Goal: Task Accomplishment & Management: Manage account settings

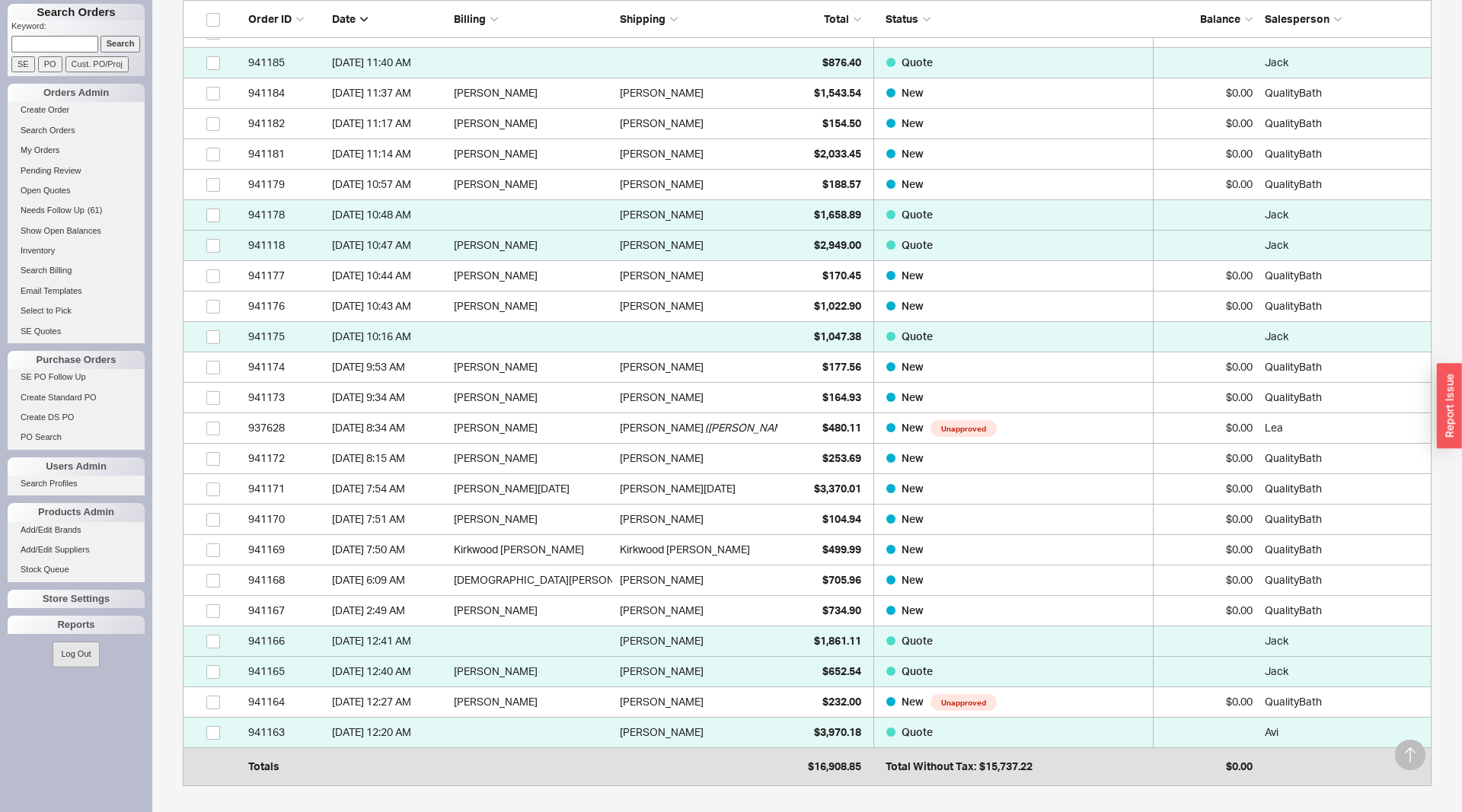
scroll to position [830, 1249]
click at [1049, 22] on div "Status" at bounding box center [1013, 19] width 281 height 15
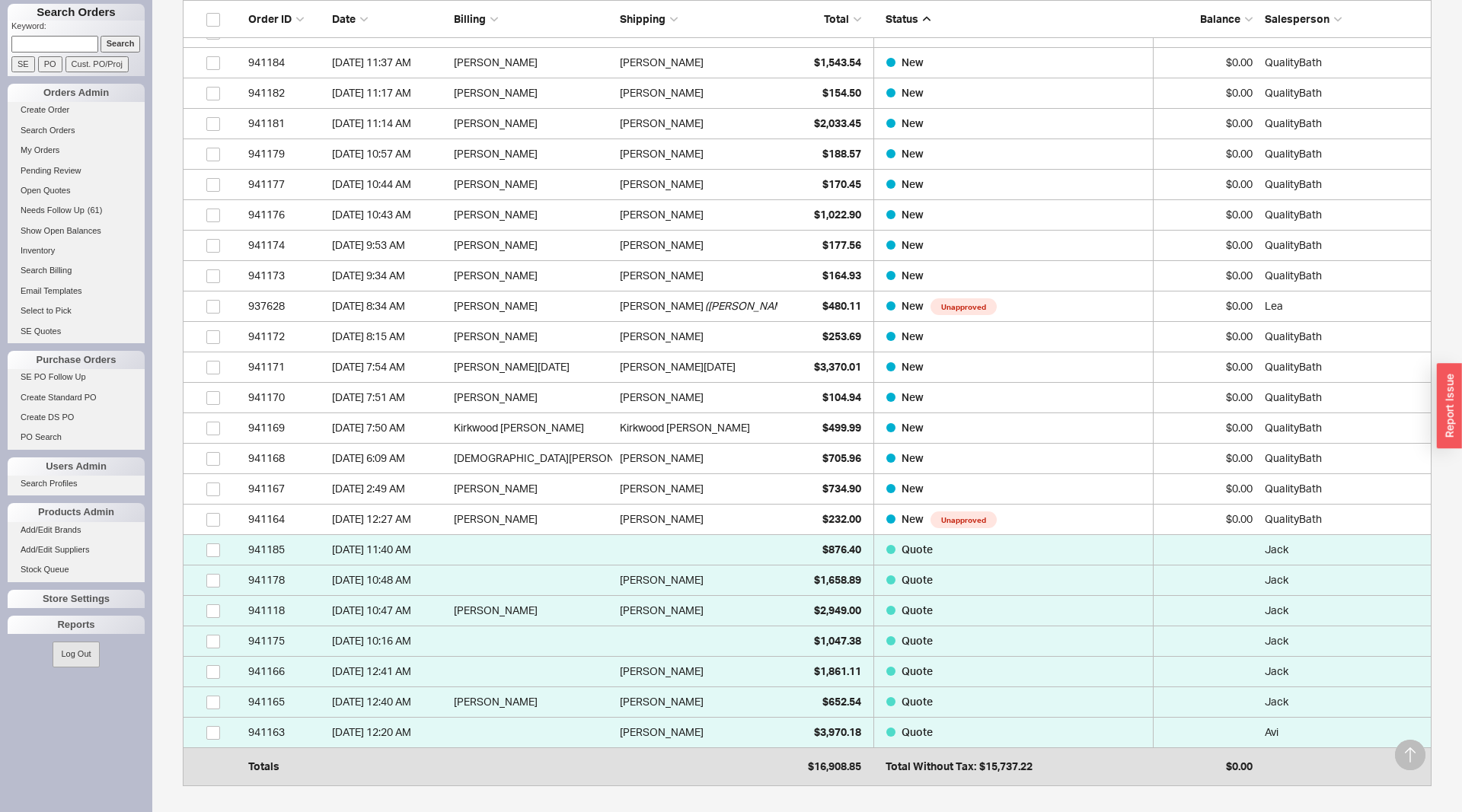
click at [58, 635] on div "Search Orders Keyword: Search SE PO Cust. PO/Proj Orders Admin Create Order Sea…" at bounding box center [76, 406] width 152 height 812
click at [77, 622] on div "Reports" at bounding box center [75, 625] width 137 height 18
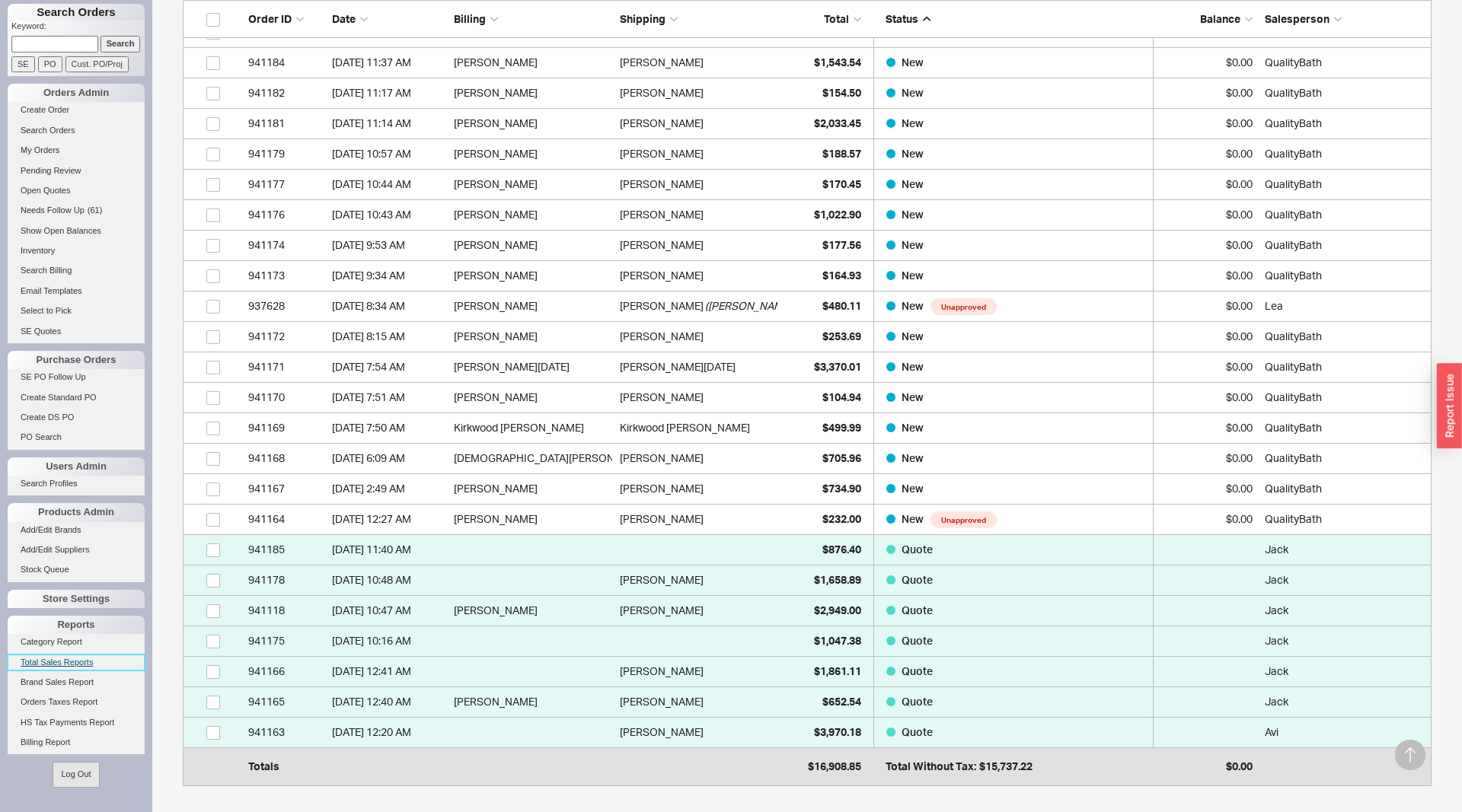
click at [79, 659] on link "Total Sales Reports" at bounding box center [75, 663] width 137 height 16
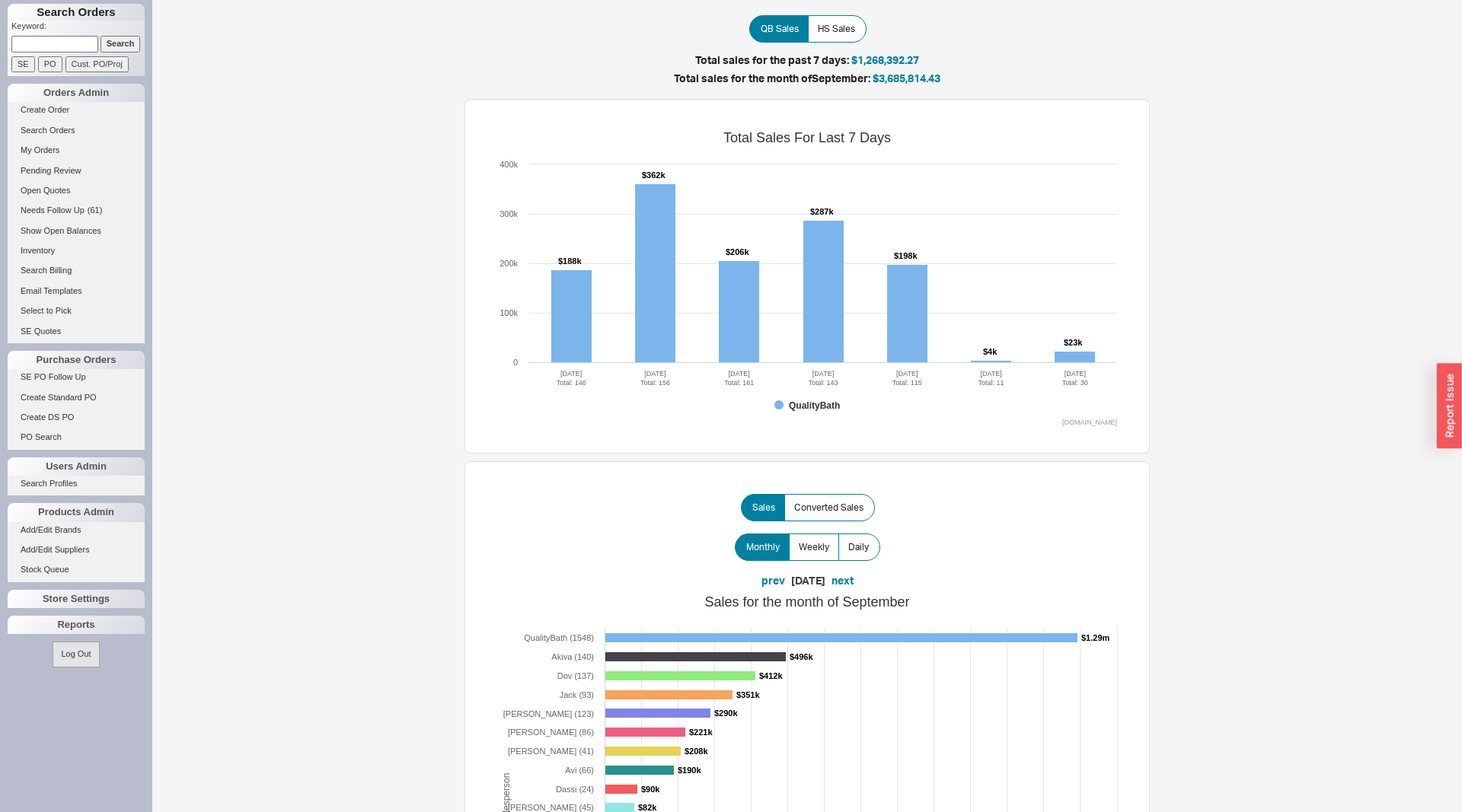
click at [912, 298] on rect at bounding box center [907, 315] width 40 height 99
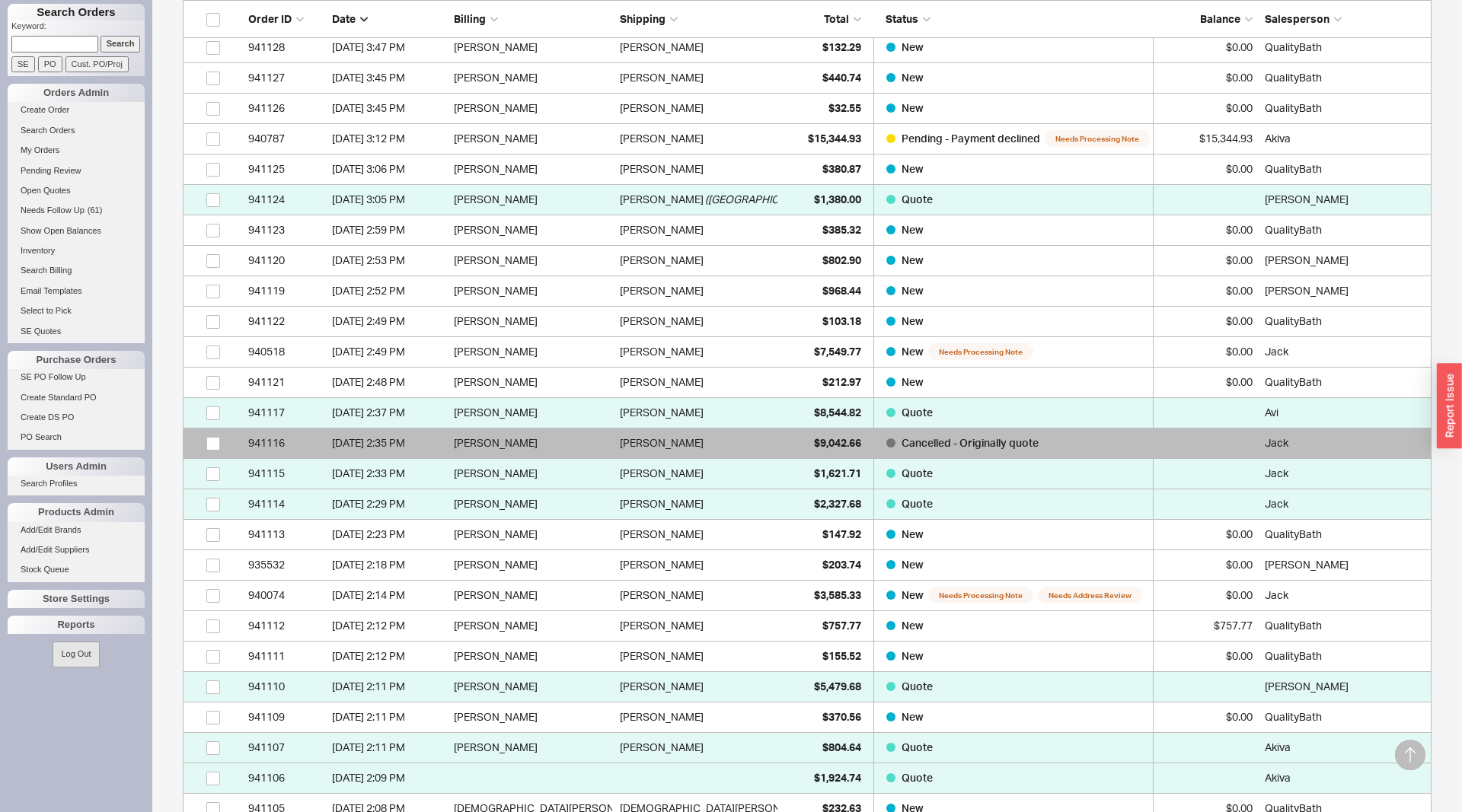
scroll to position [1398, 0]
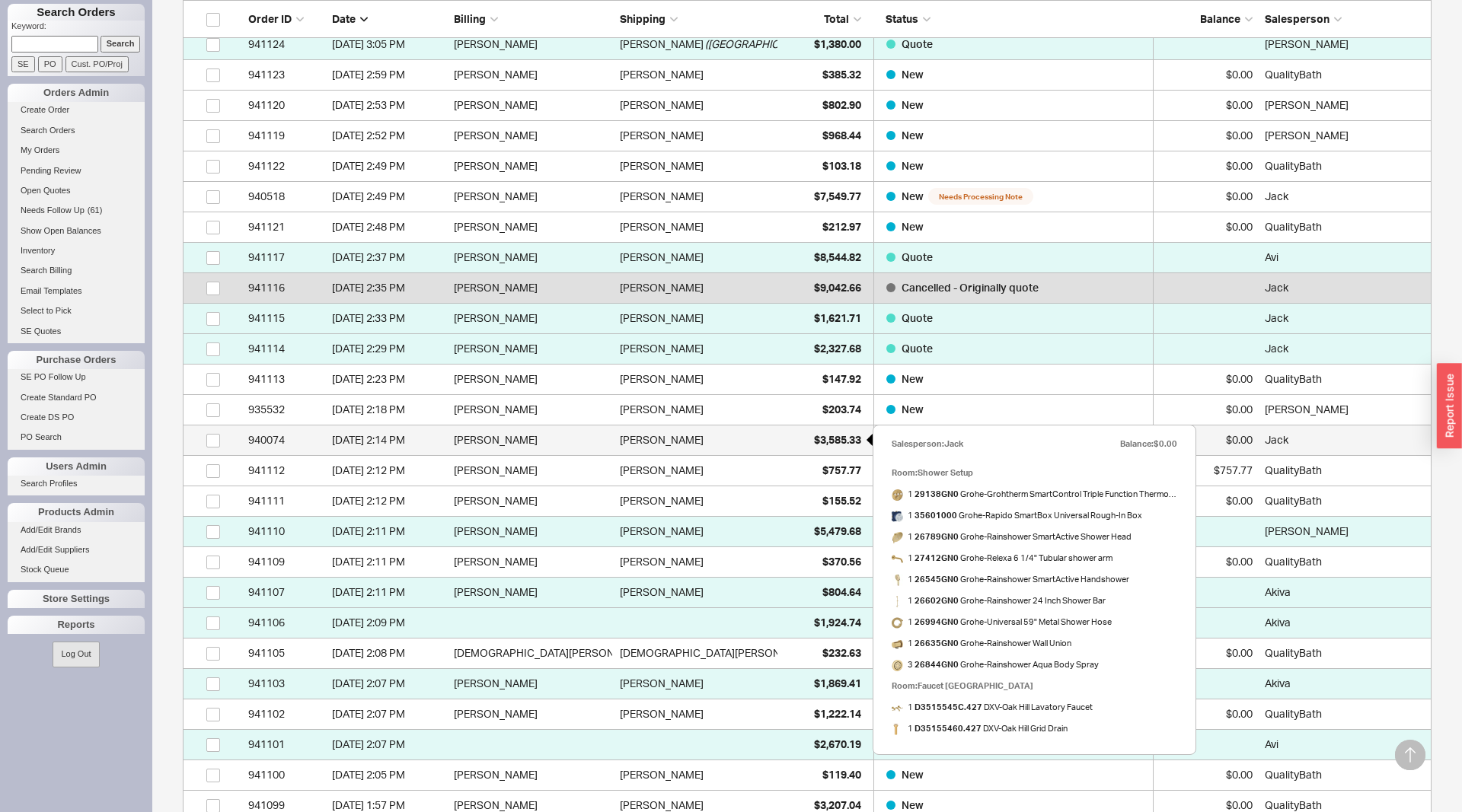
click at [792, 445] on div "$3,585.33" at bounding box center [823, 440] width 76 height 30
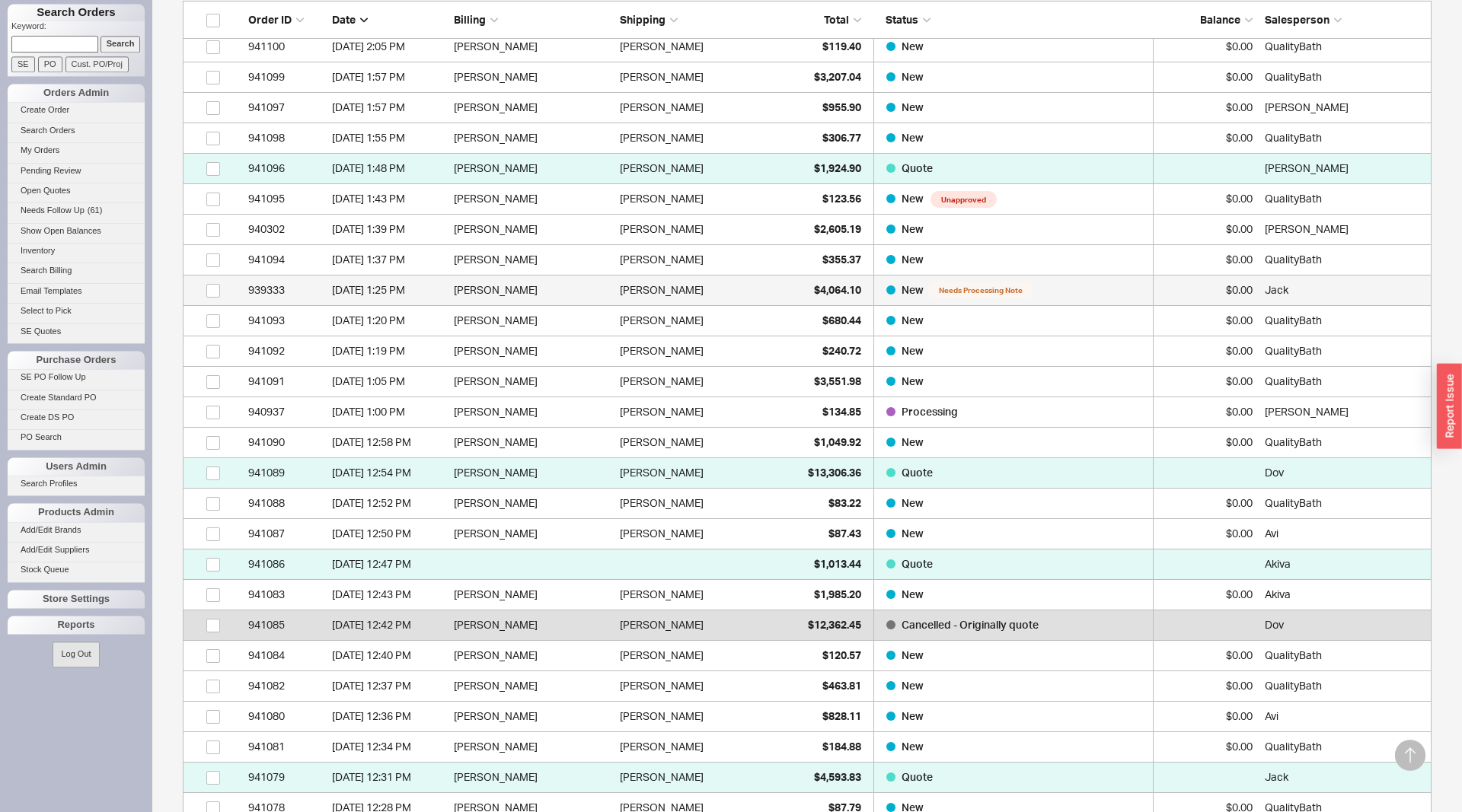
scroll to position [2174, 0]
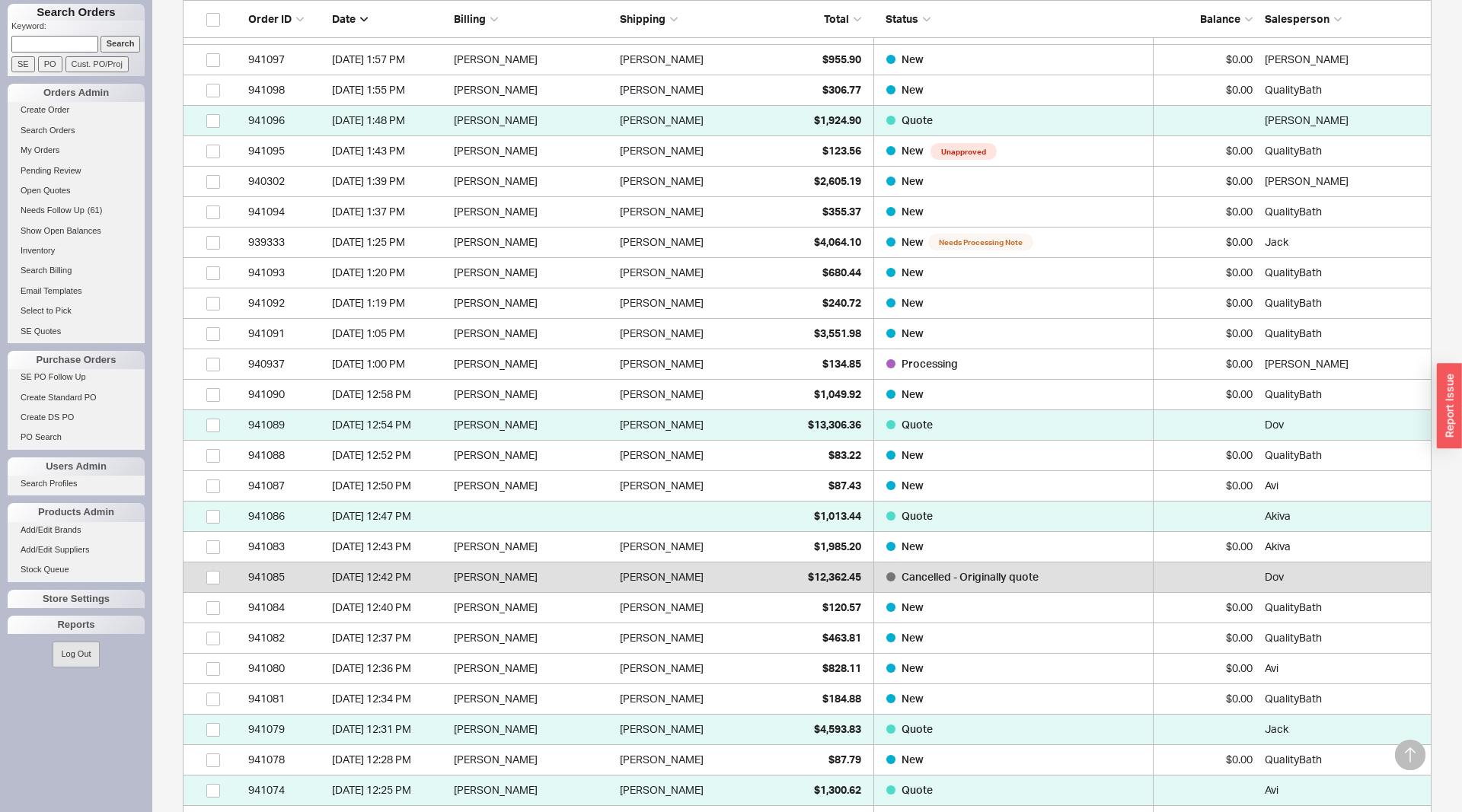
click at [1452, 285] on div "Search Orders Order summary Search Item Search Brand Follow Up Date to Group By…" at bounding box center [807, 652] width 1310 height 5654
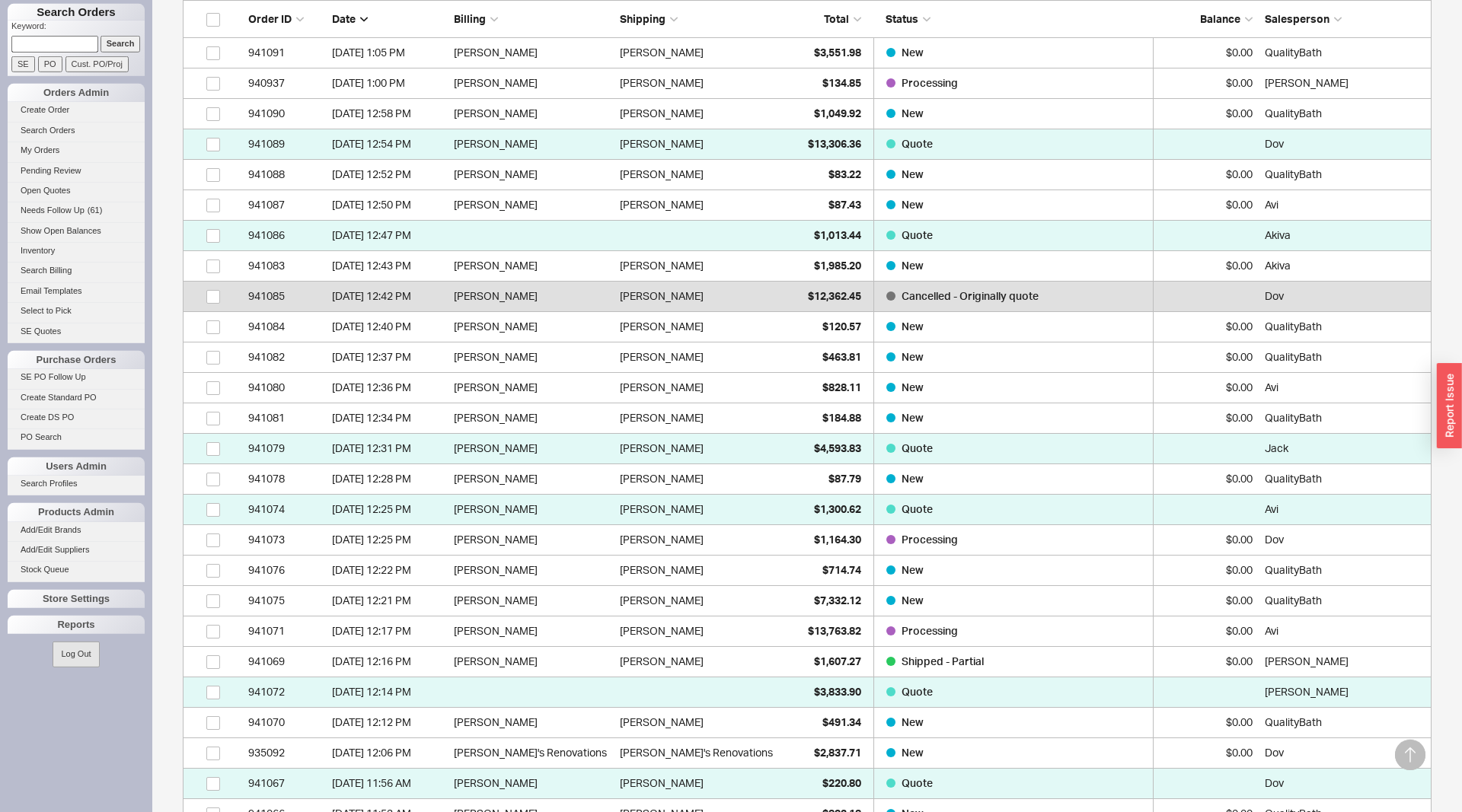
scroll to position [2485, 0]
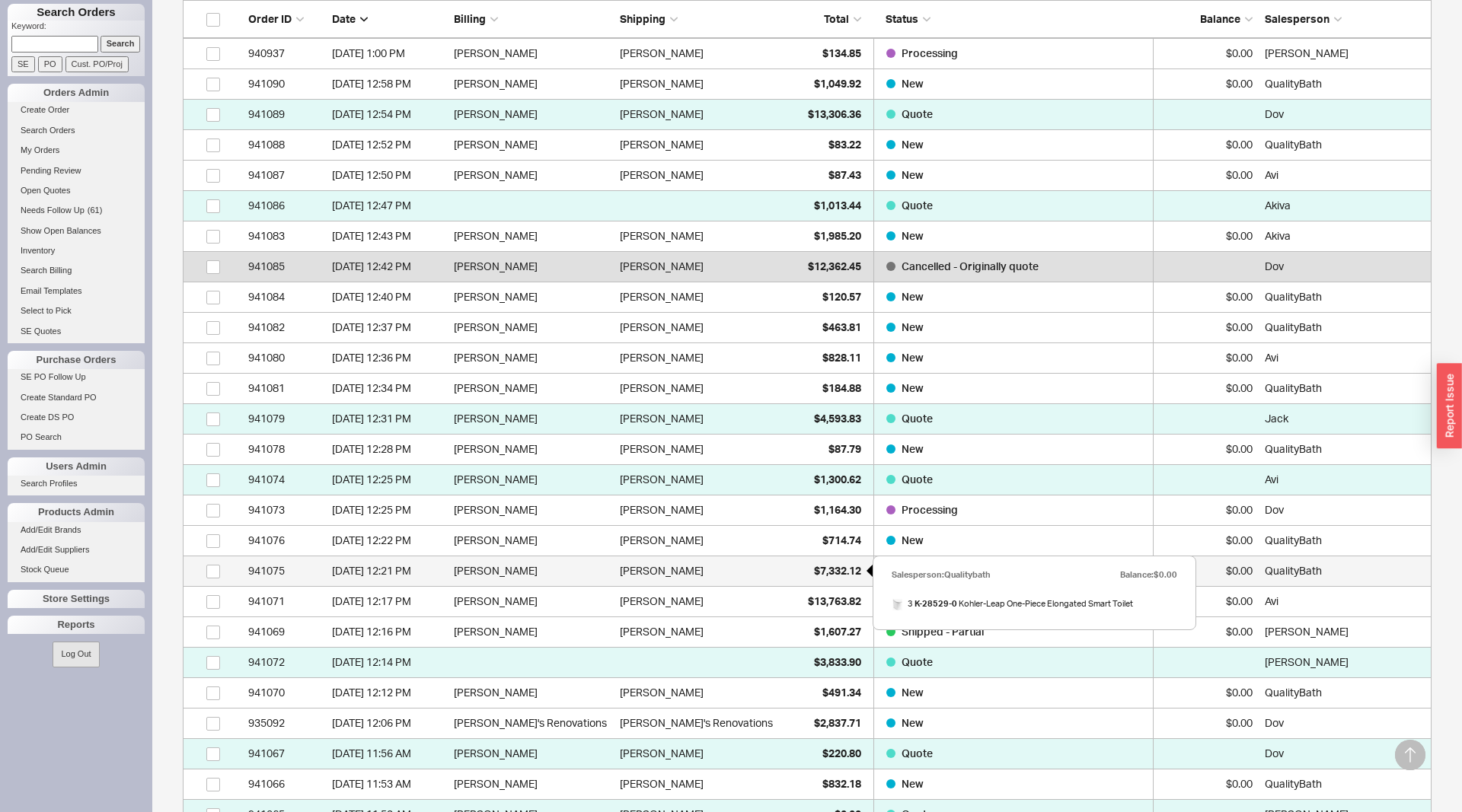
click at [805, 564] on div "$7,332.12" at bounding box center [823, 571] width 76 height 30
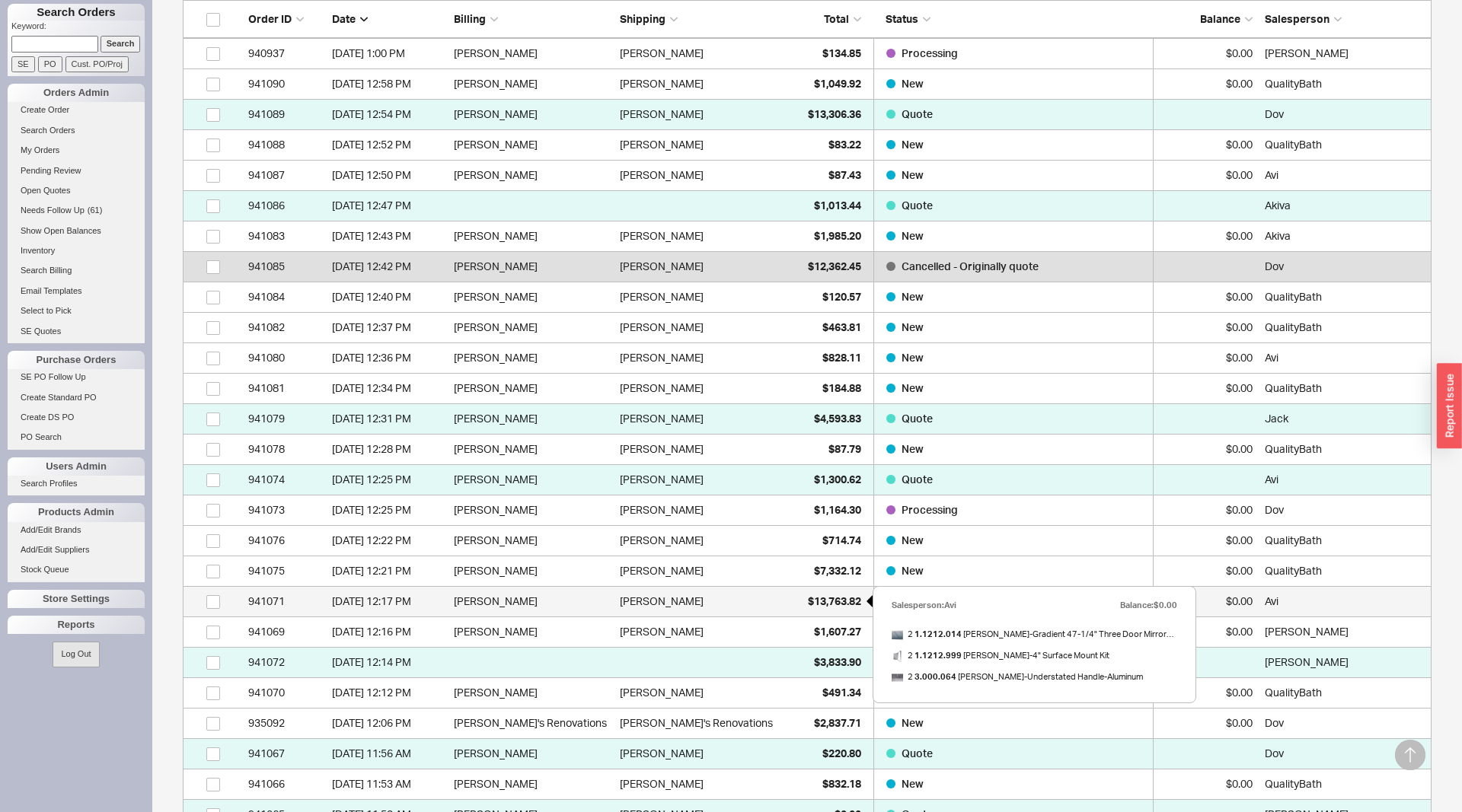
click at [789, 613] on div "$13,763.82" at bounding box center [823, 601] width 76 height 30
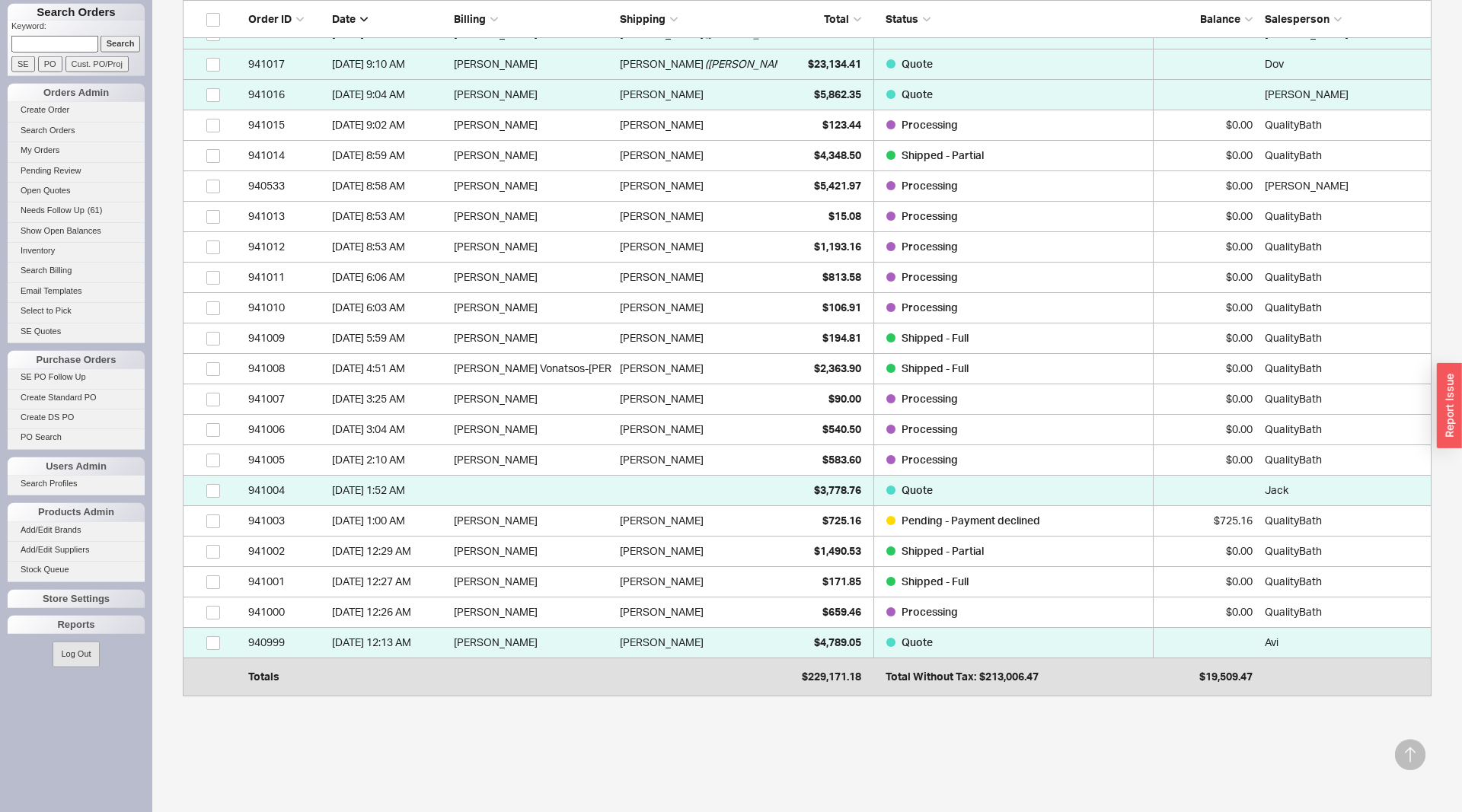
scroll to position [4815, 0]
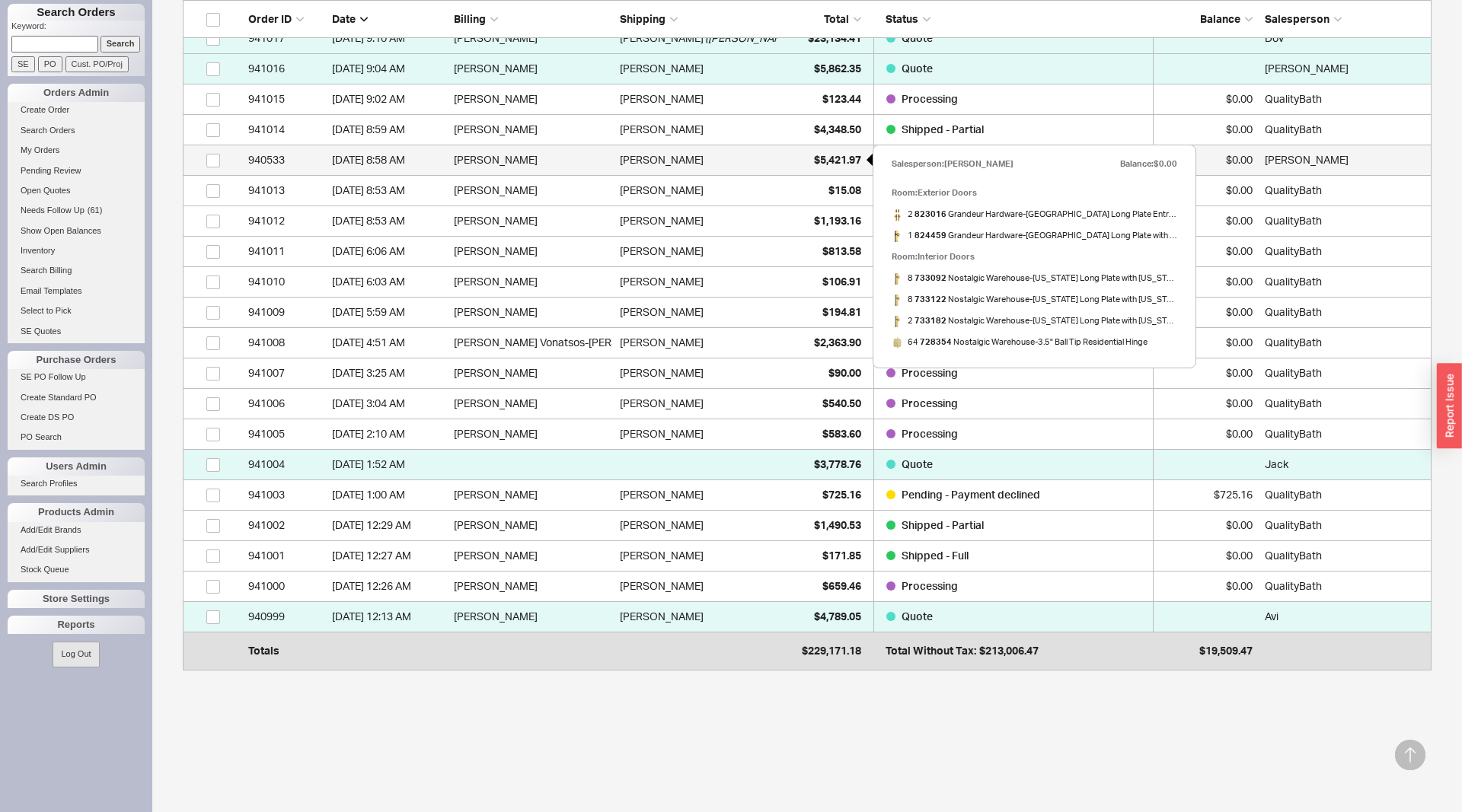
click at [814, 155] on span "$5,421.97" at bounding box center [837, 160] width 48 height 13
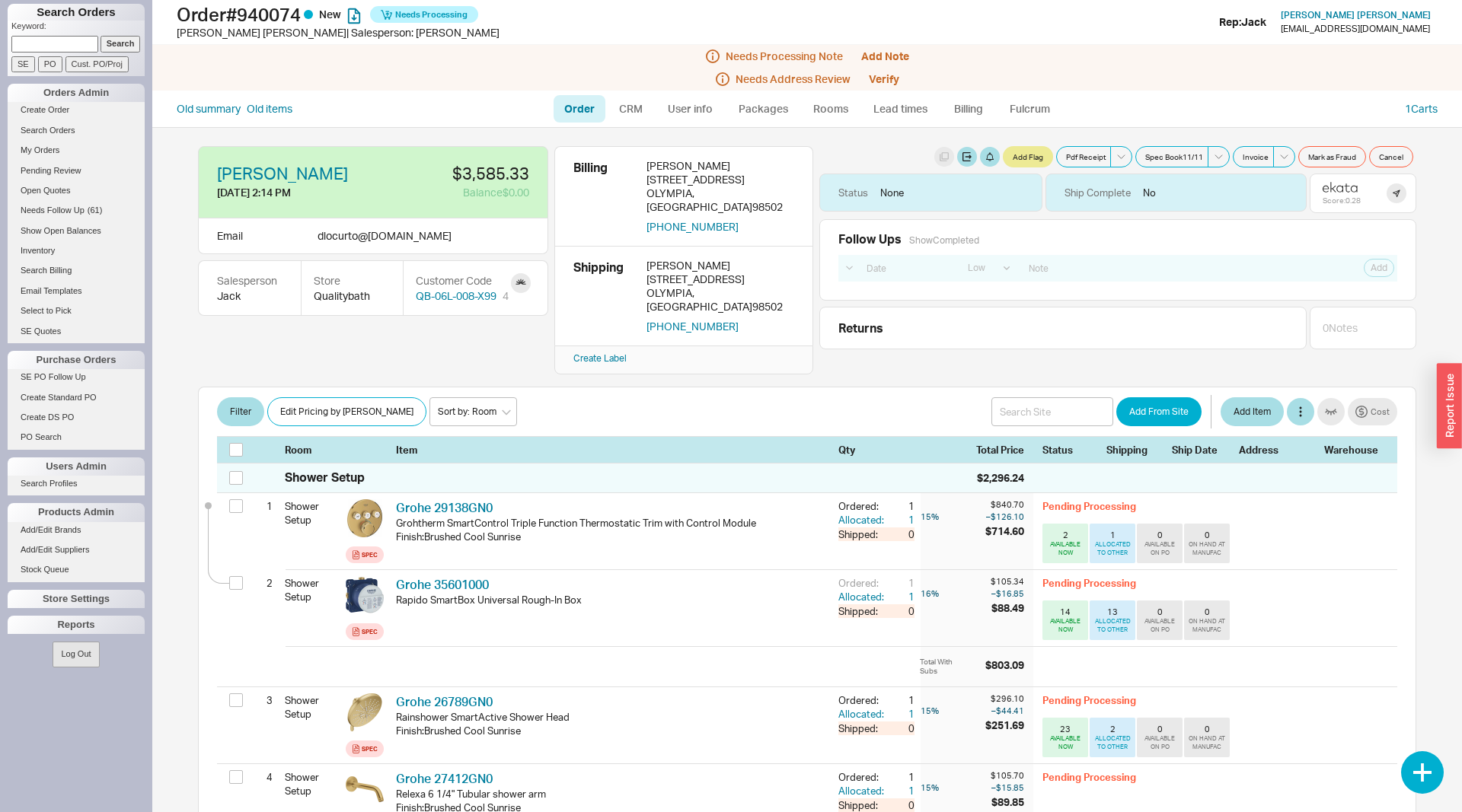
select select "LOW"
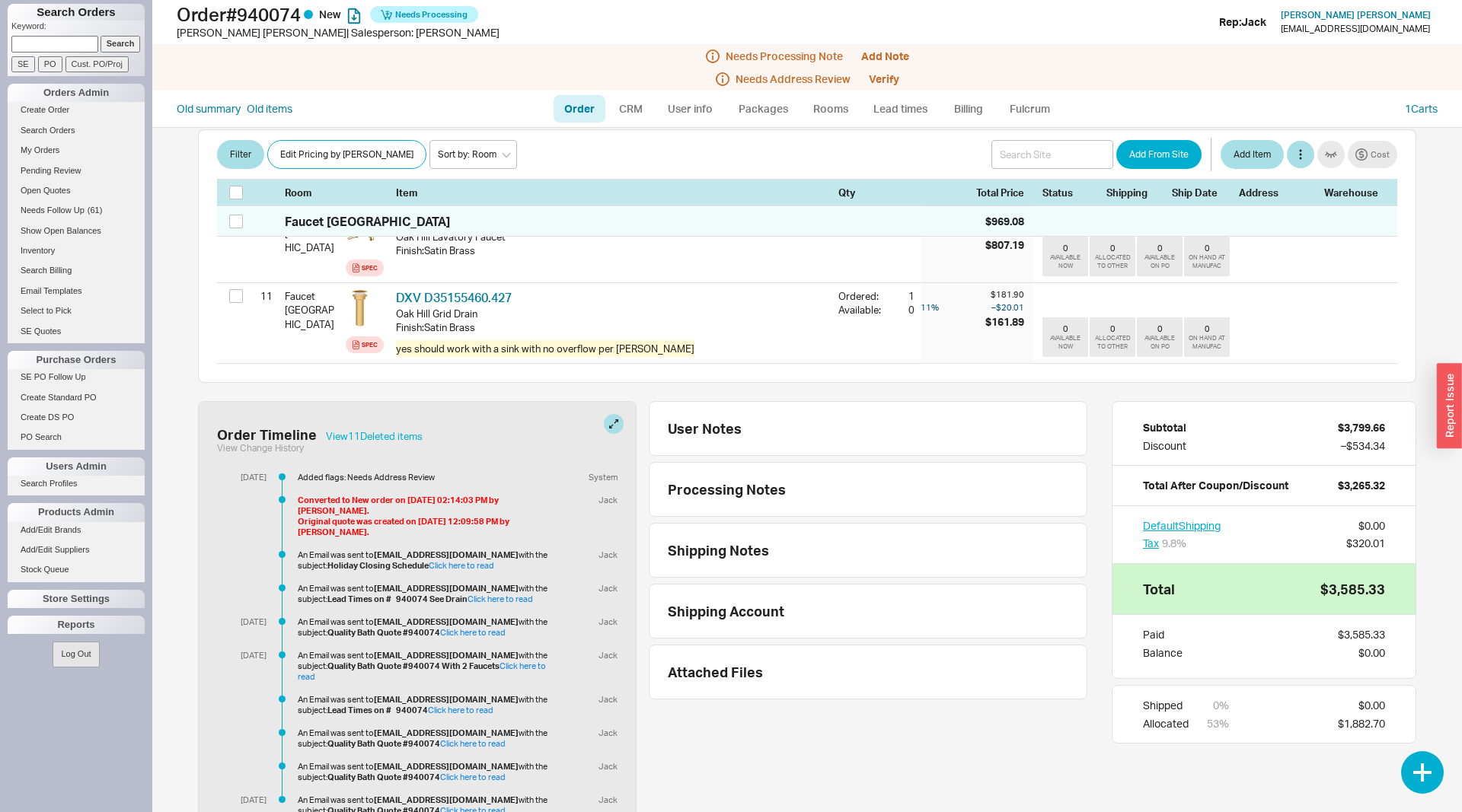
scroll to position [854, 0]
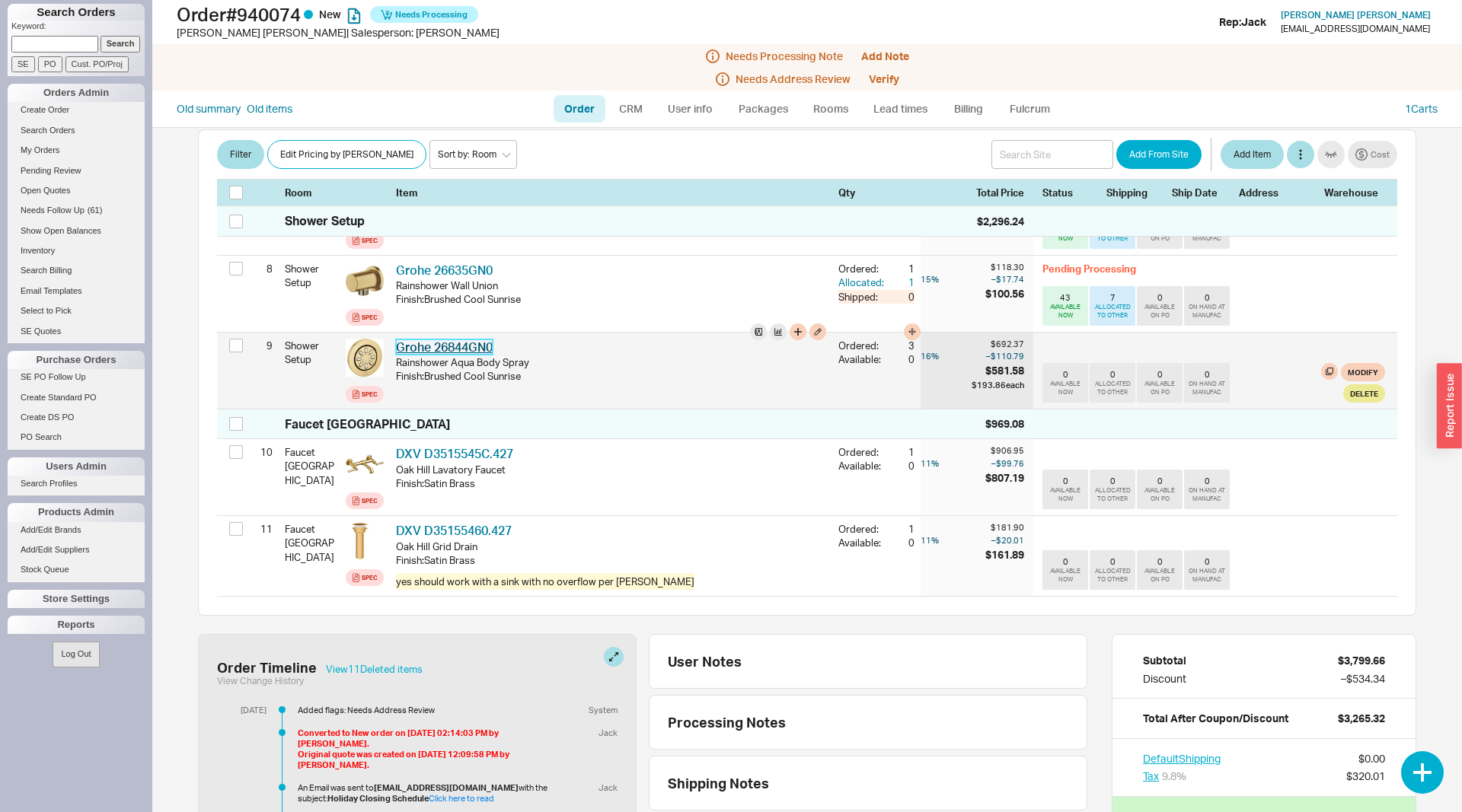
click at [455, 353] on link "Grohe 26844GN0" at bounding box center [445, 347] width 97 height 15
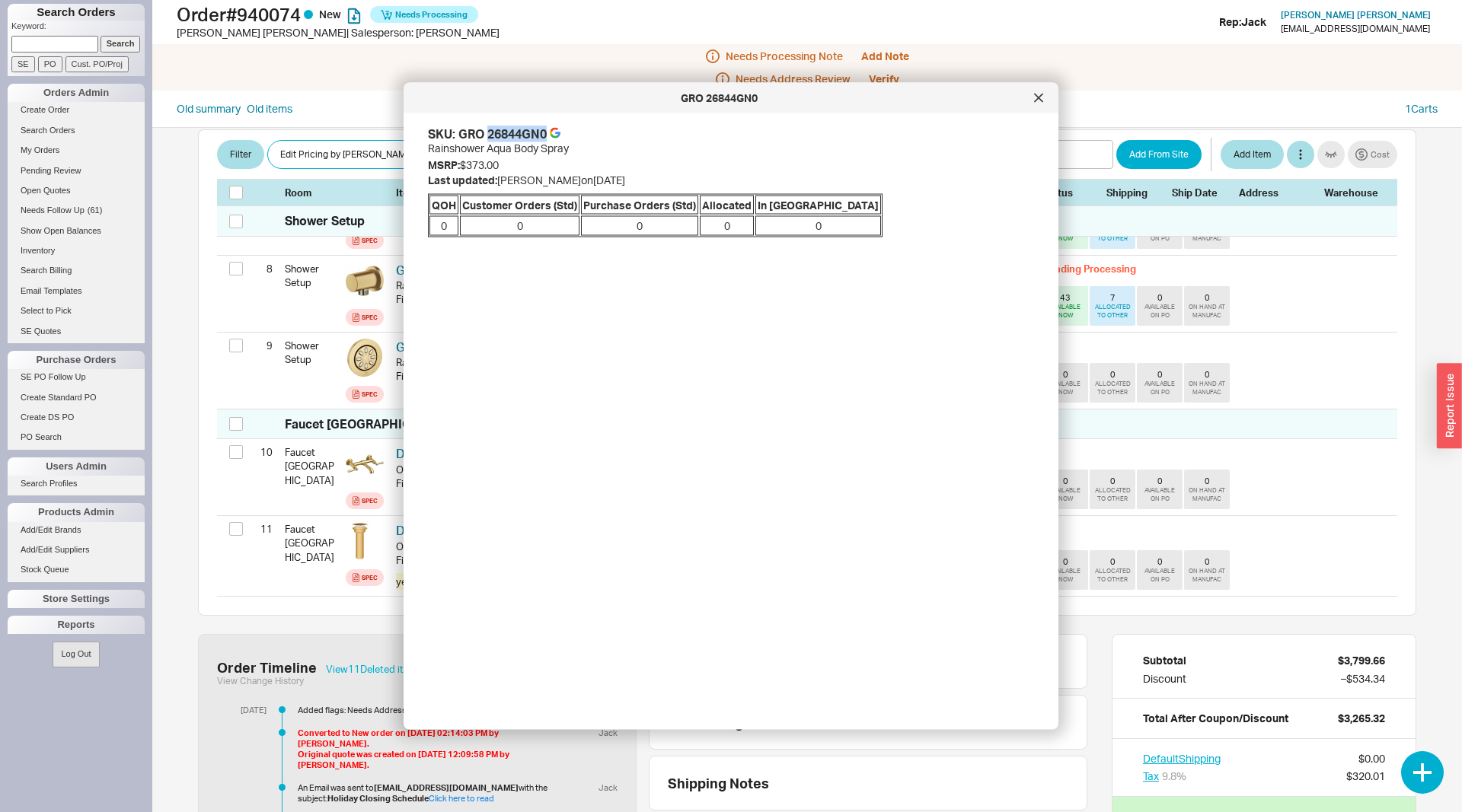
drag, startPoint x: 545, startPoint y: 131, endPoint x: 488, endPoint y: 135, distance: 57.1
click at [488, 135] on div "GRO 26844GN0" at bounding box center [502, 134] width 89 height 17
copy div "26844GN0"
click at [1035, 97] on icon at bounding box center [1039, 98] width 9 height 9
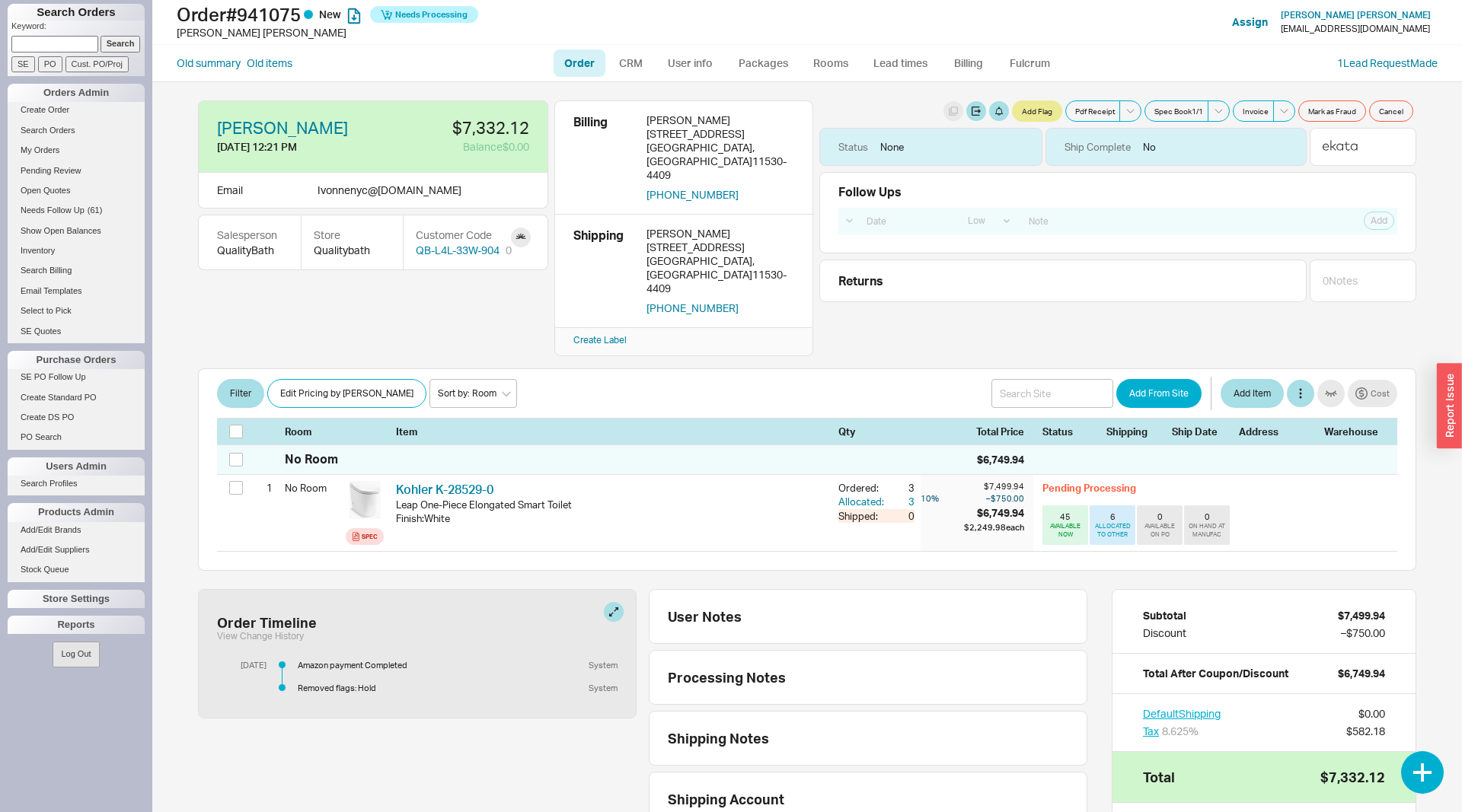
select select "LOW"
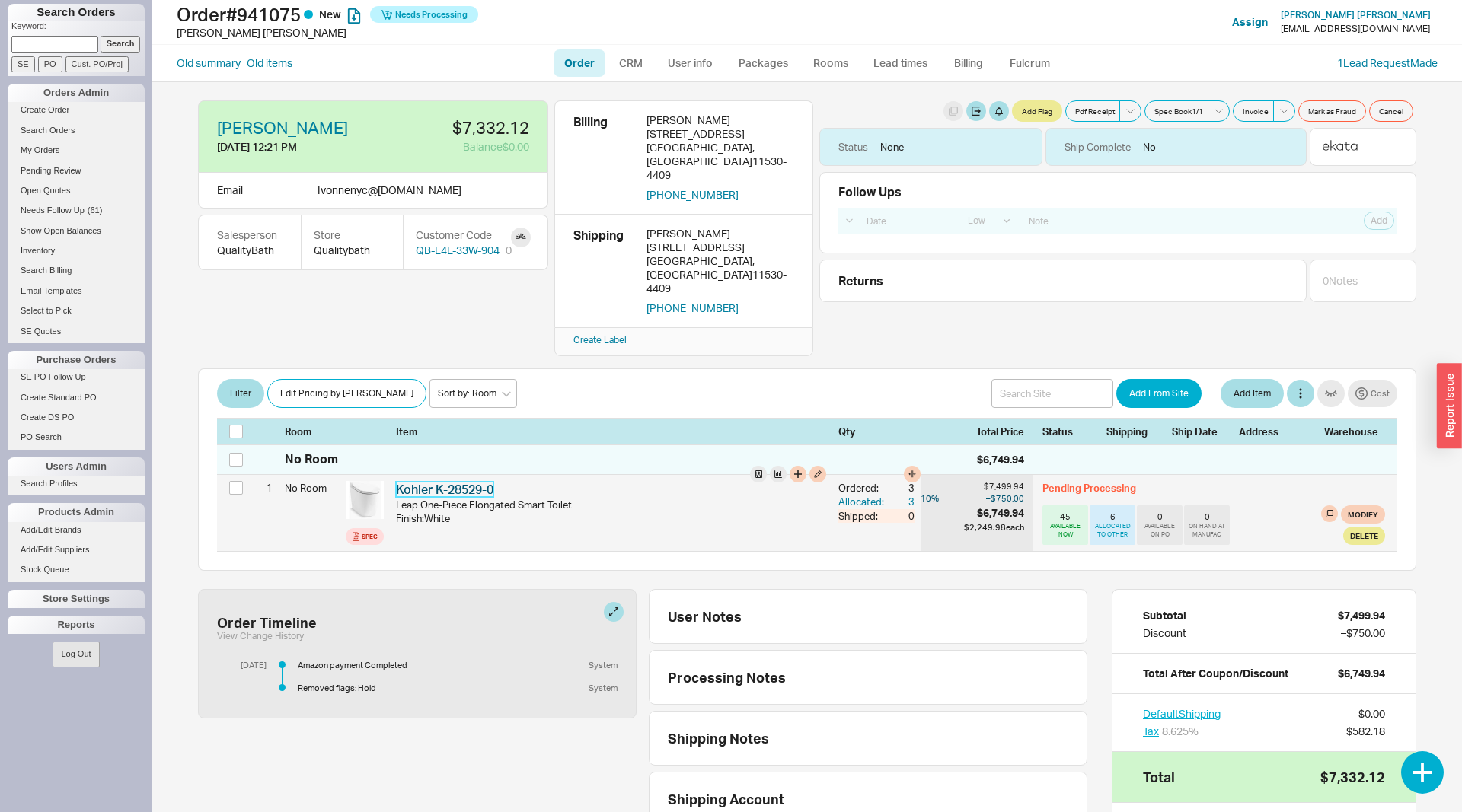
click at [470, 482] on link "Kohler K-28529-0" at bounding box center [445, 489] width 98 height 15
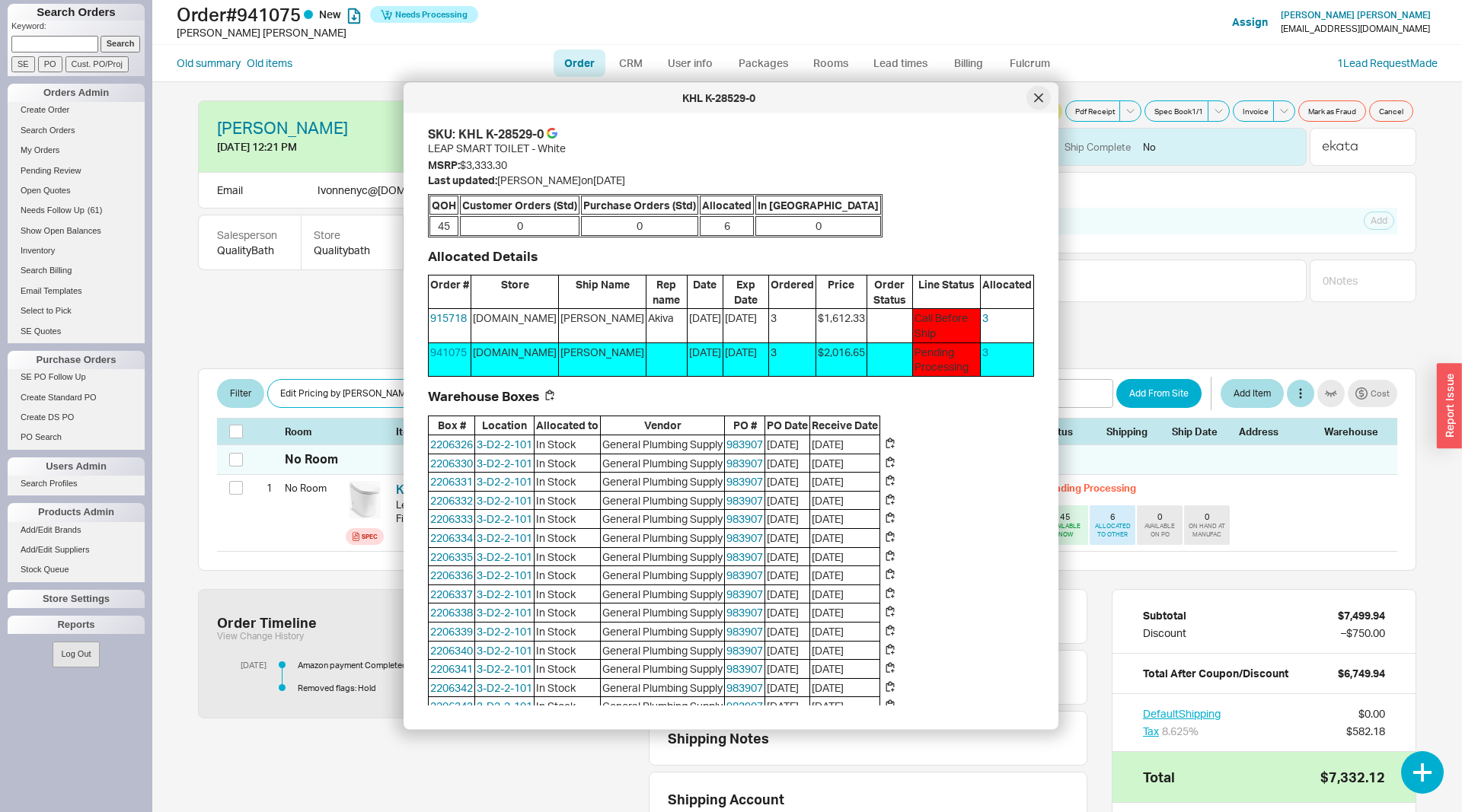
click at [1036, 99] on icon at bounding box center [1039, 98] width 9 height 9
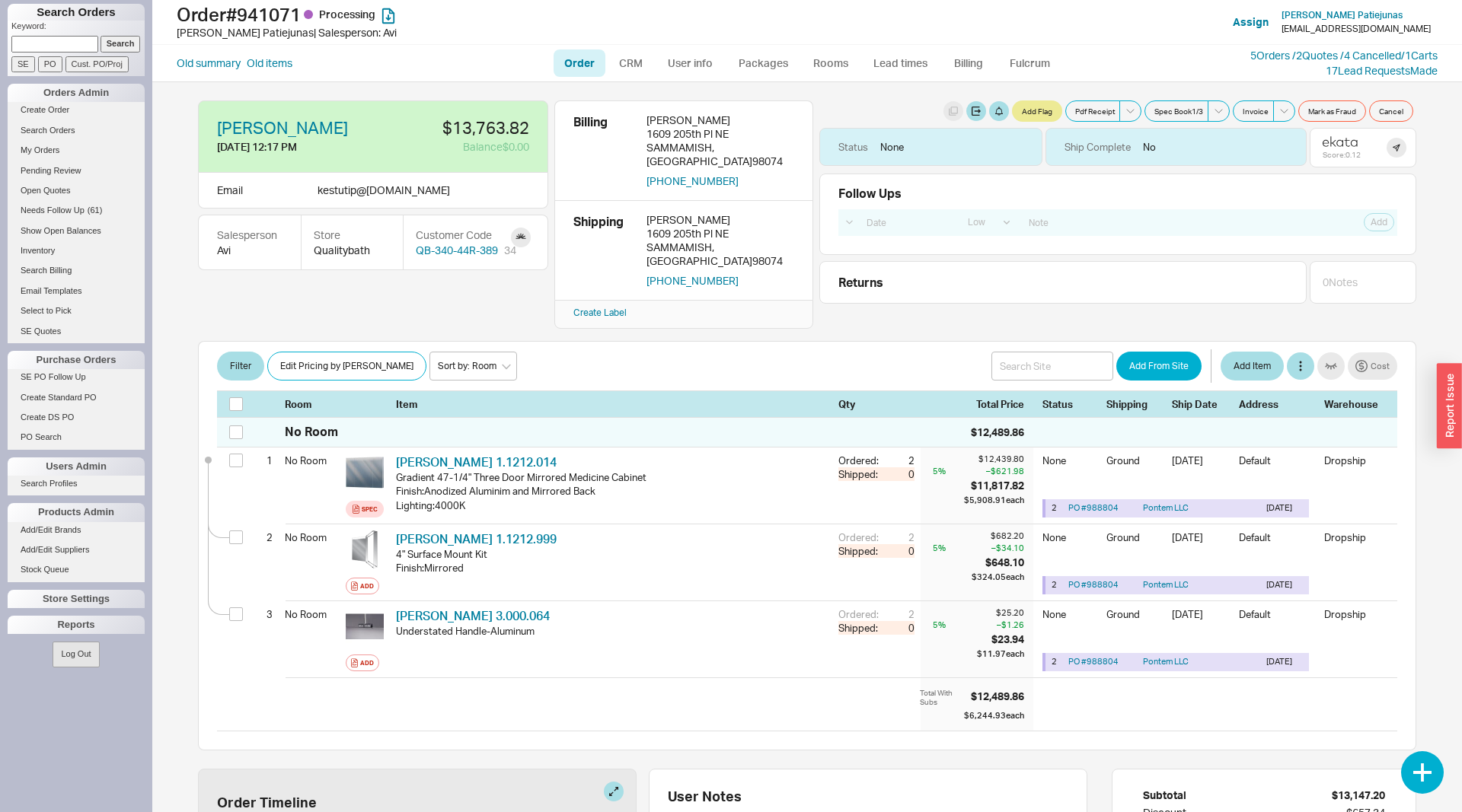
select select "LOW"
click at [744, 678] on div "Total With Subs $12,489.86 $6,244.93 each" at bounding box center [807, 704] width 1181 height 53
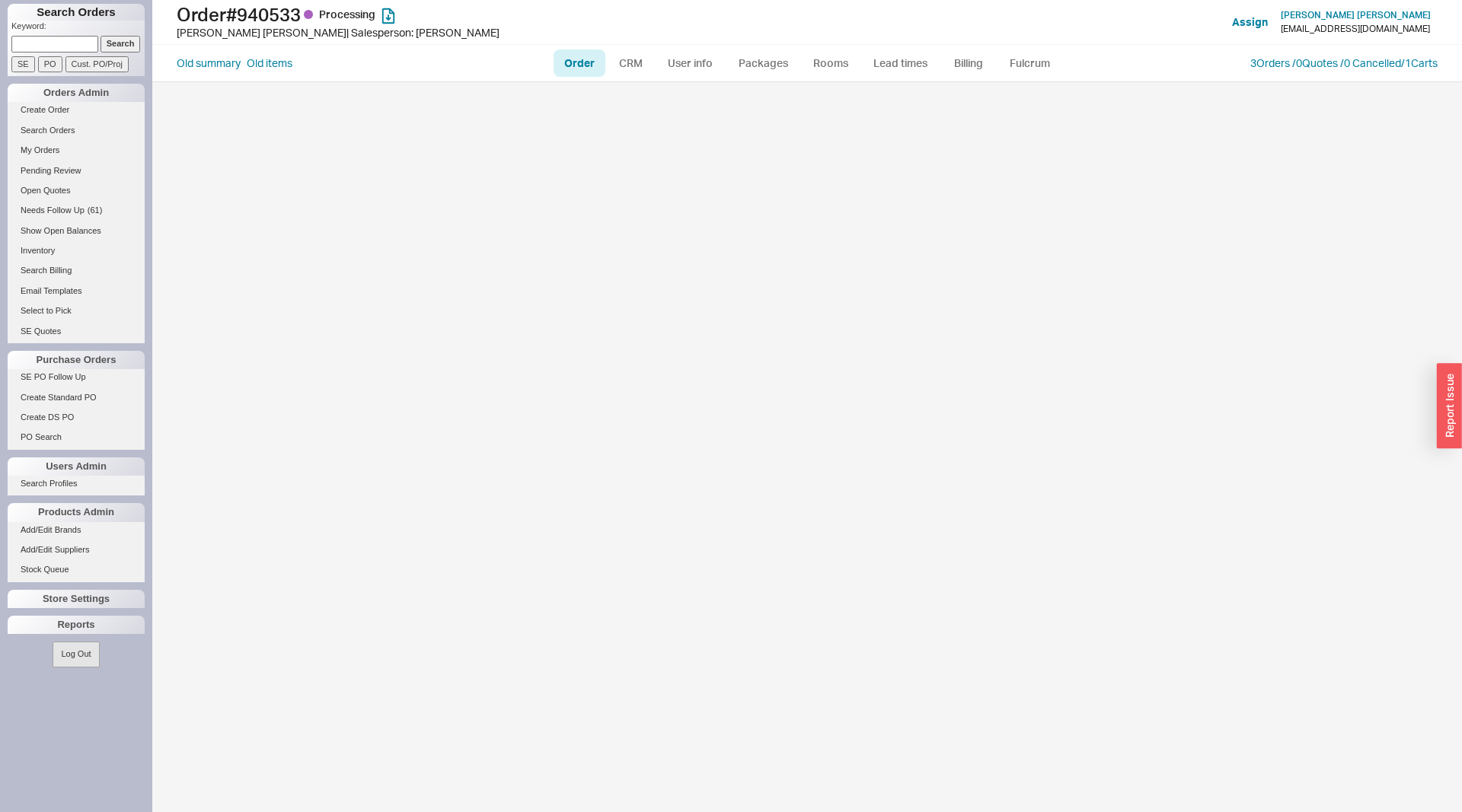
select select "LOW"
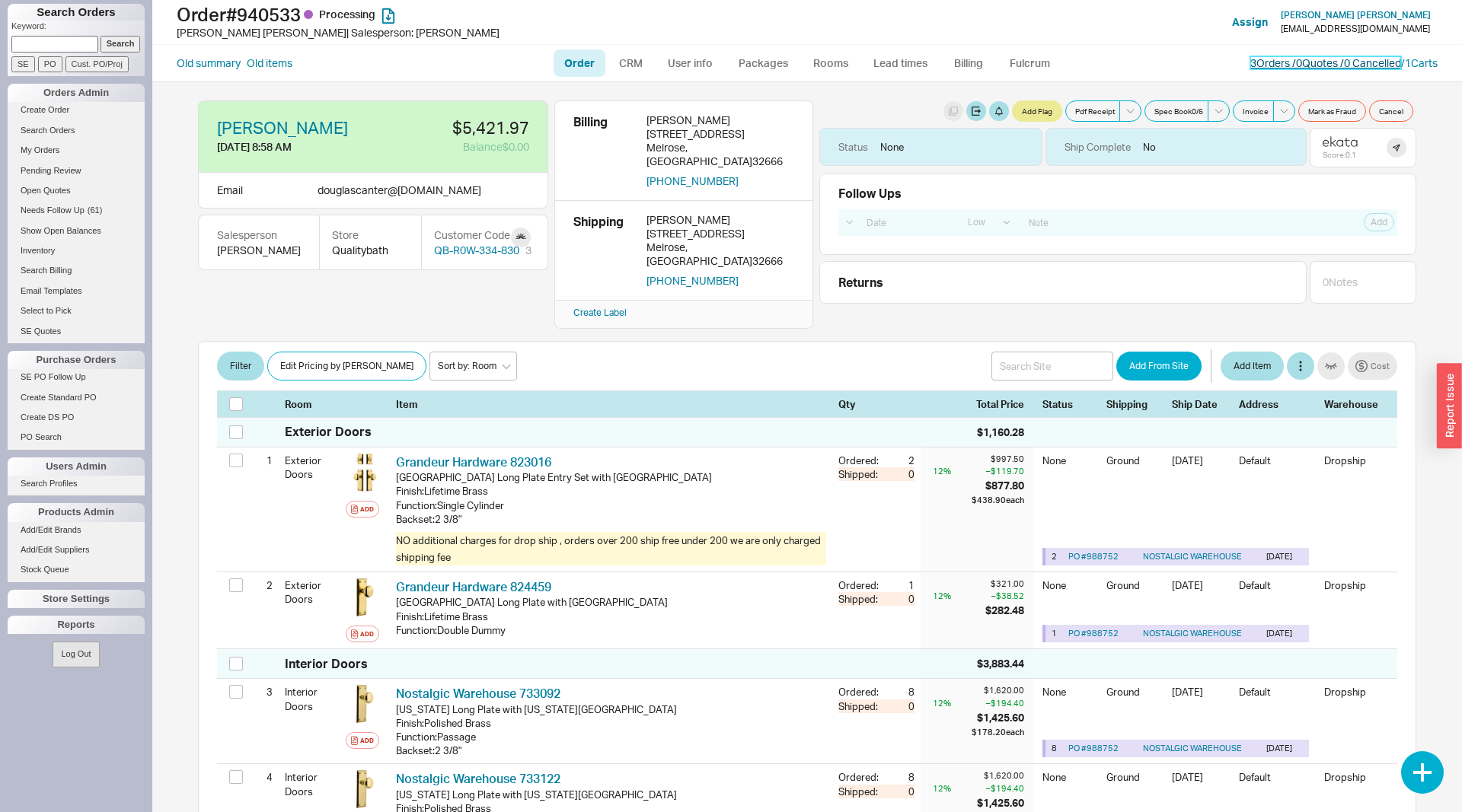
click at [1274, 68] on link "3 Orders / 0 Quotes / 0 Cancelled" at bounding box center [1326, 63] width 151 height 13
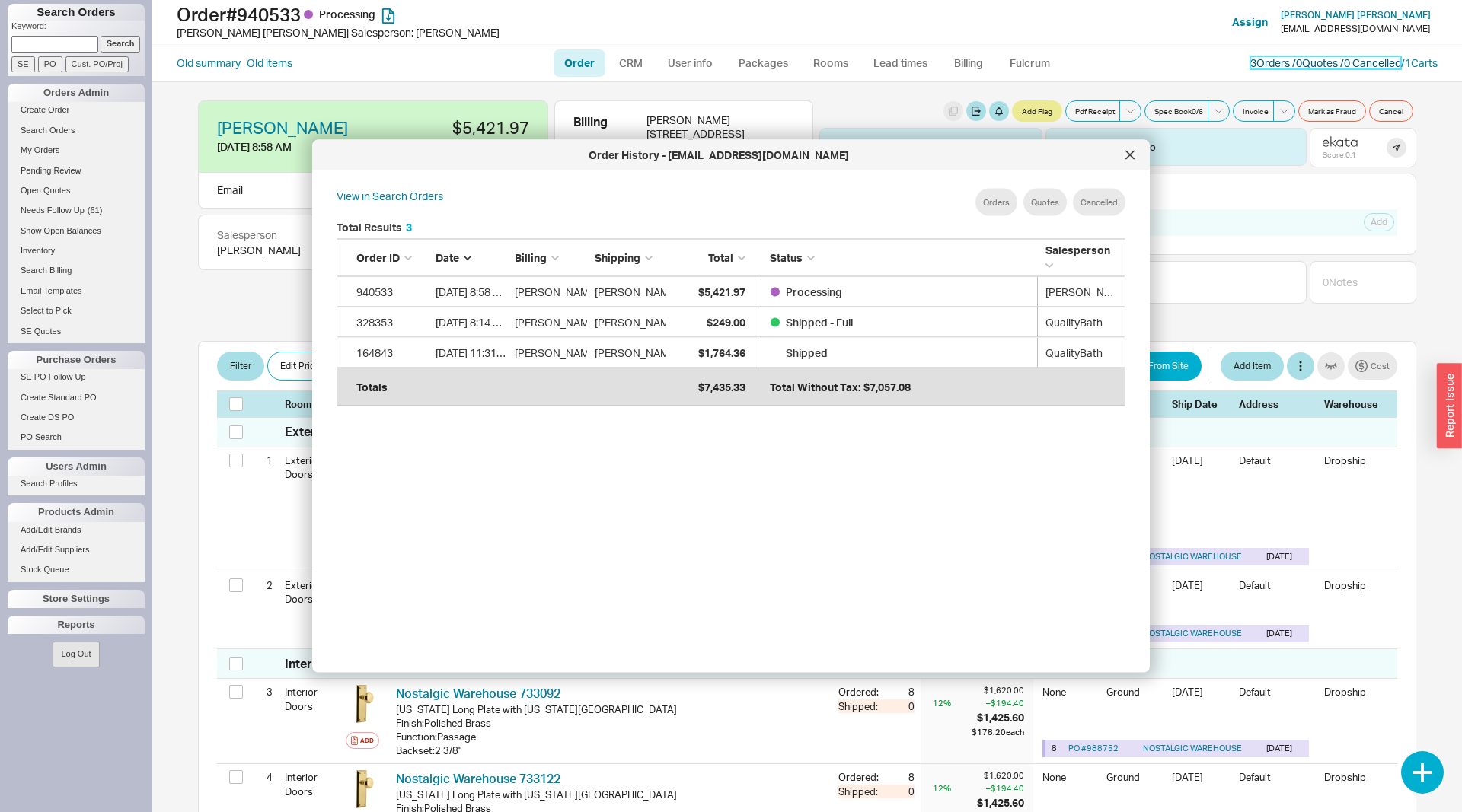
scroll to position [466, 813]
click at [1131, 150] on div at bounding box center [1129, 155] width 24 height 24
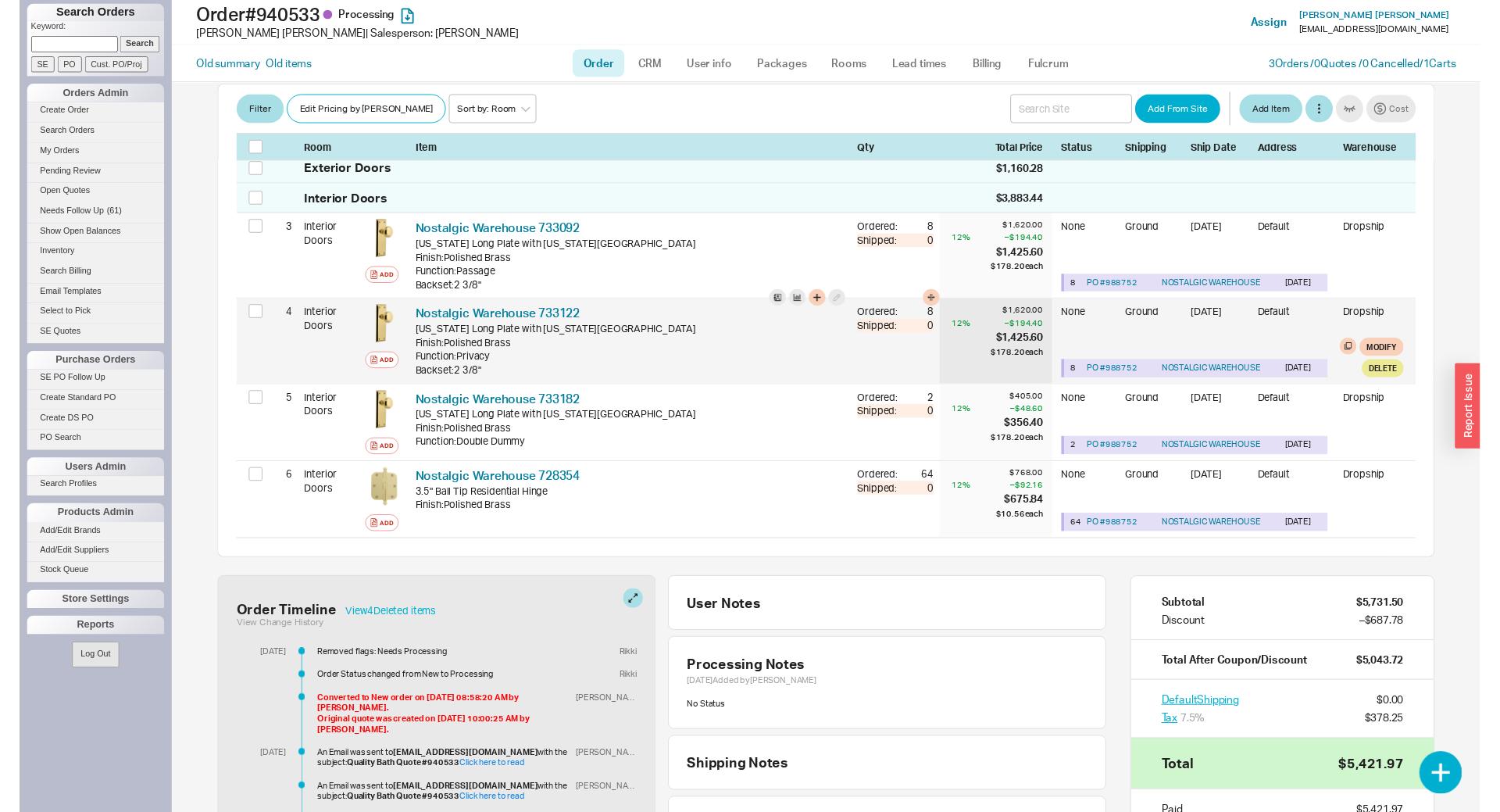
scroll to position [558, 0]
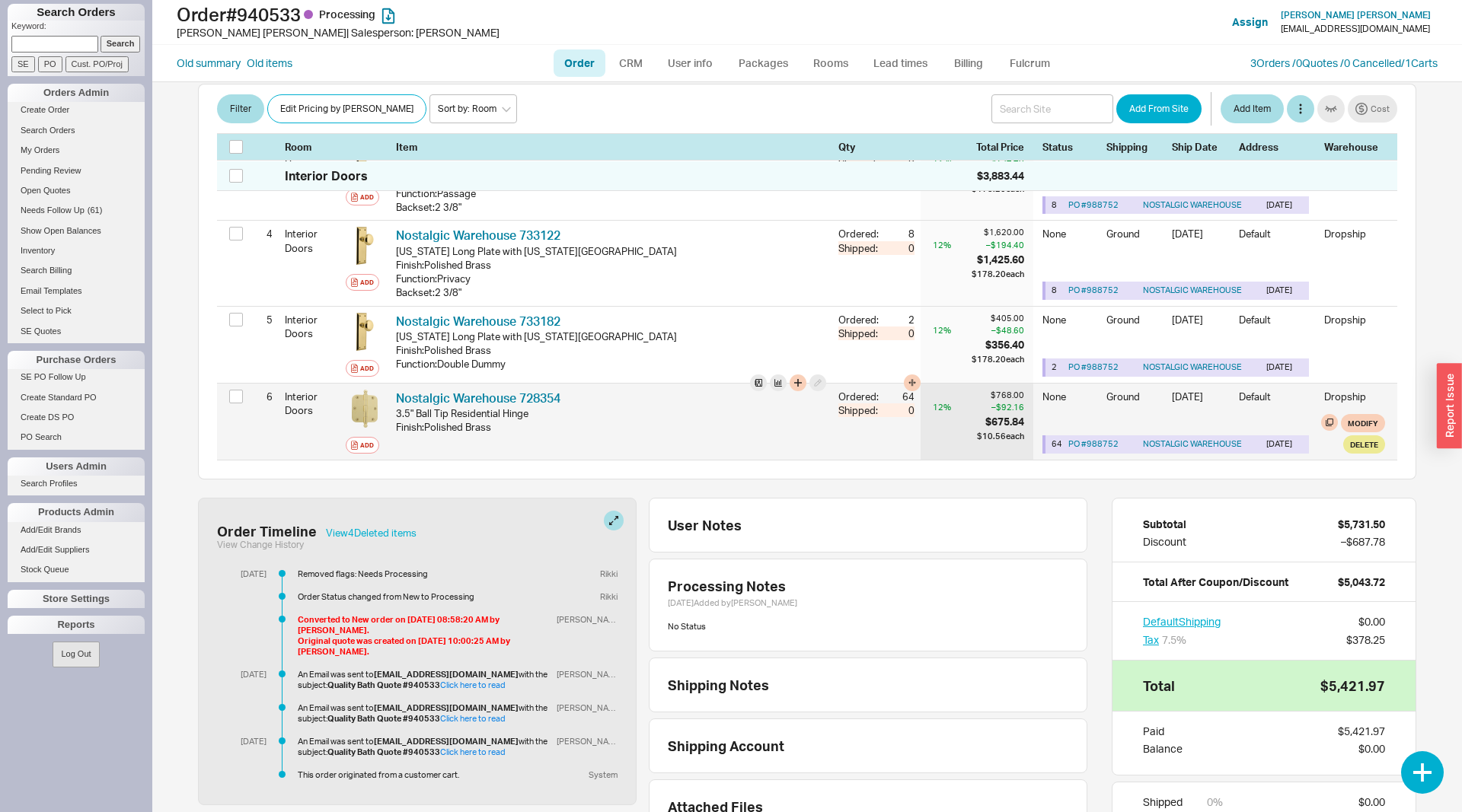
drag, startPoint x: 670, startPoint y: 377, endPoint x: 662, endPoint y: 388, distance: 13.6
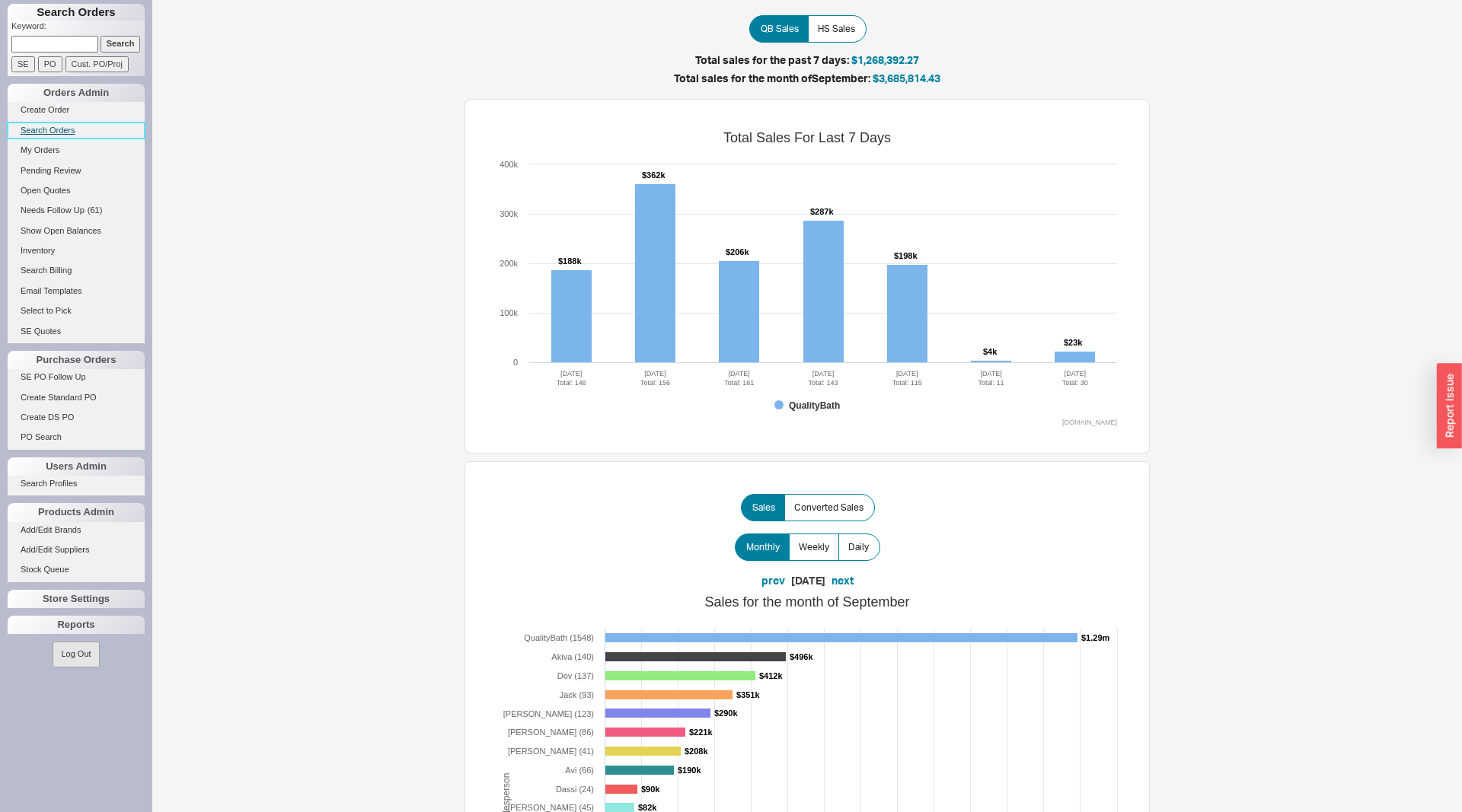
click at [75, 133] on link "Search Orders" at bounding box center [75, 131] width 137 height 16
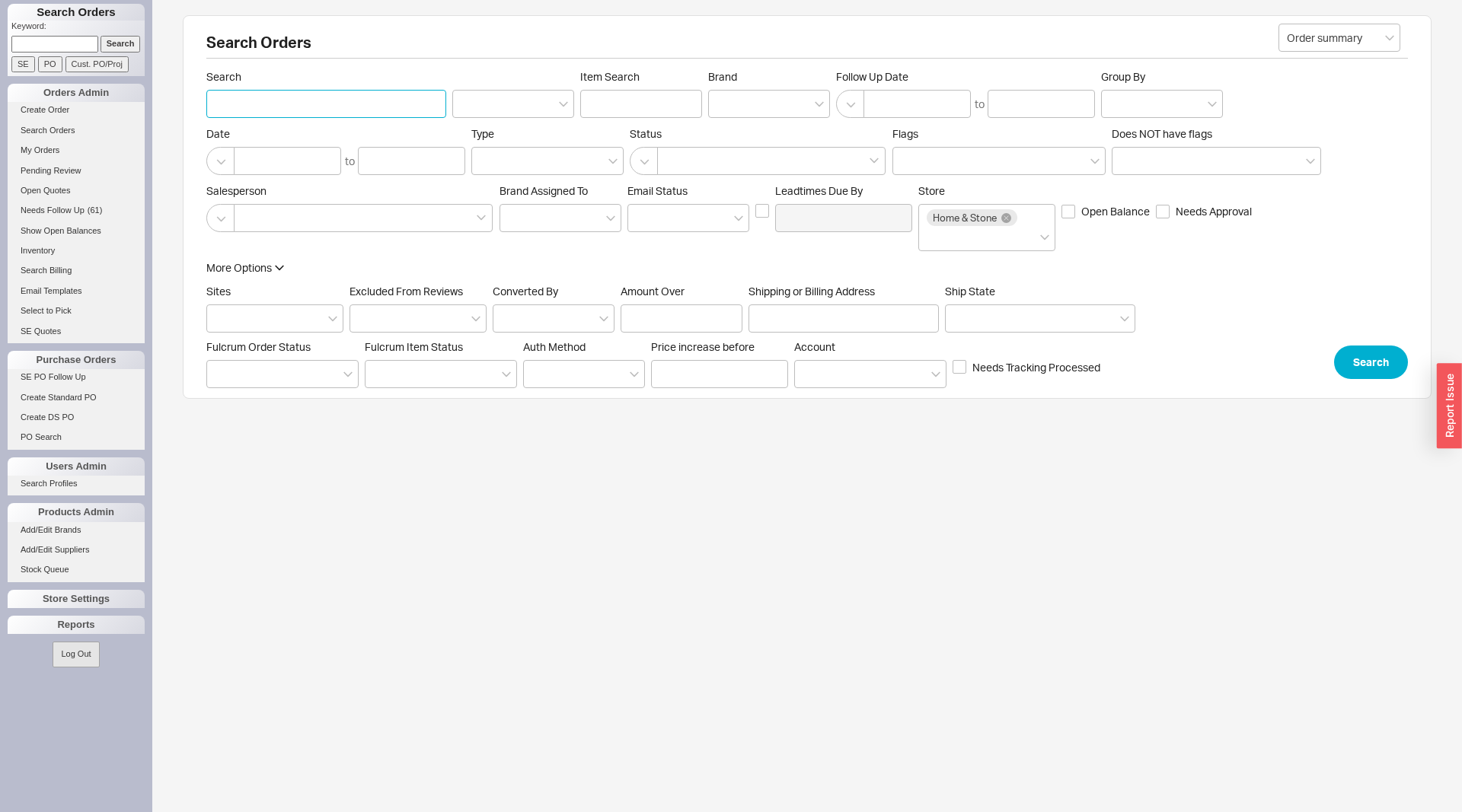
click at [324, 114] on input "Search" at bounding box center [326, 103] width 240 height 28
drag, startPoint x: 324, startPoint y: 114, endPoint x: 247, endPoint y: 65, distance: 91.3
type input "[PERSON_NAME]"
click at [1379, 359] on button "Search" at bounding box center [1371, 362] width 74 height 33
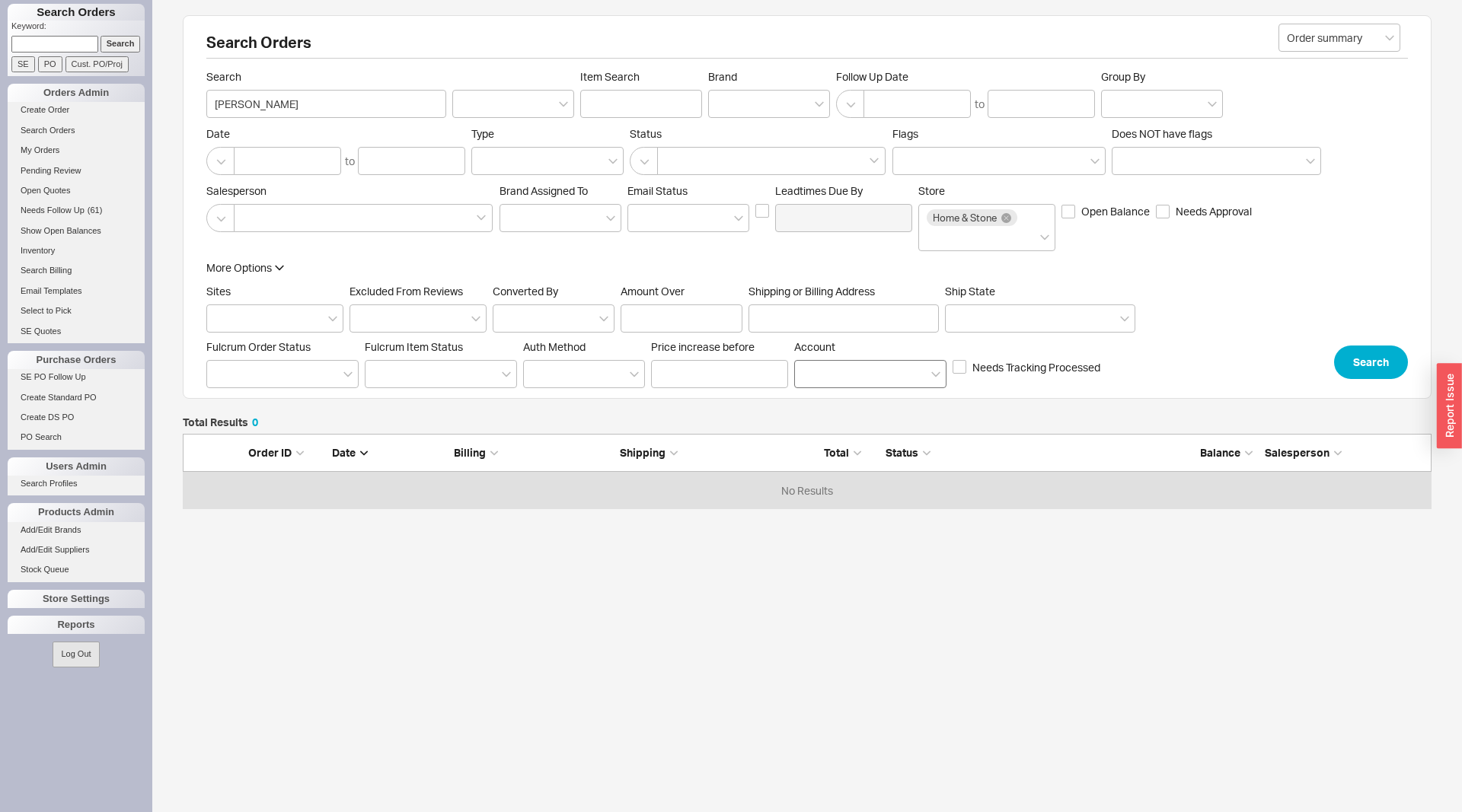
scroll to position [76, 1249]
click at [276, 107] on input "anthony odonell" at bounding box center [326, 103] width 240 height 28
type input "anthony odonnell"
click button "Search" at bounding box center [1371, 362] width 74 height 33
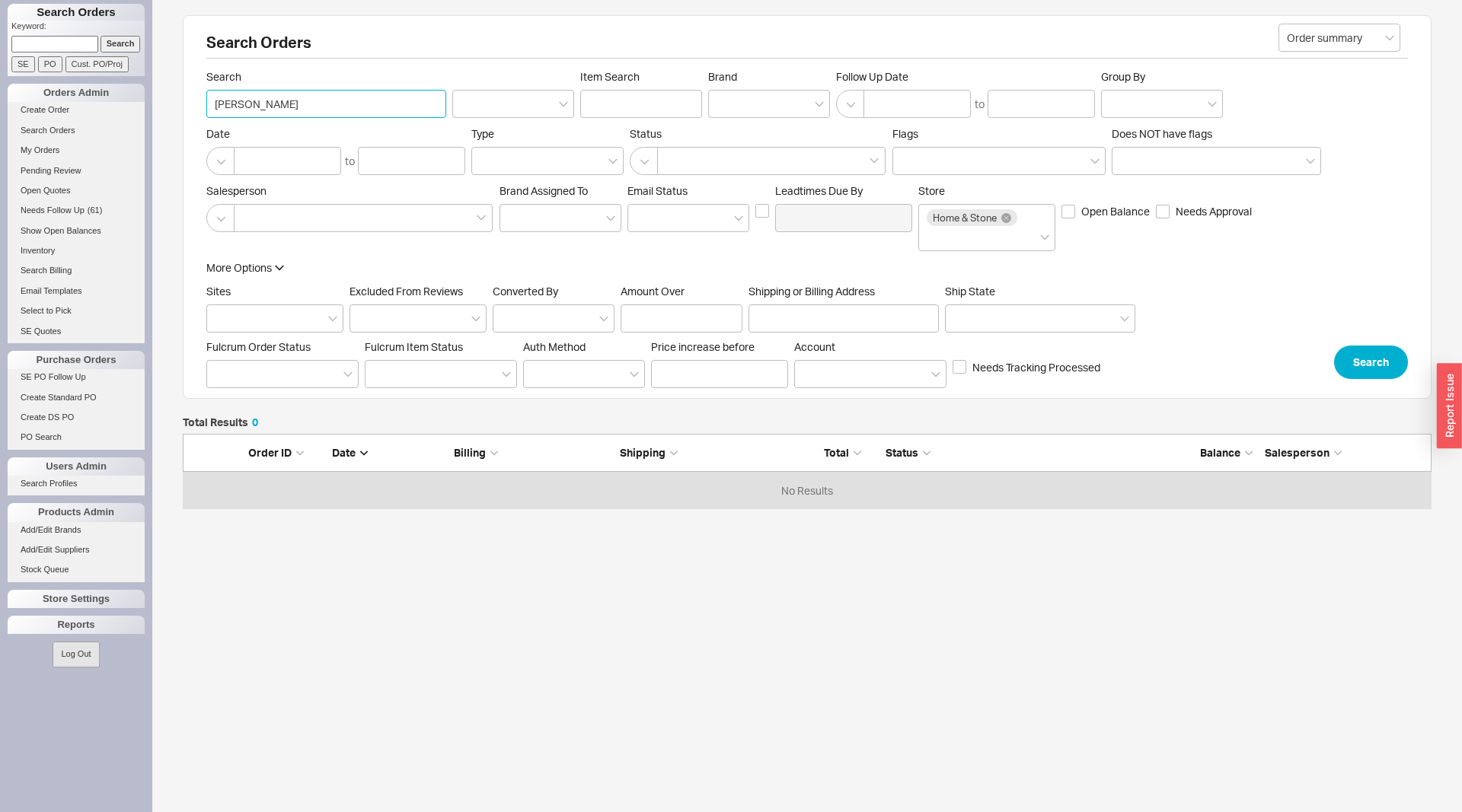
click at [313, 99] on input "anthony odonnell" at bounding box center [326, 103] width 240 height 28
click at [311, 99] on input "anthony odonnell" at bounding box center [326, 103] width 240 height 28
click at [310, 99] on input "anthony odonnell" at bounding box center [326, 103] width 240 height 28
type input "titanium"
click button "Search" at bounding box center [1371, 362] width 74 height 33
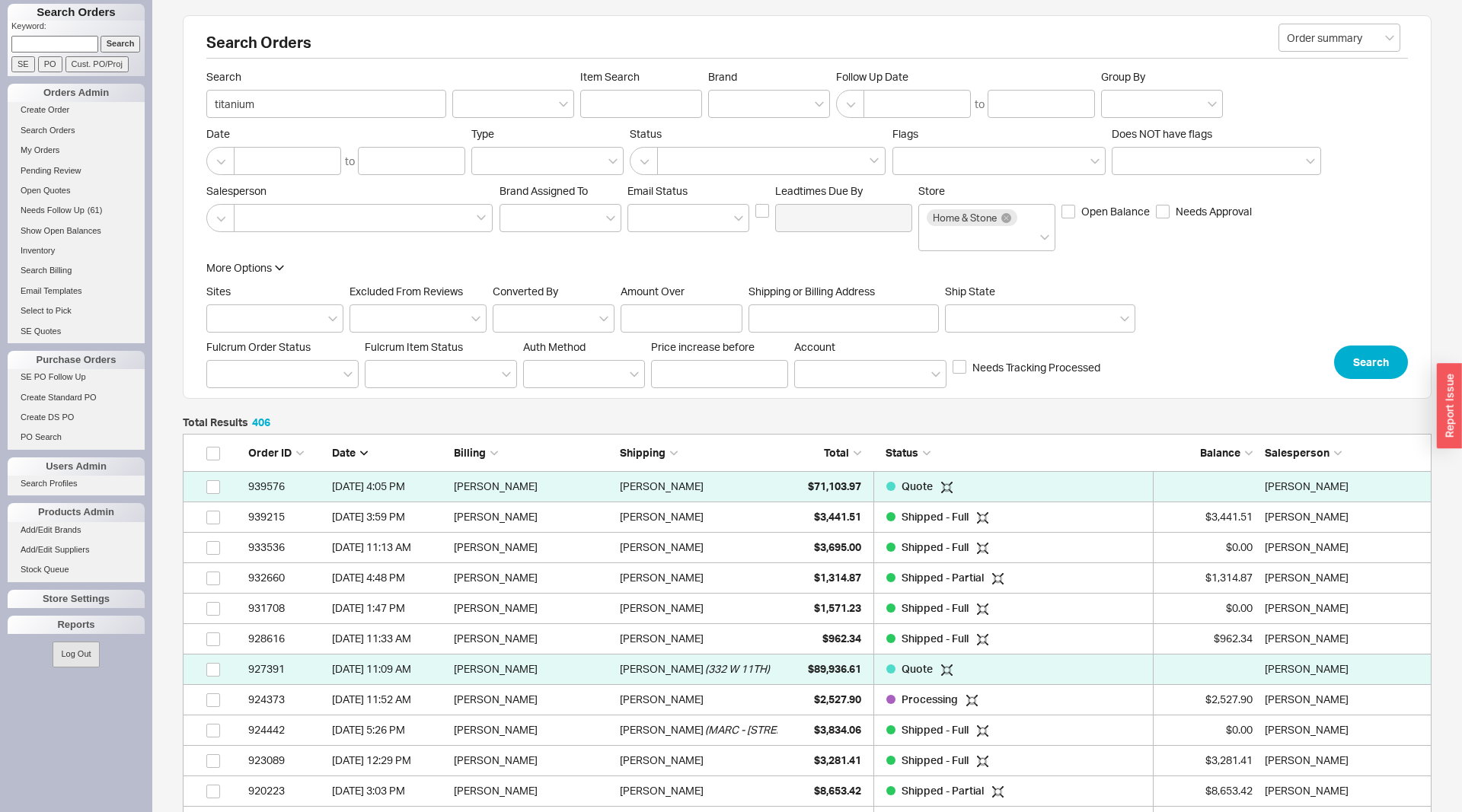
scroll to position [12434, 1249]
click at [837, 453] on span "Total" at bounding box center [836, 453] width 25 height 13
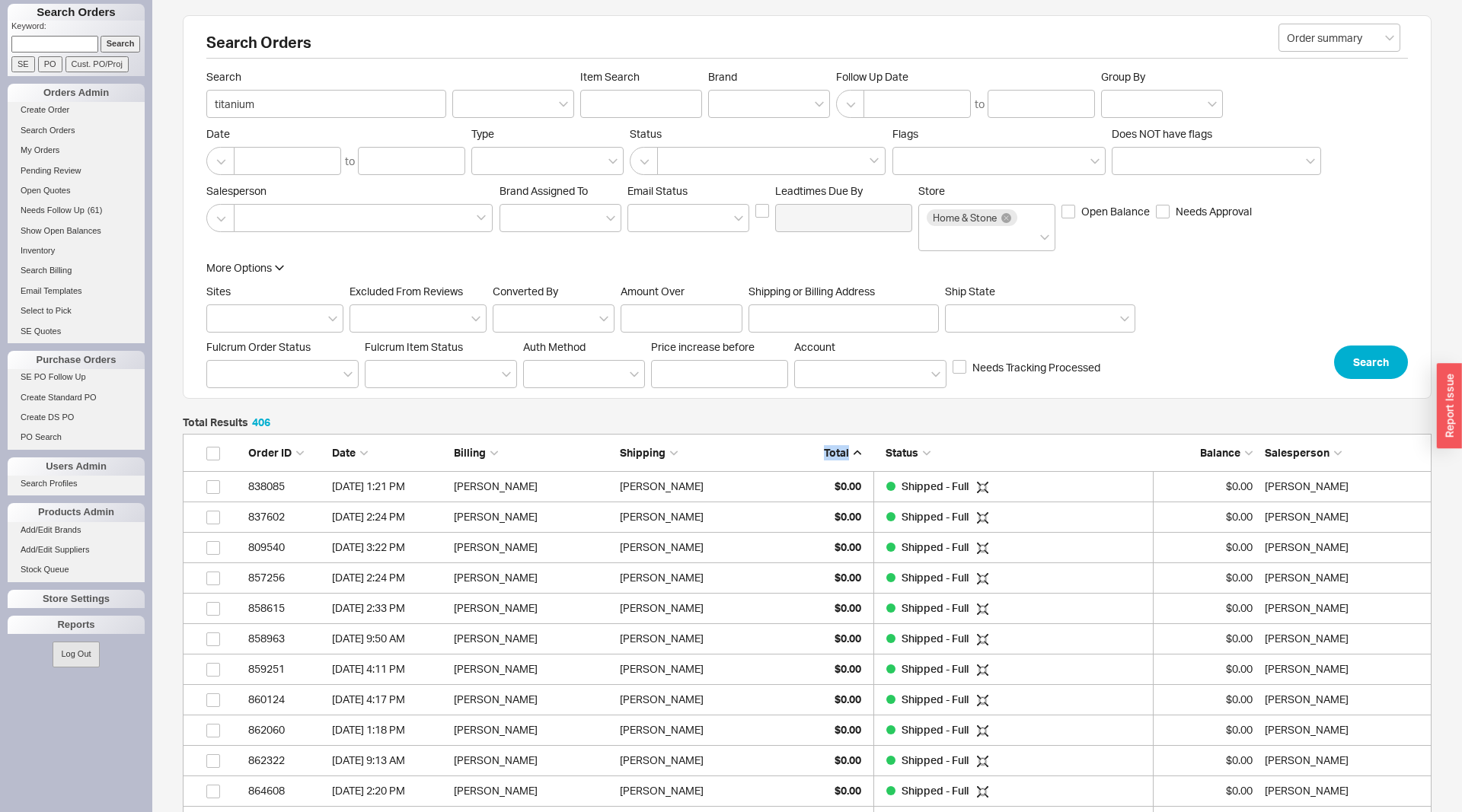
click at [837, 453] on span "Total" at bounding box center [836, 453] width 25 height 13
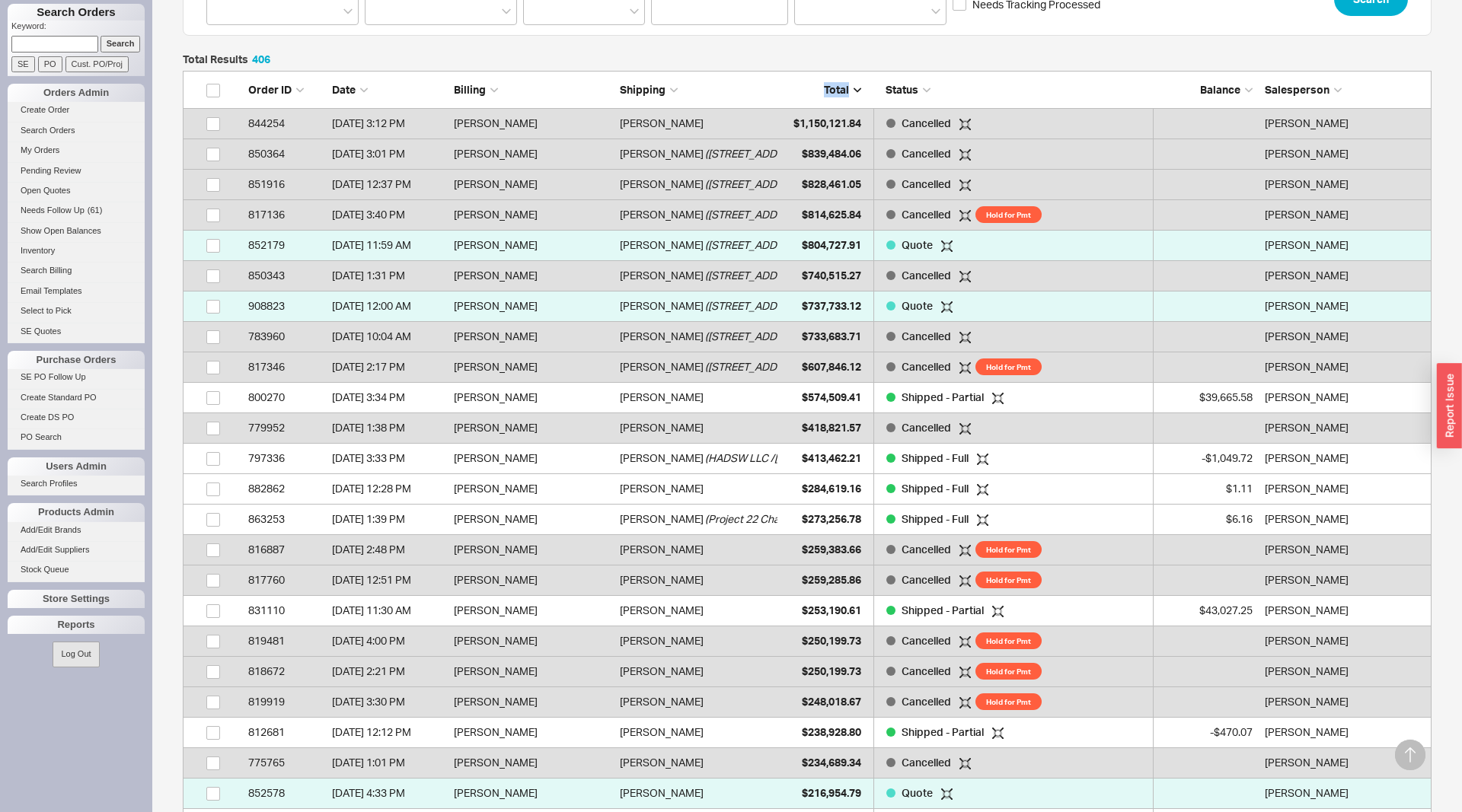
scroll to position [466, 0]
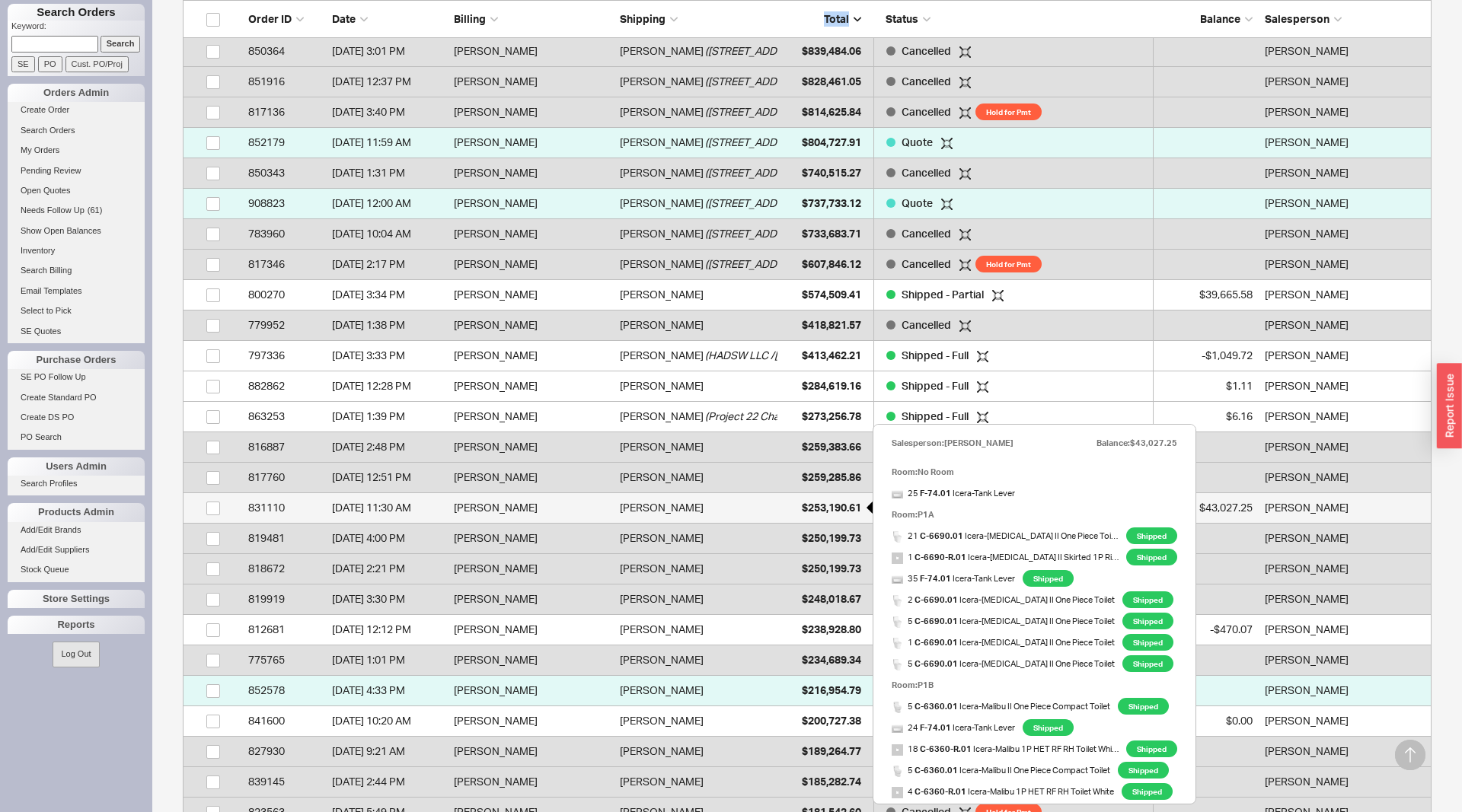
click at [821, 505] on span "$253,190.61" at bounding box center [832, 507] width 59 height 13
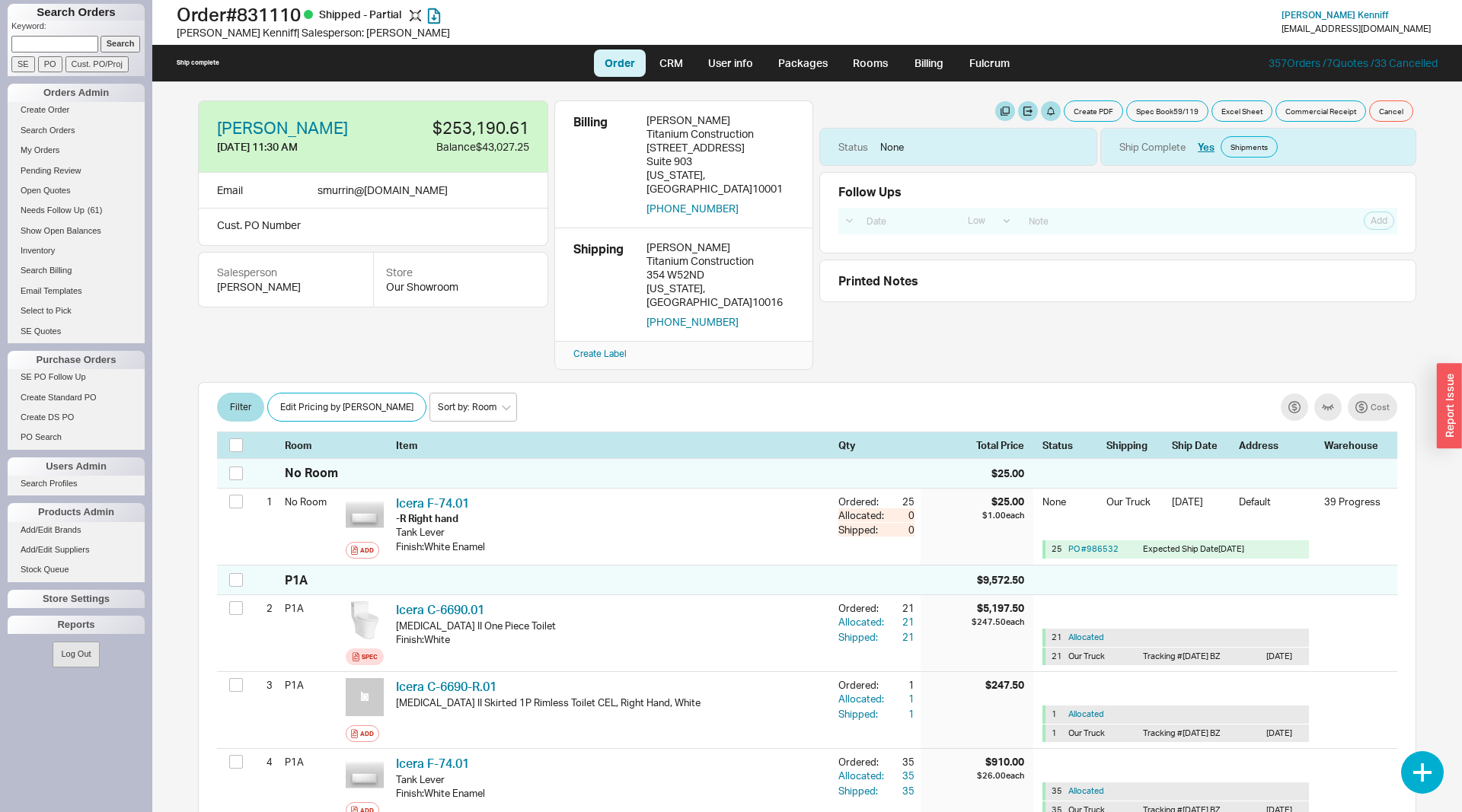
select select "LOW"
click at [816, 65] on link "Packages" at bounding box center [803, 63] width 72 height 28
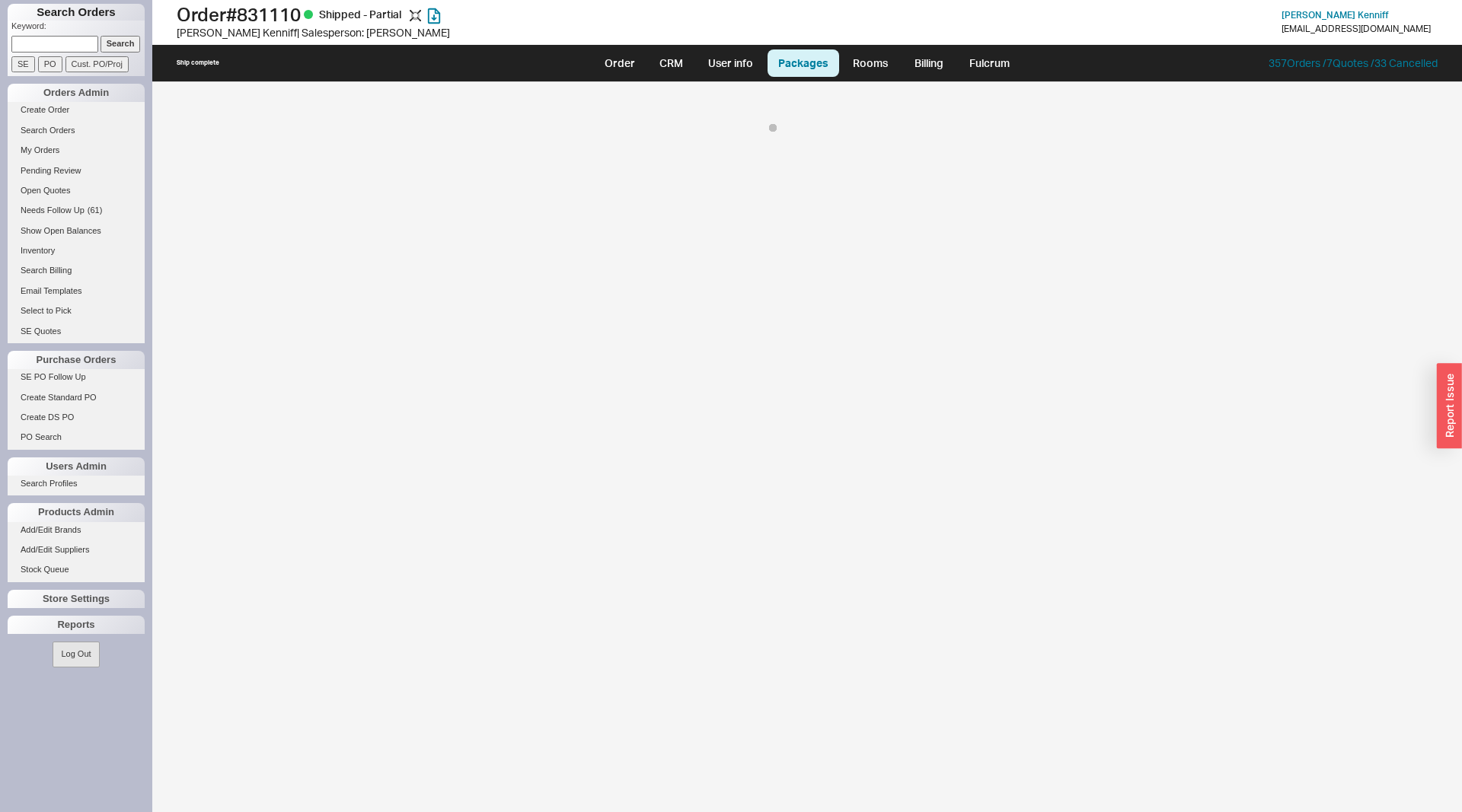
select select "8"
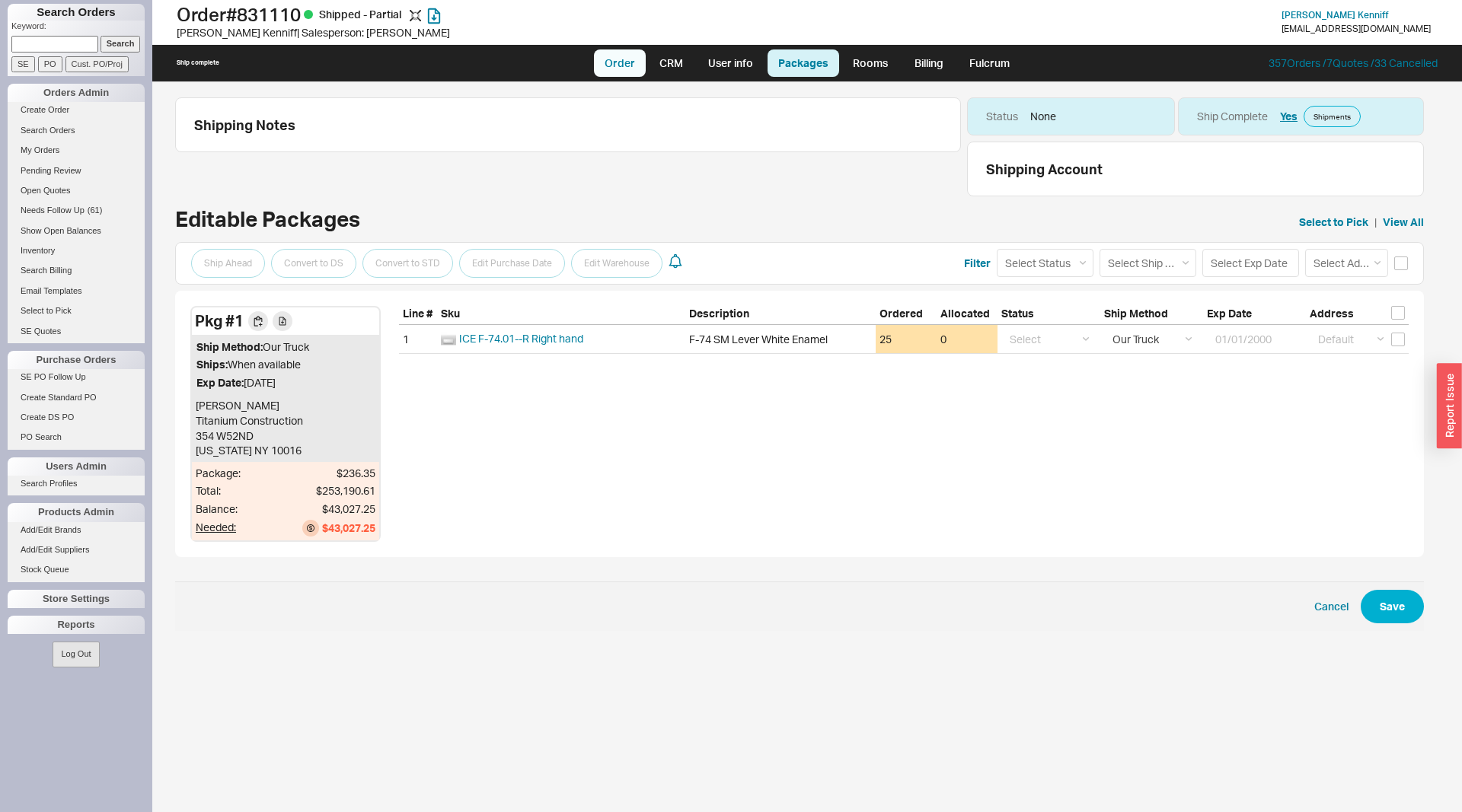
click at [615, 66] on link "Order" at bounding box center [620, 63] width 52 height 28
select select "LOW"
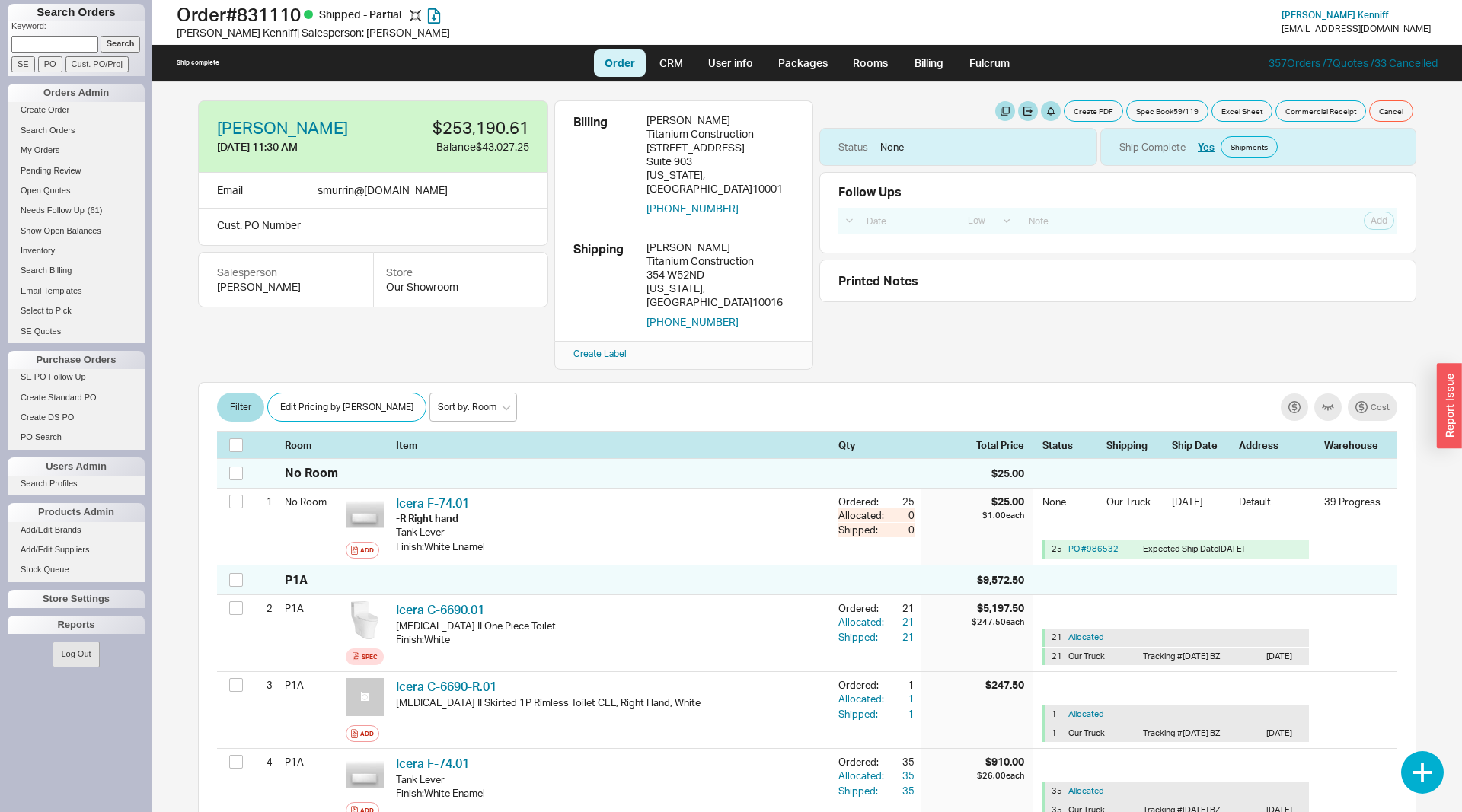
click at [546, 438] on div "Item" at bounding box center [614, 445] width 437 height 13
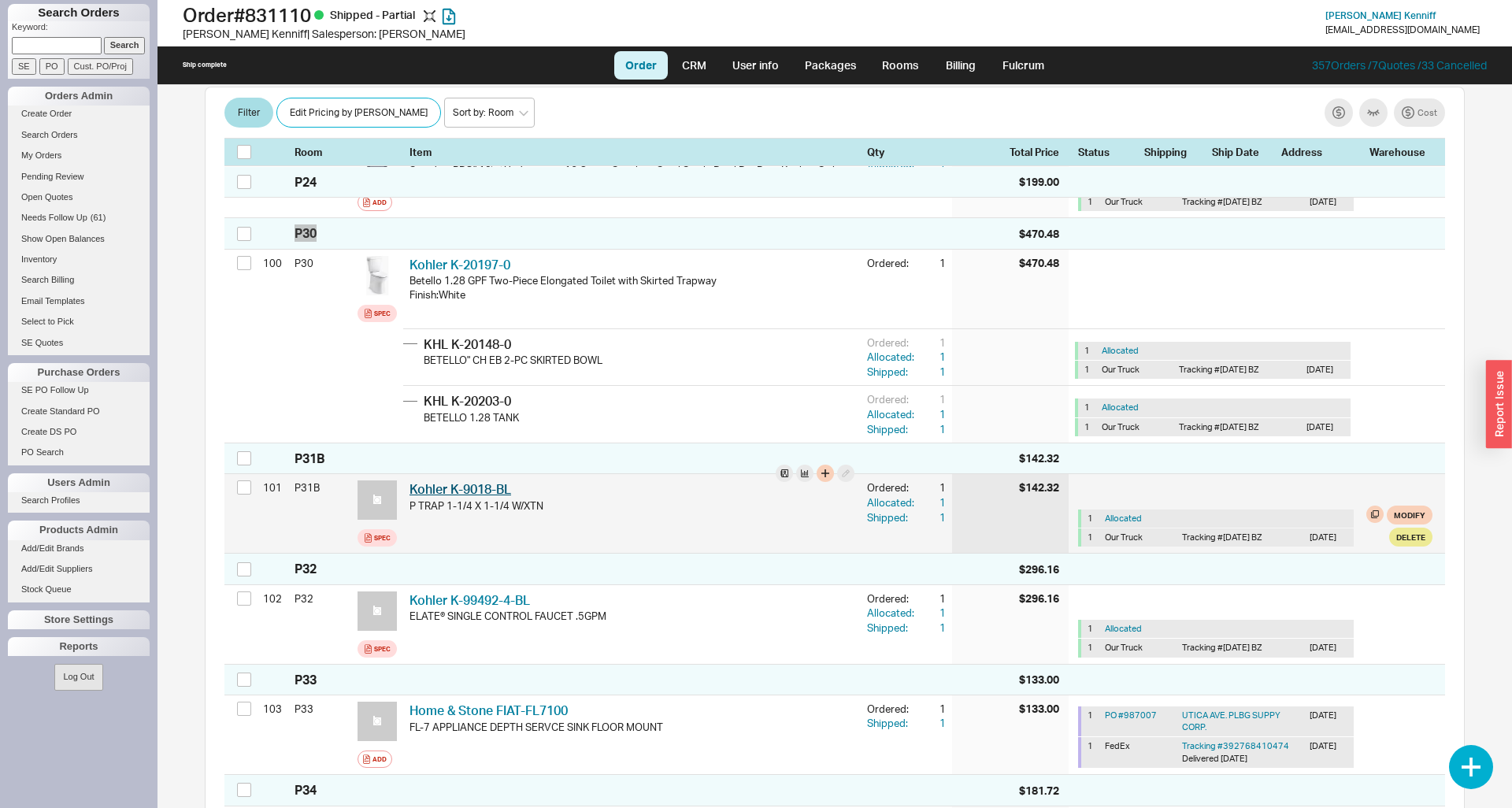
scroll to position [8468, 0]
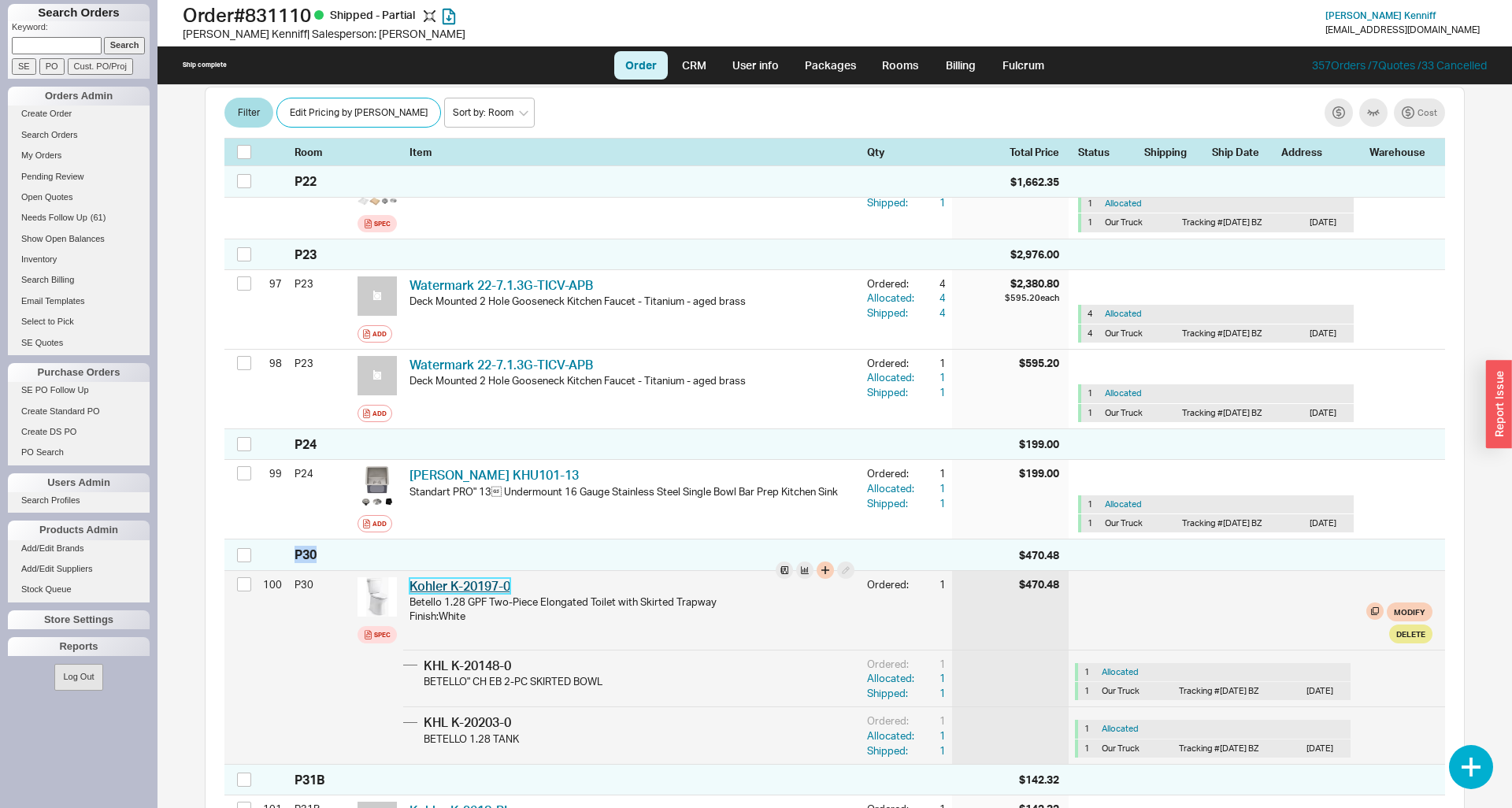
click at [470, 578] on link "Kohler K-20197-0" at bounding box center [460, 586] width 101 height 16
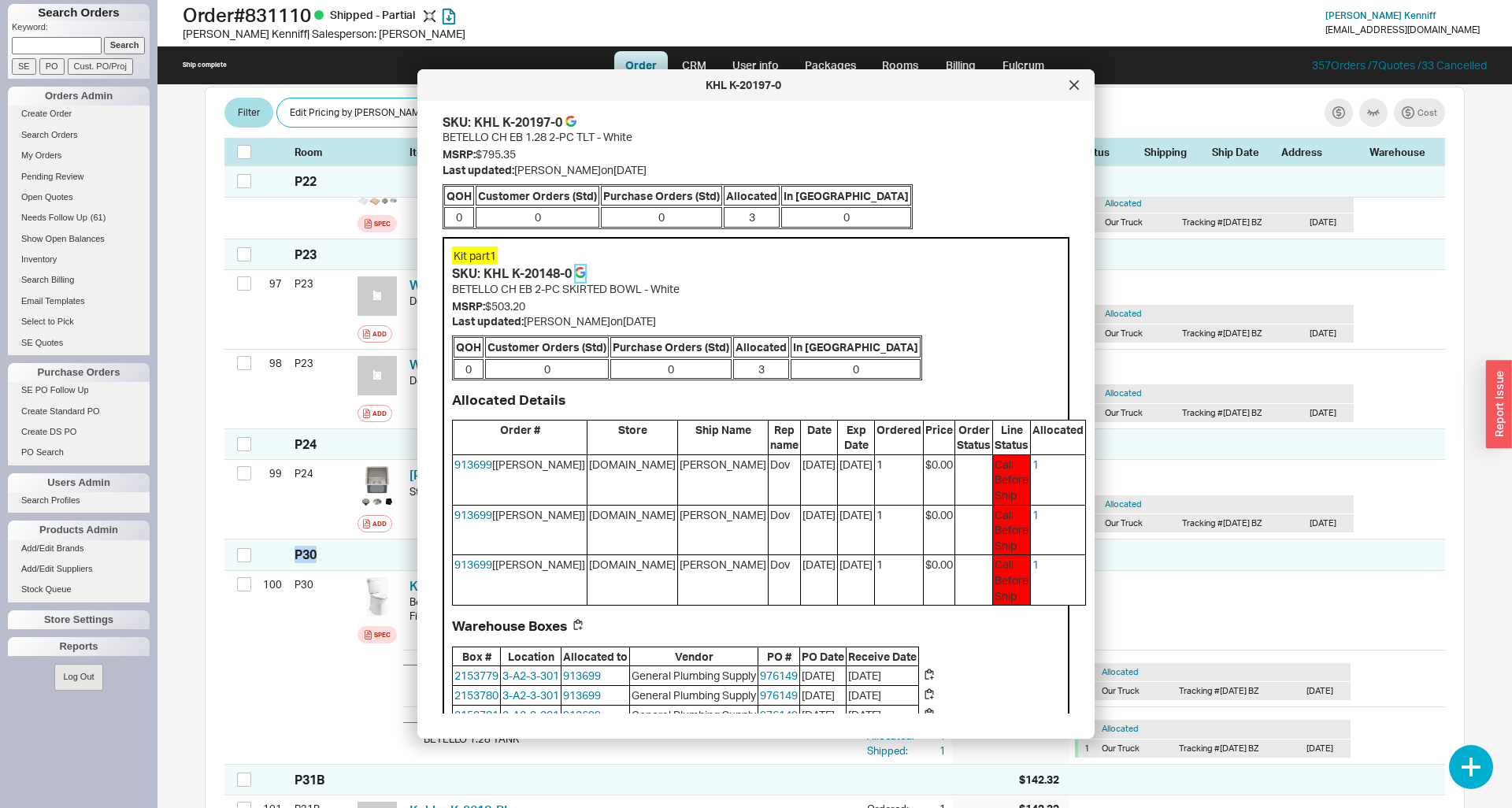
click at [580, 270] on icon at bounding box center [579, 269] width 8 height 5
click at [1074, 87] on icon at bounding box center [1074, 85] width 9 height 9
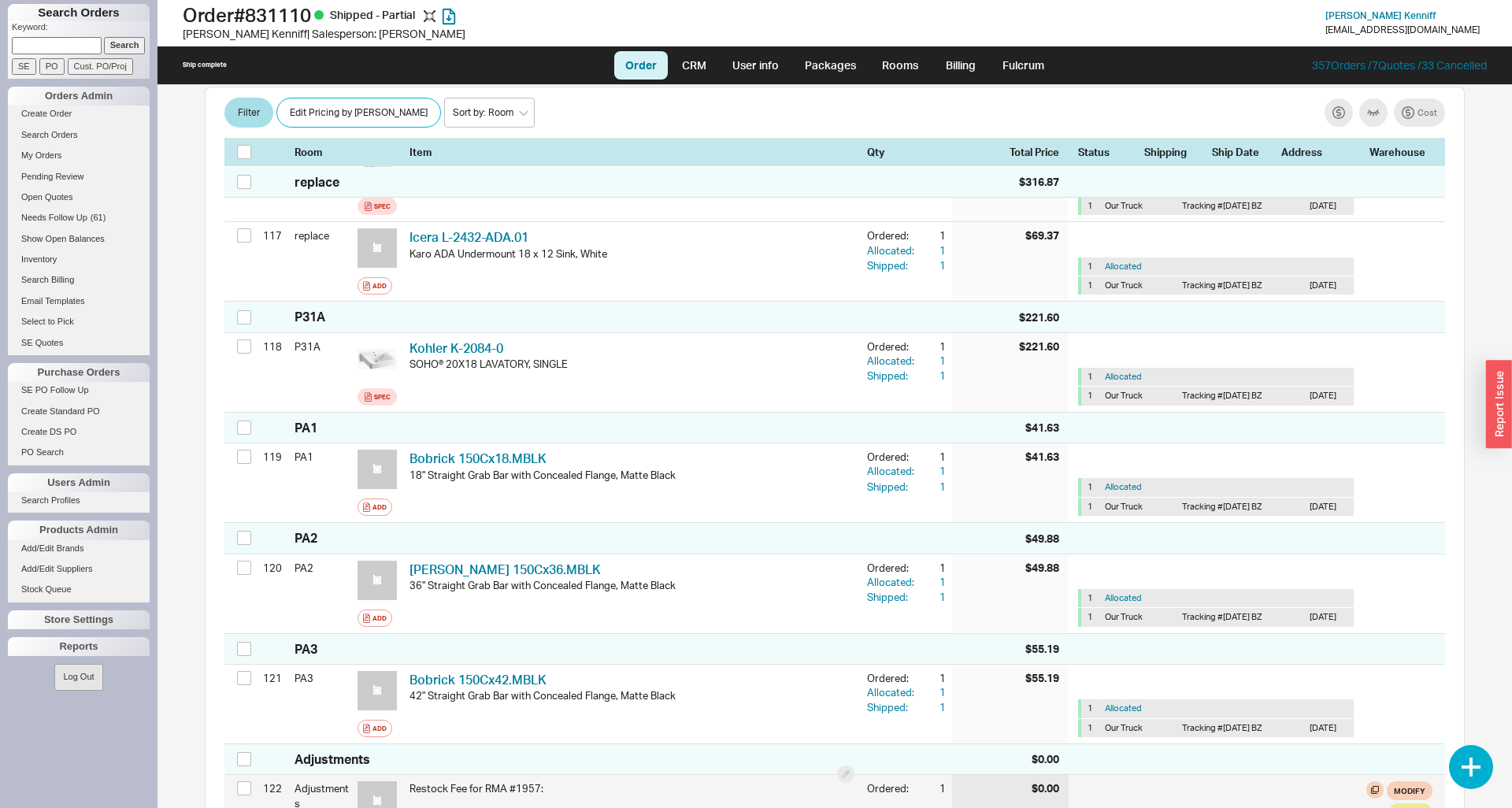
scroll to position [11093, 0]
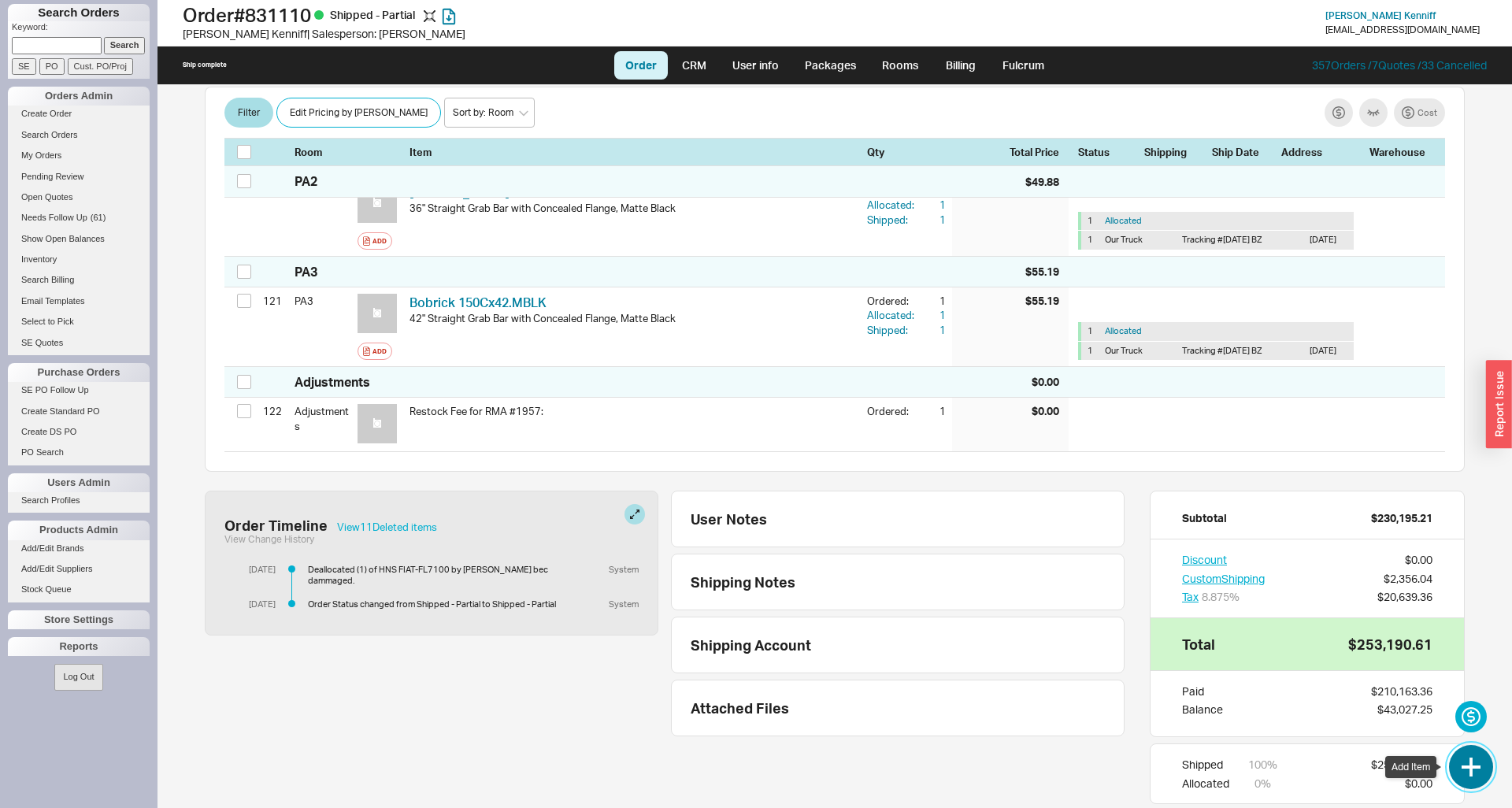
click at [1457, 767] on button "button" at bounding box center [1471, 767] width 44 height 44
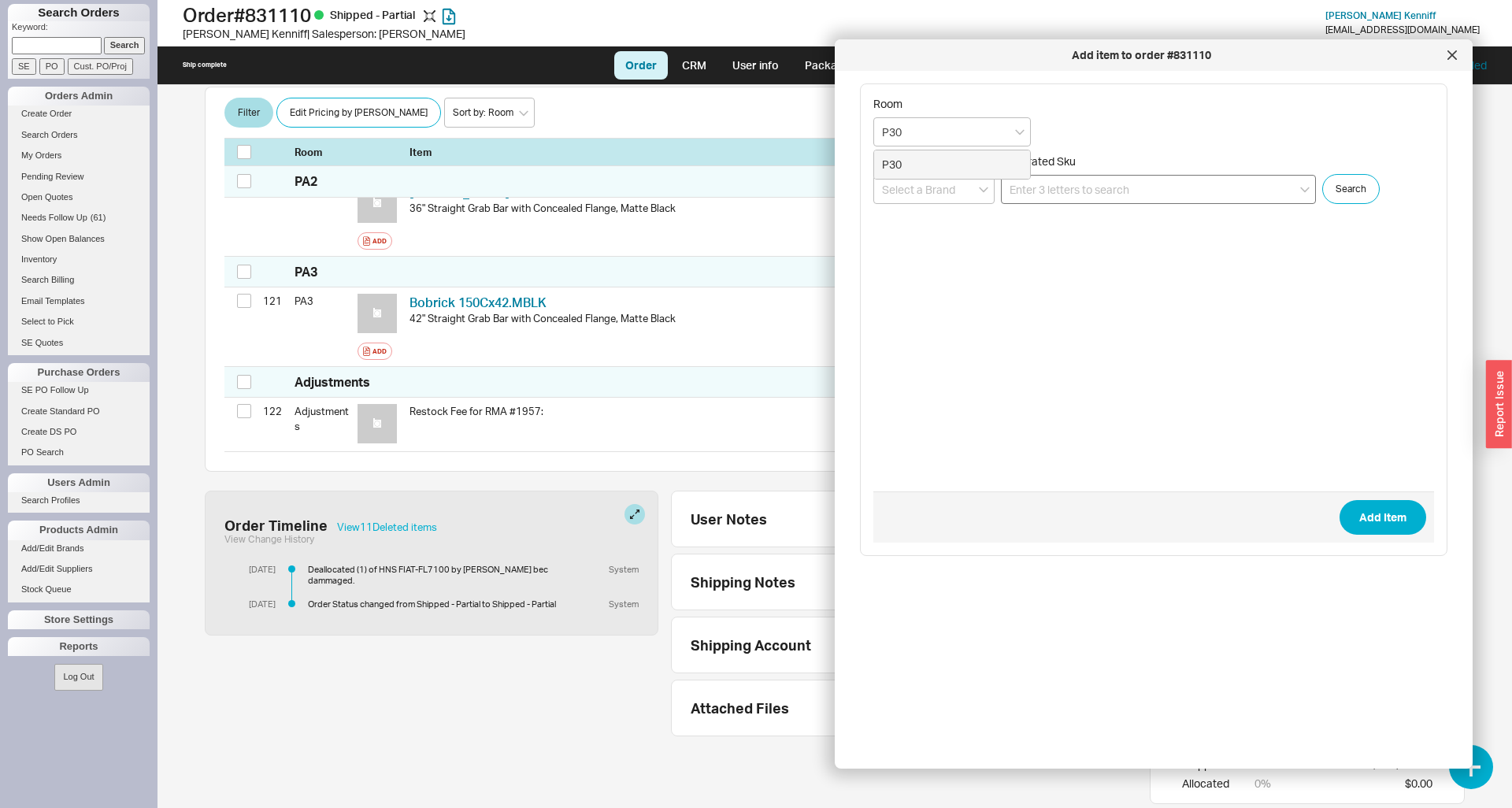
type input "P30"
click at [1170, 191] on input at bounding box center [1159, 189] width 315 height 29
paste input "K-26801-0"
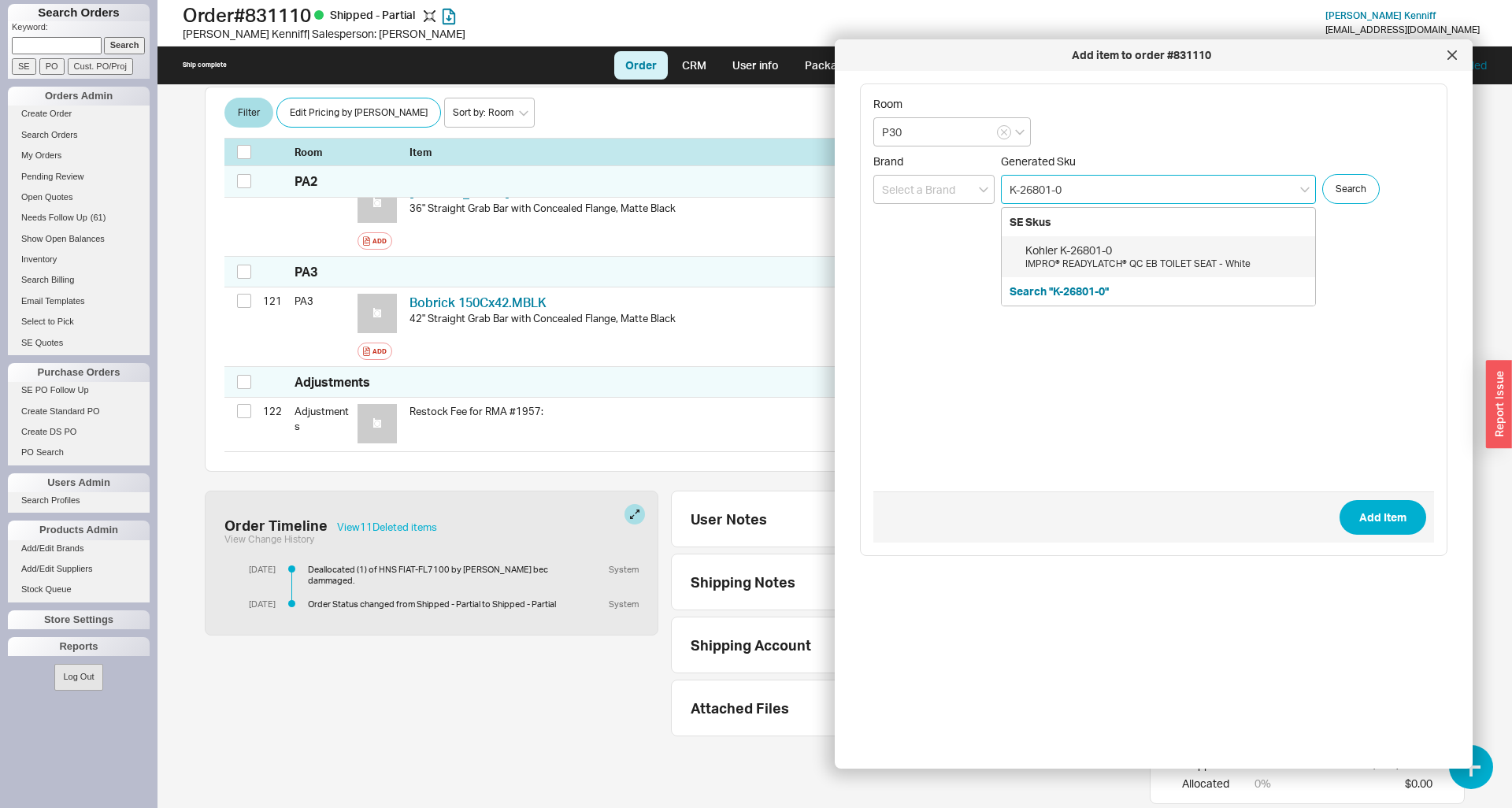
click at [1189, 258] on div "Kohler K-26801-0" at bounding box center [1166, 250] width 282 height 16
type input "K-26801-0"
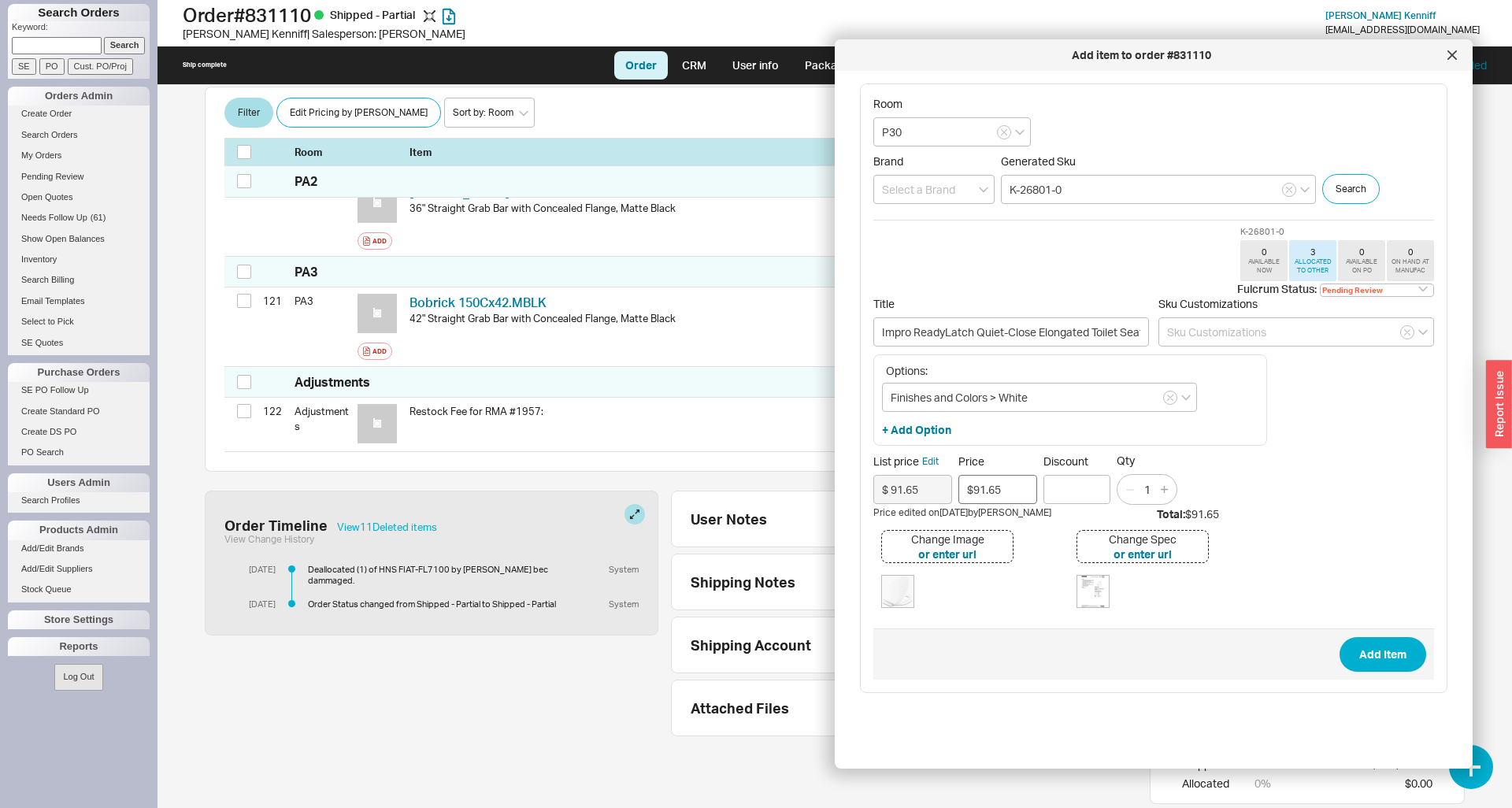
click at [1006, 484] on input "$91.65" at bounding box center [997, 488] width 79 height 29
type input "$55.00"
click at [1390, 650] on button "Add Item" at bounding box center [1382, 653] width 86 height 34
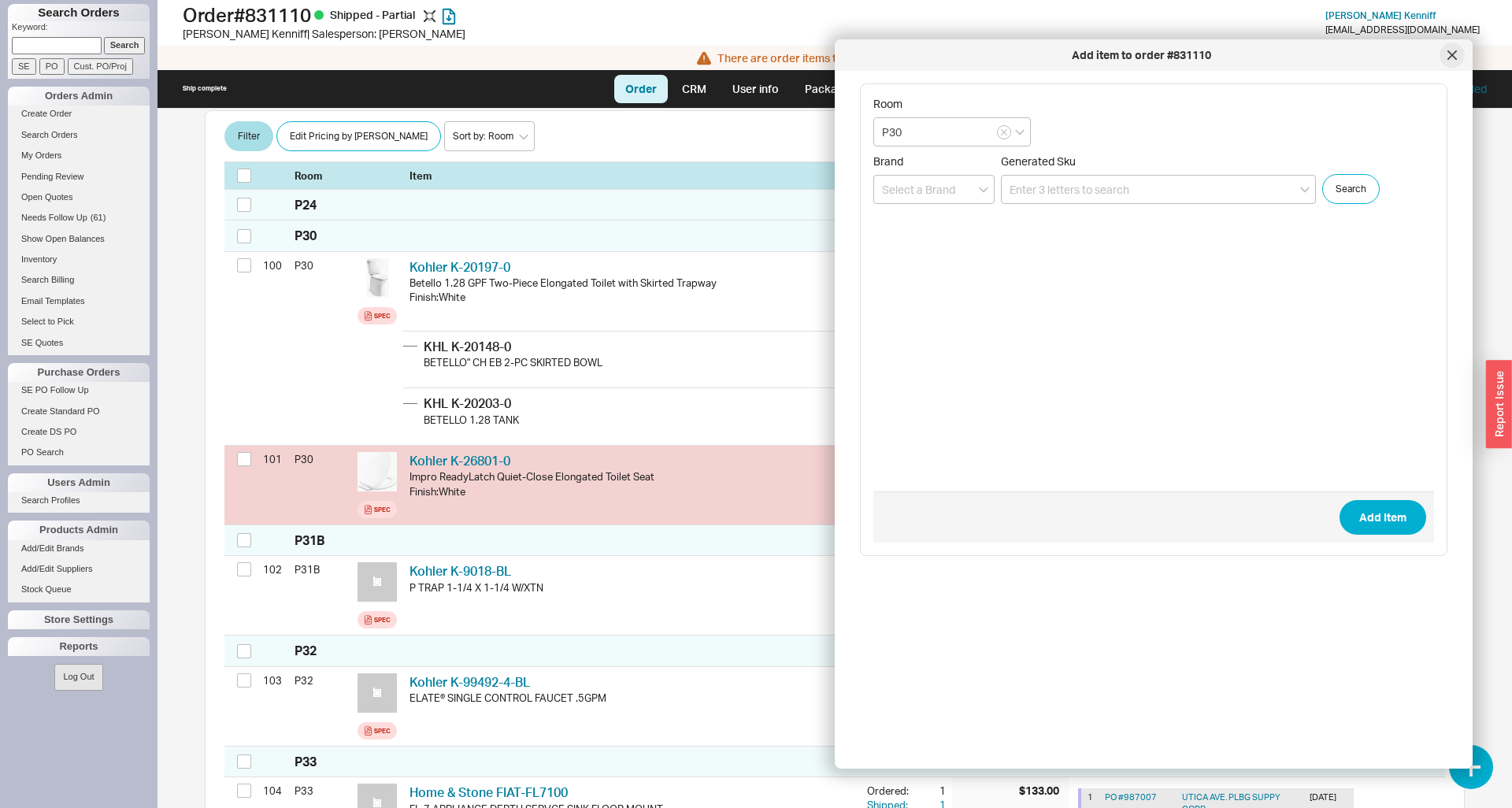
click at [1453, 53] on icon at bounding box center [1452, 55] width 9 height 9
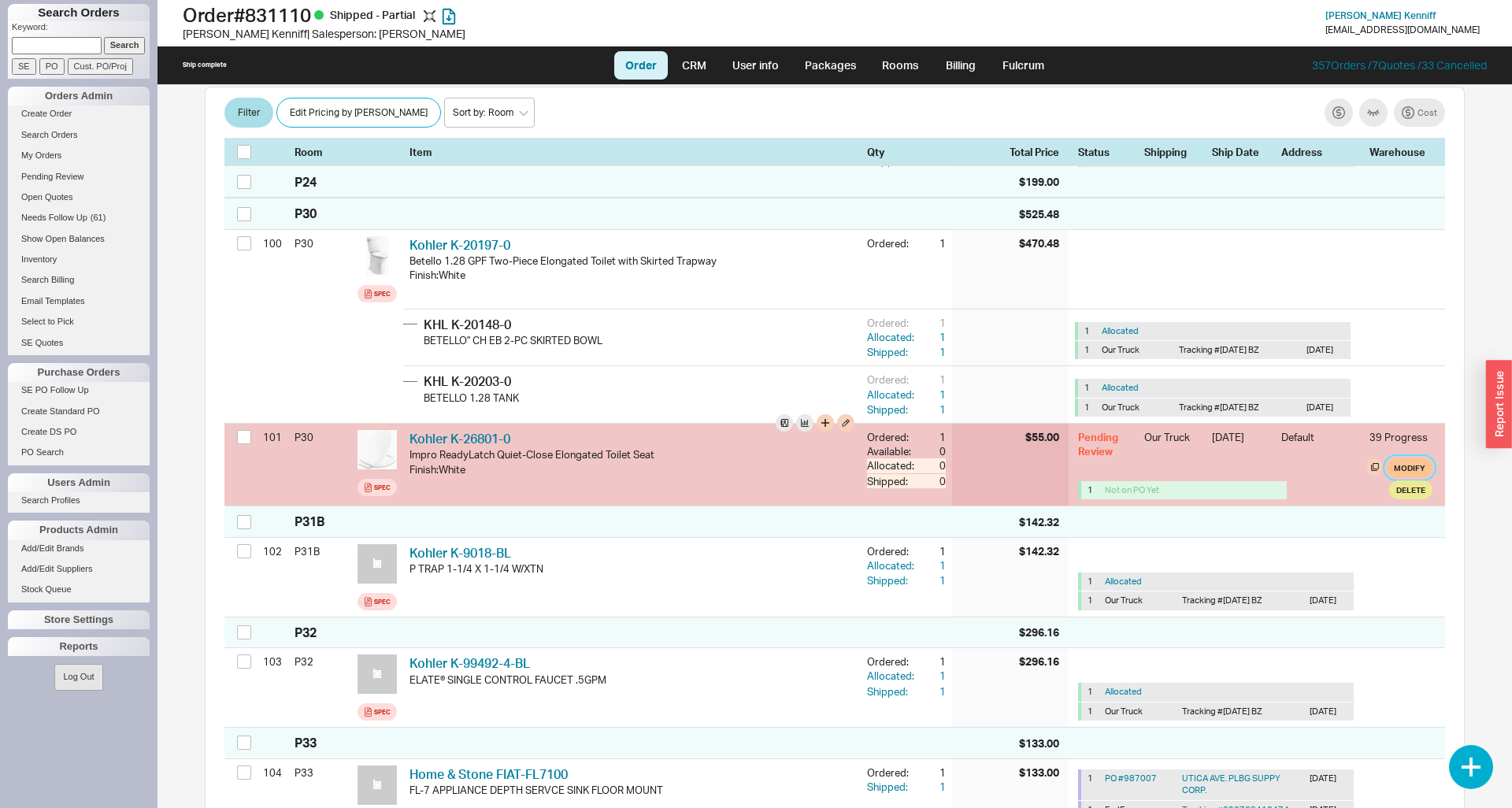
click at [1416, 458] on button "Modify" at bounding box center [1409, 467] width 45 height 19
select select "8"
select select "3"
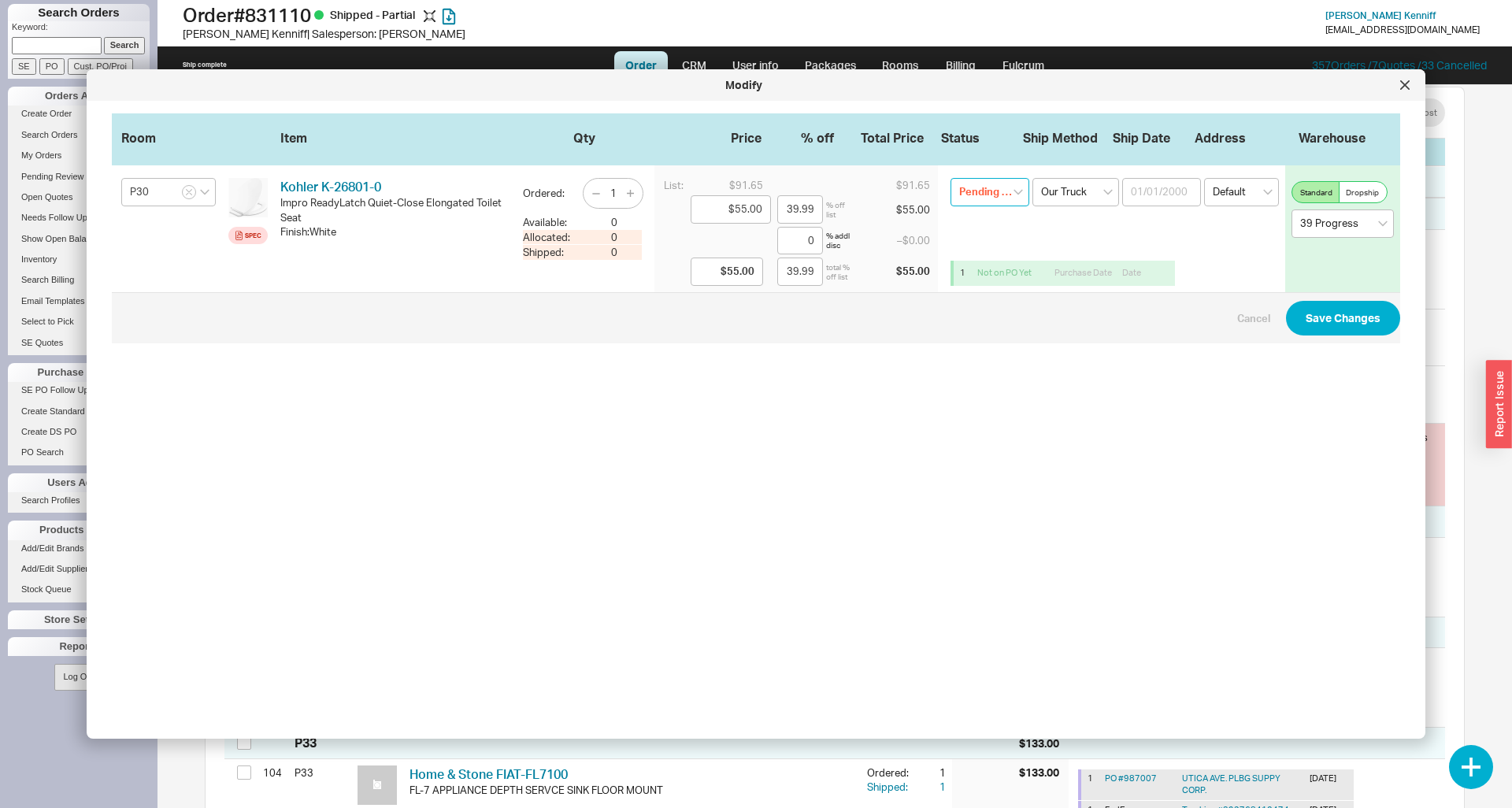
click at [950, 178] on select "Pending Review None On Hold Call Before Ship Hold for Balance Wait For Cust. Ca…" at bounding box center [989, 192] width 79 height 29
select select
click option "None" at bounding box center [0, 0] width 0 height 0
click at [1318, 321] on button "Save Changes" at bounding box center [1342, 318] width 114 height 34
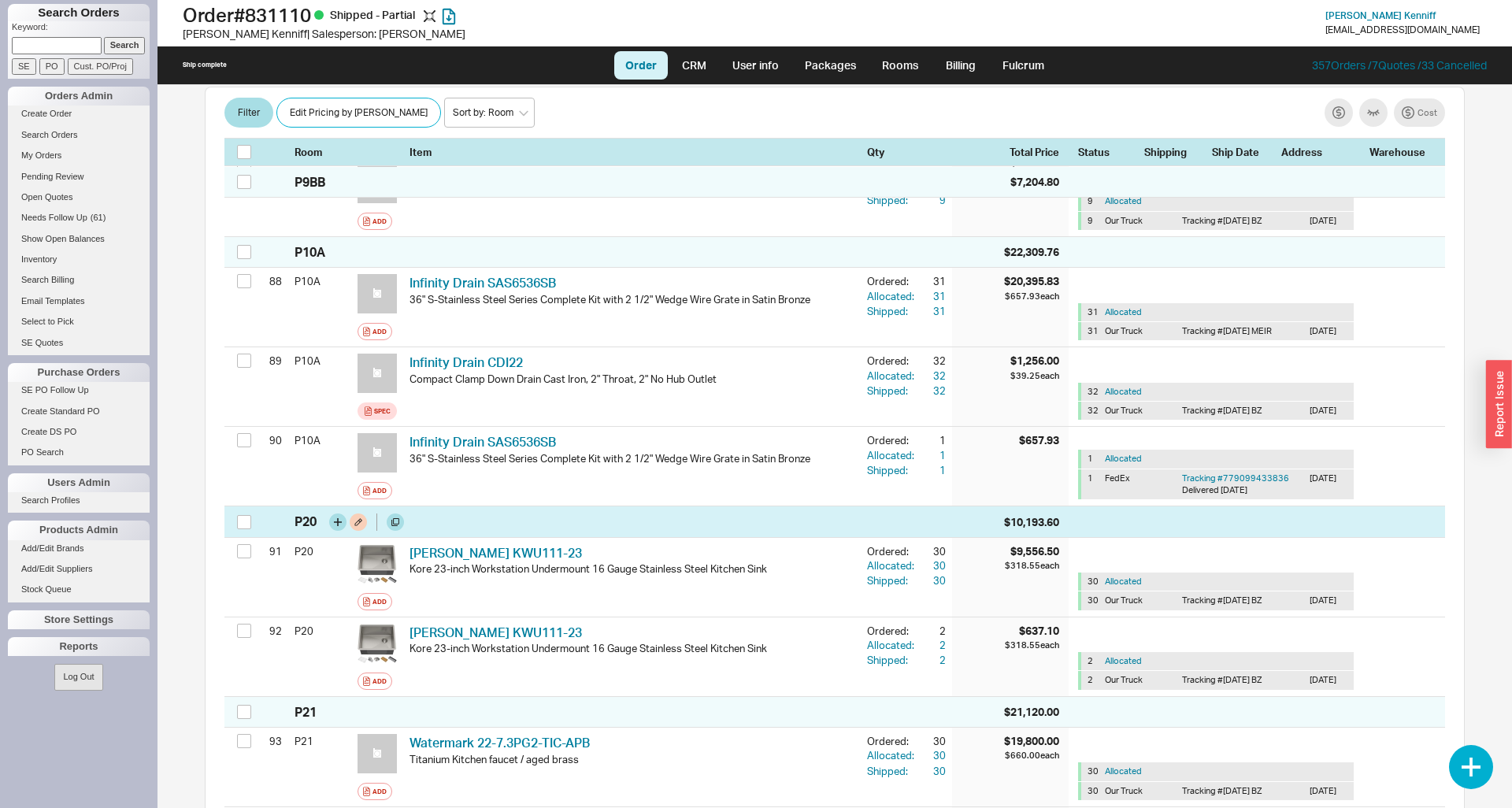
scroll to position [7605, 0]
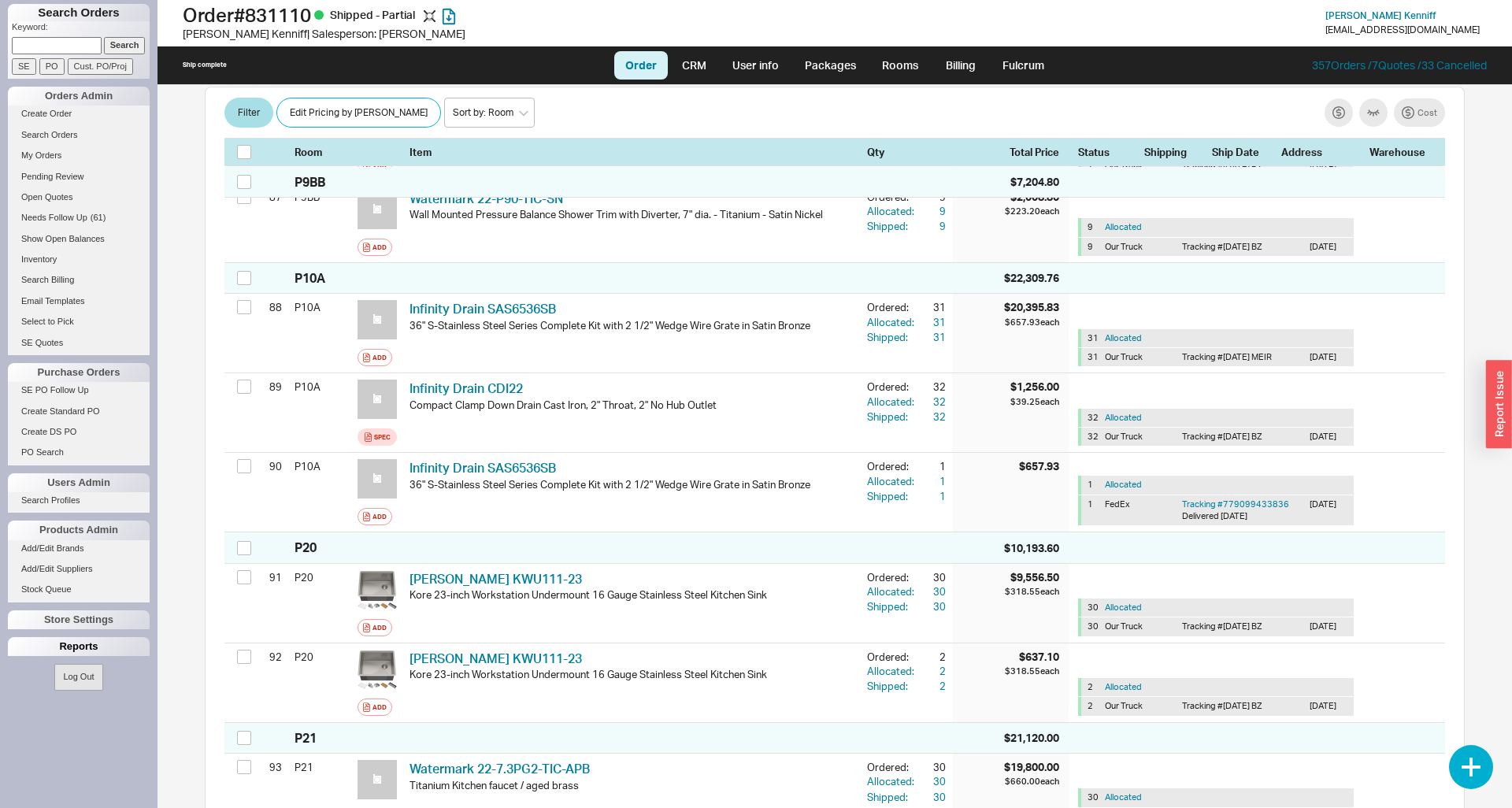
click at [79, 648] on div "Reports" at bounding box center [78, 646] width 142 height 19
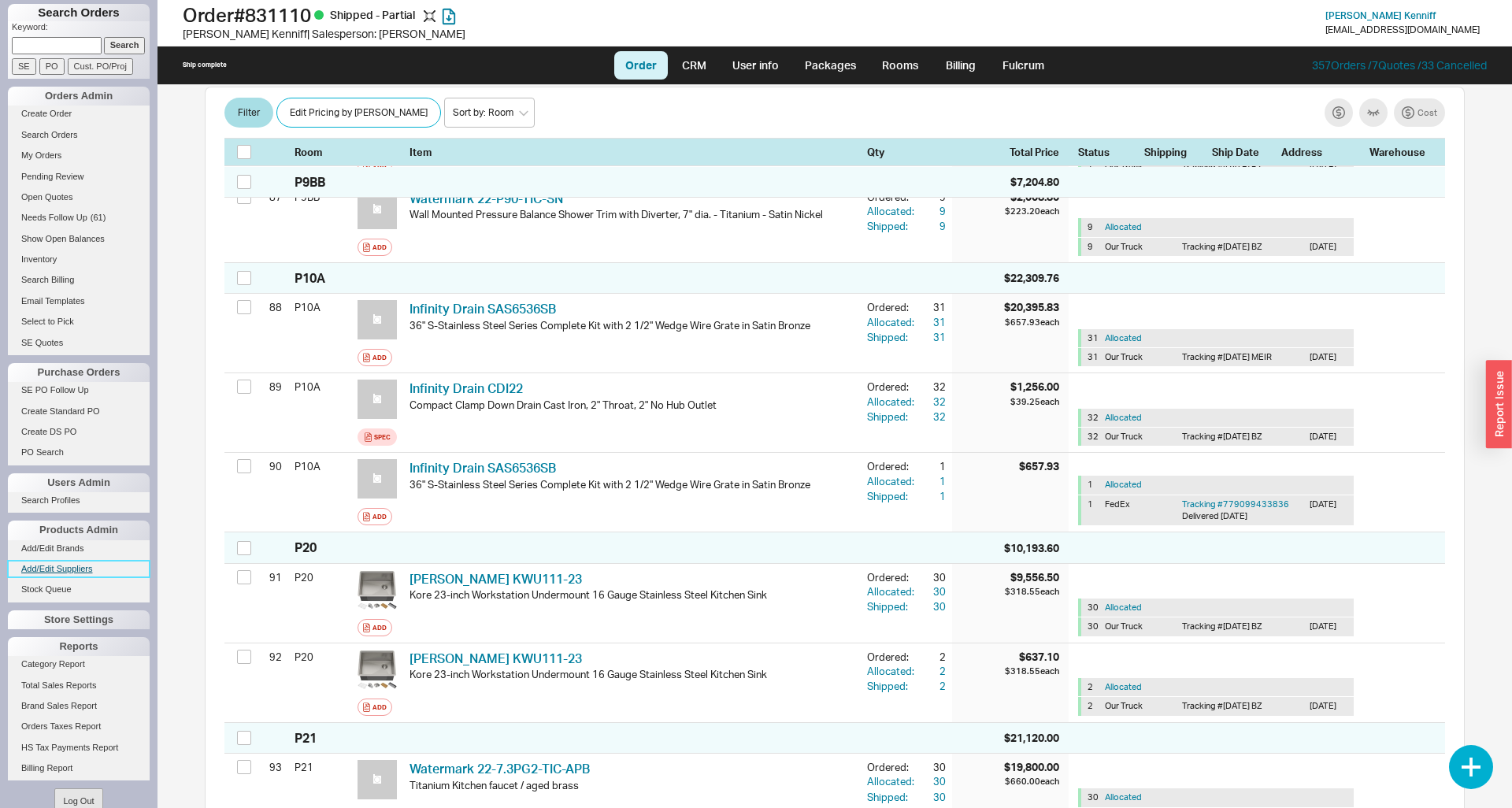
click at [70, 570] on link "Add/Edit Suppliers" at bounding box center [78, 569] width 142 height 17
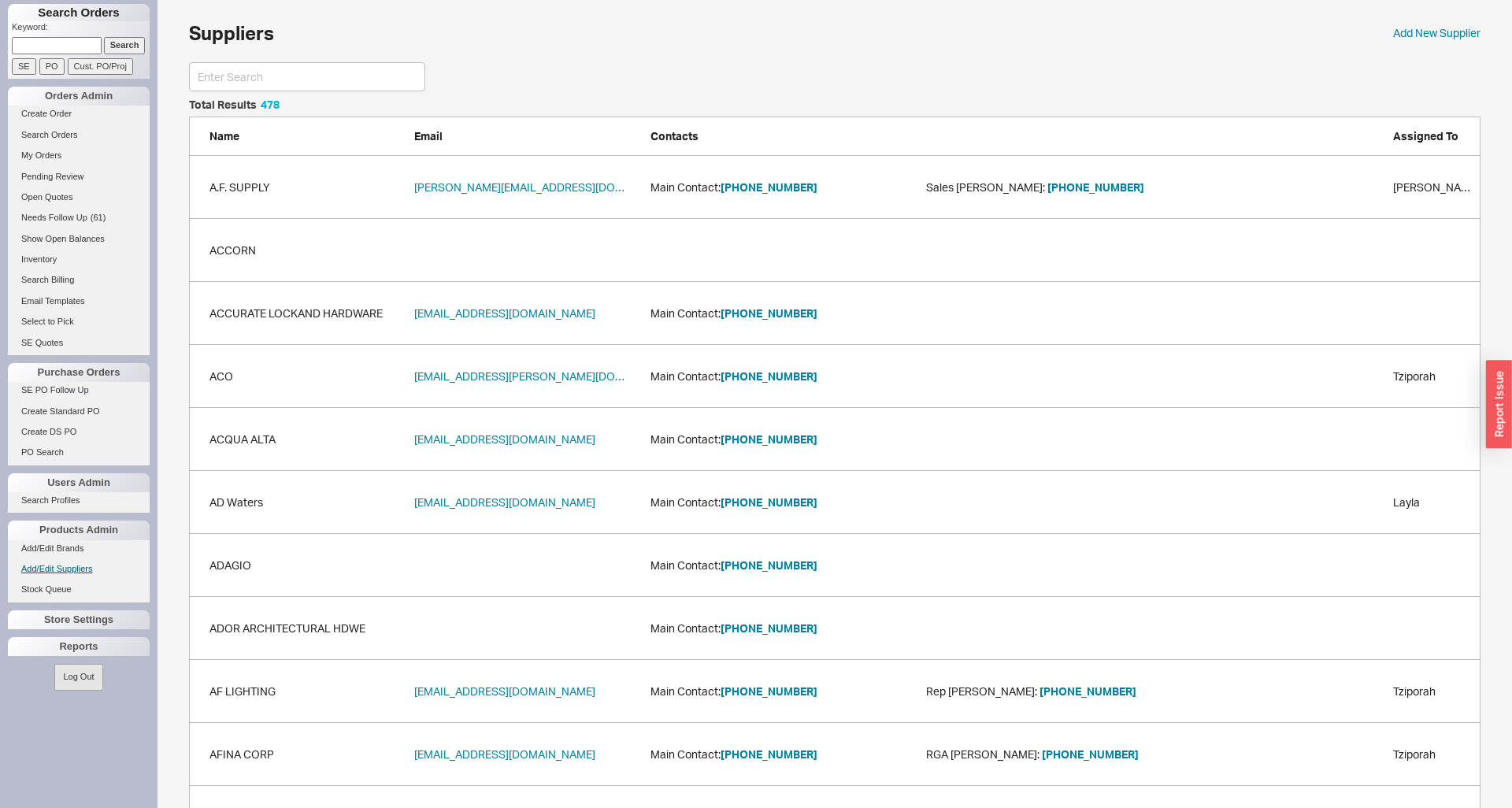
scroll to position [30158, 1291]
click at [58, 546] on link "Add/Edit Brands" at bounding box center [78, 549] width 142 height 17
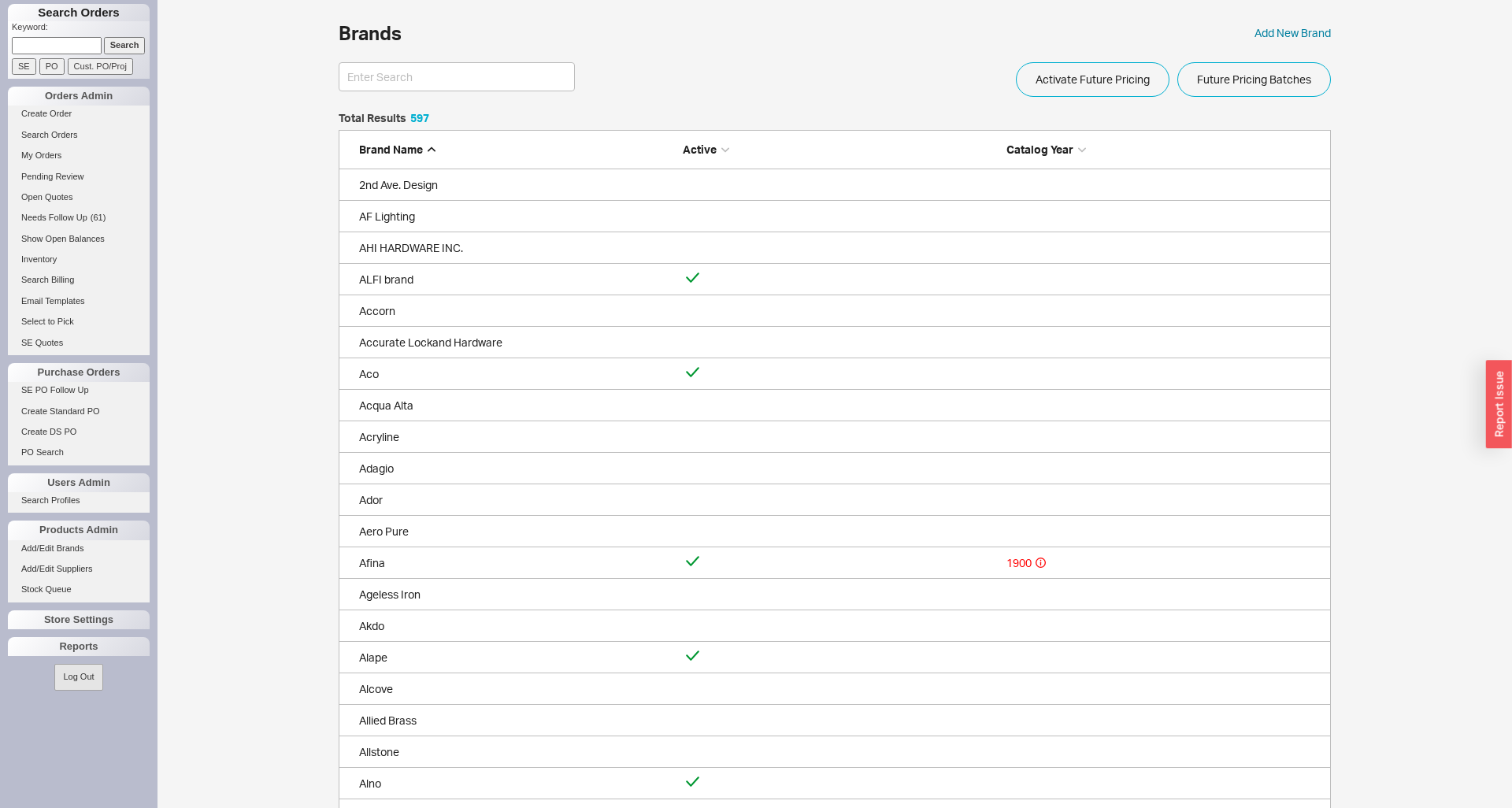
scroll to position [18855, 992]
click at [411, 83] on input at bounding box center [456, 76] width 236 height 29
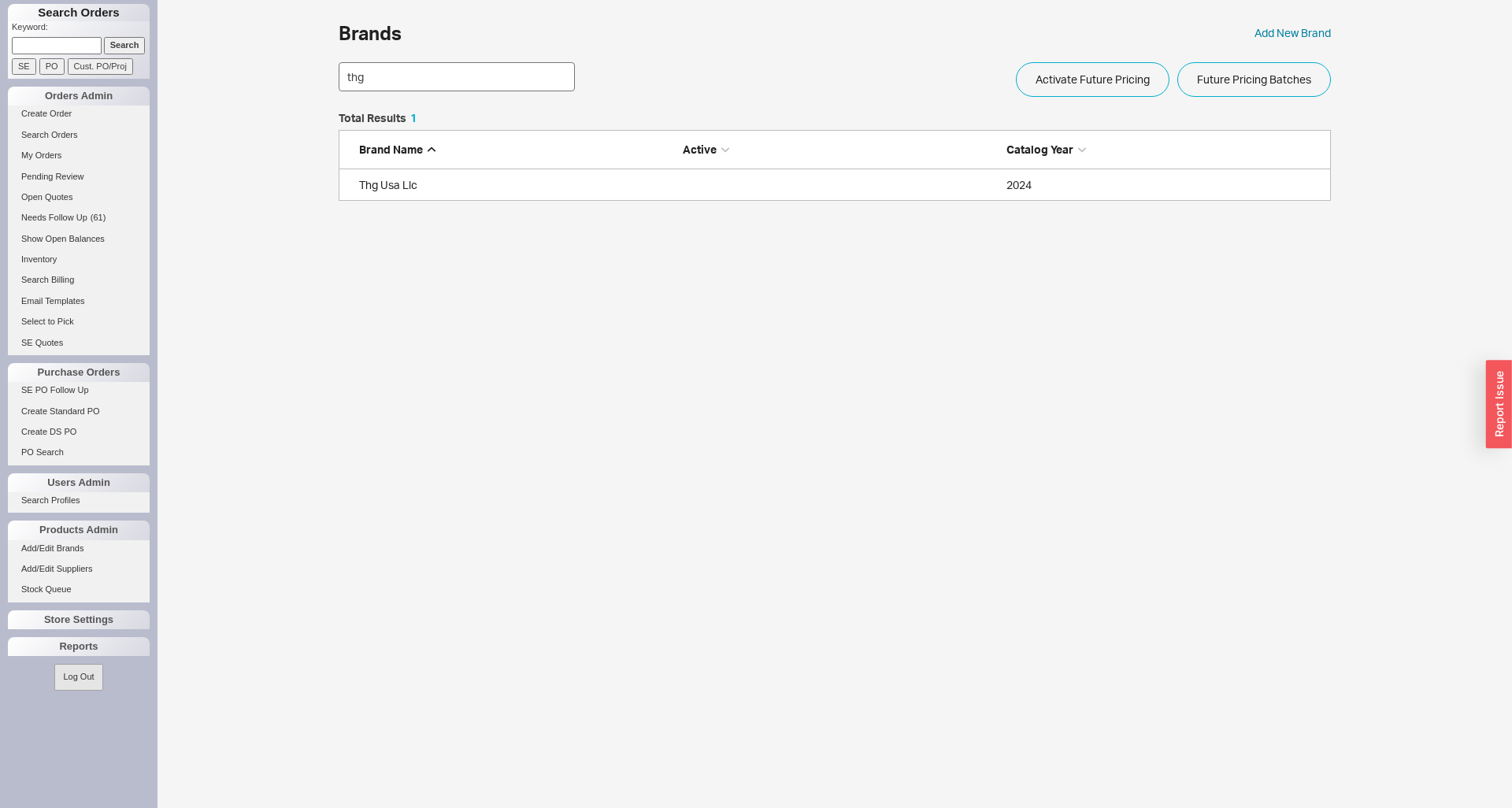
scroll to position [88, 992]
type input "thg"
click at [400, 185] on div "Thg Usa Llc" at bounding box center [516, 184] width 316 height 16
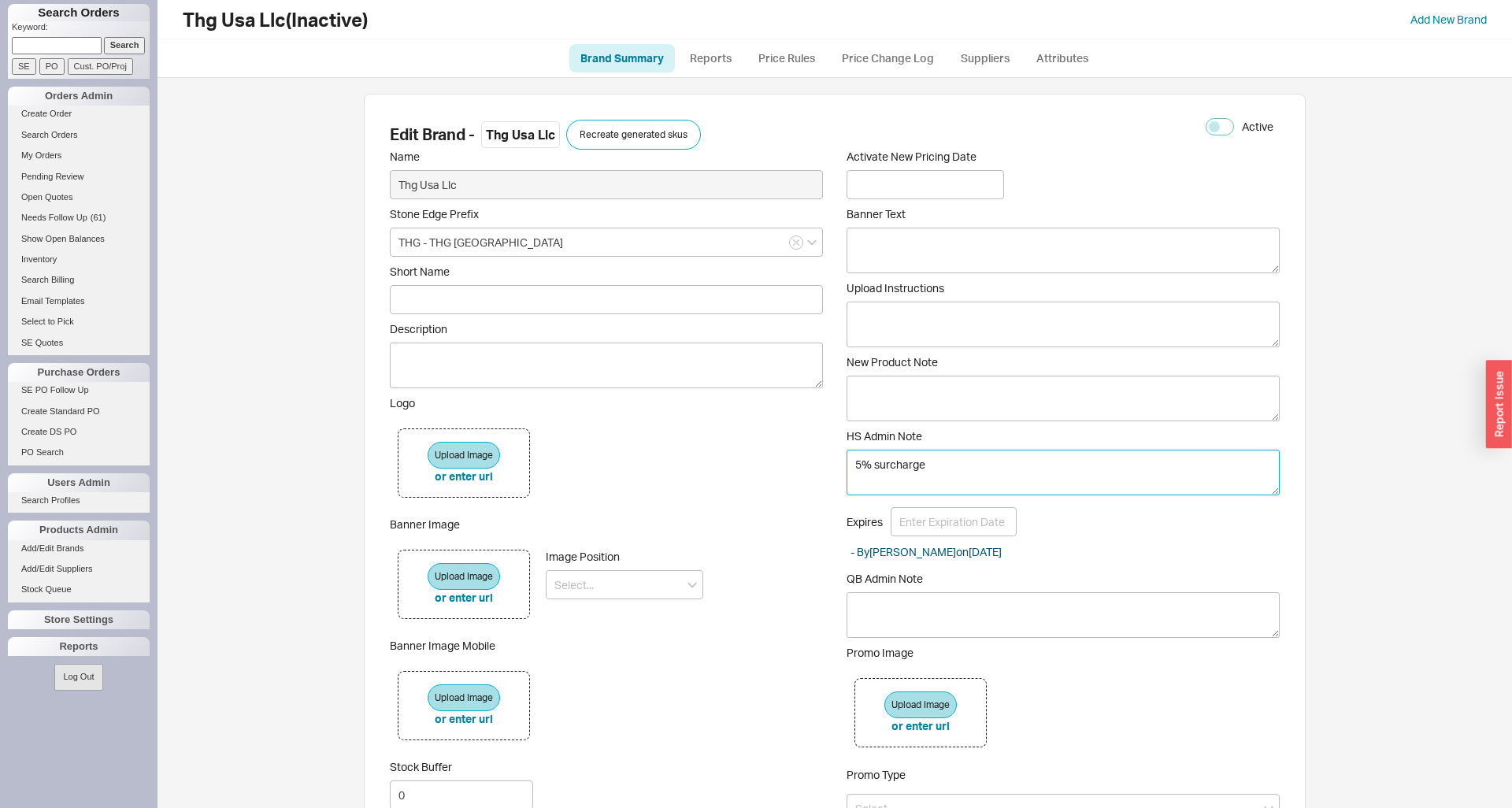
click at [857, 465] on textarea "5% surcharge" at bounding box center [1062, 472] width 433 height 45
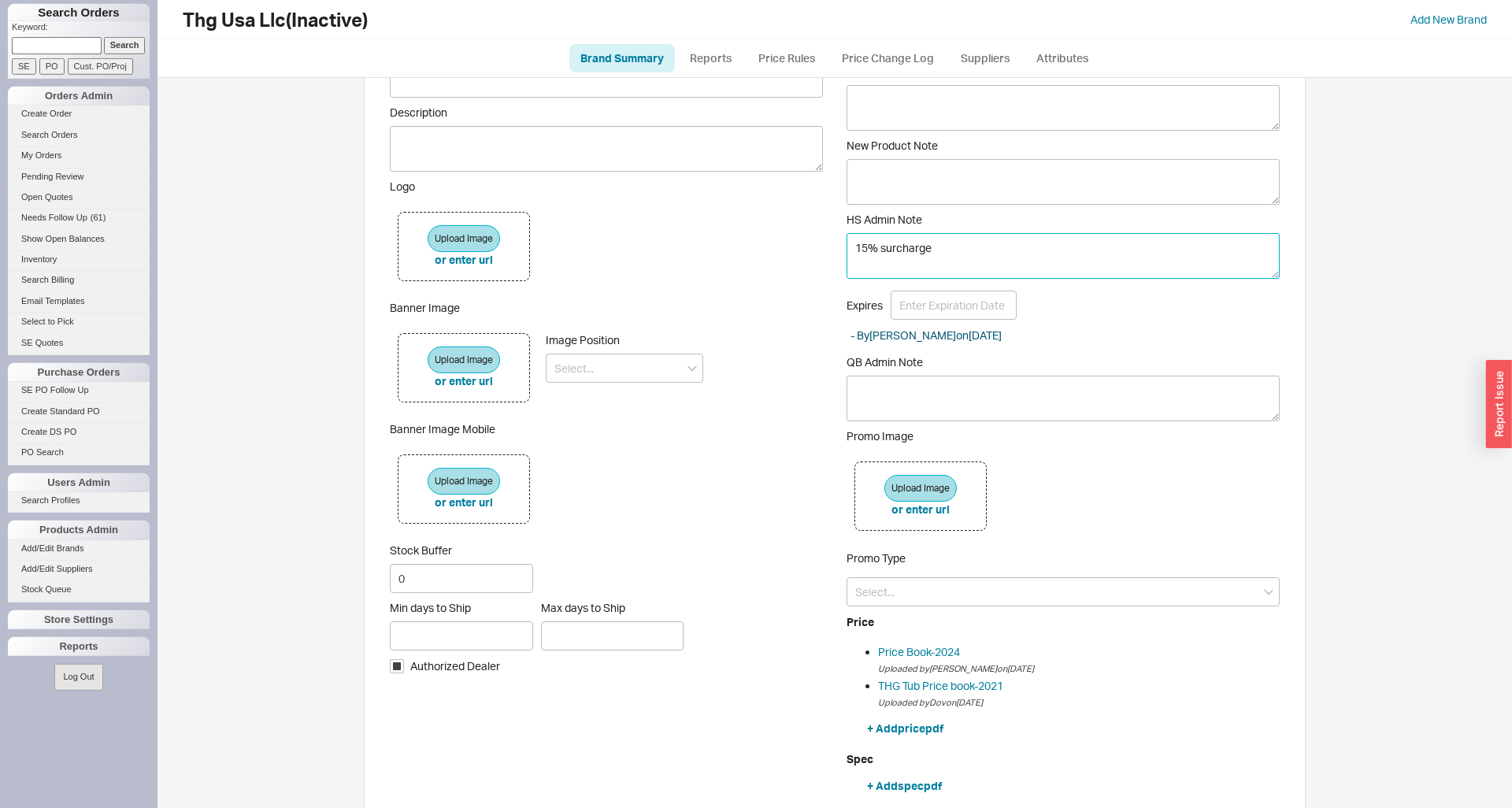
scroll to position [312, 0]
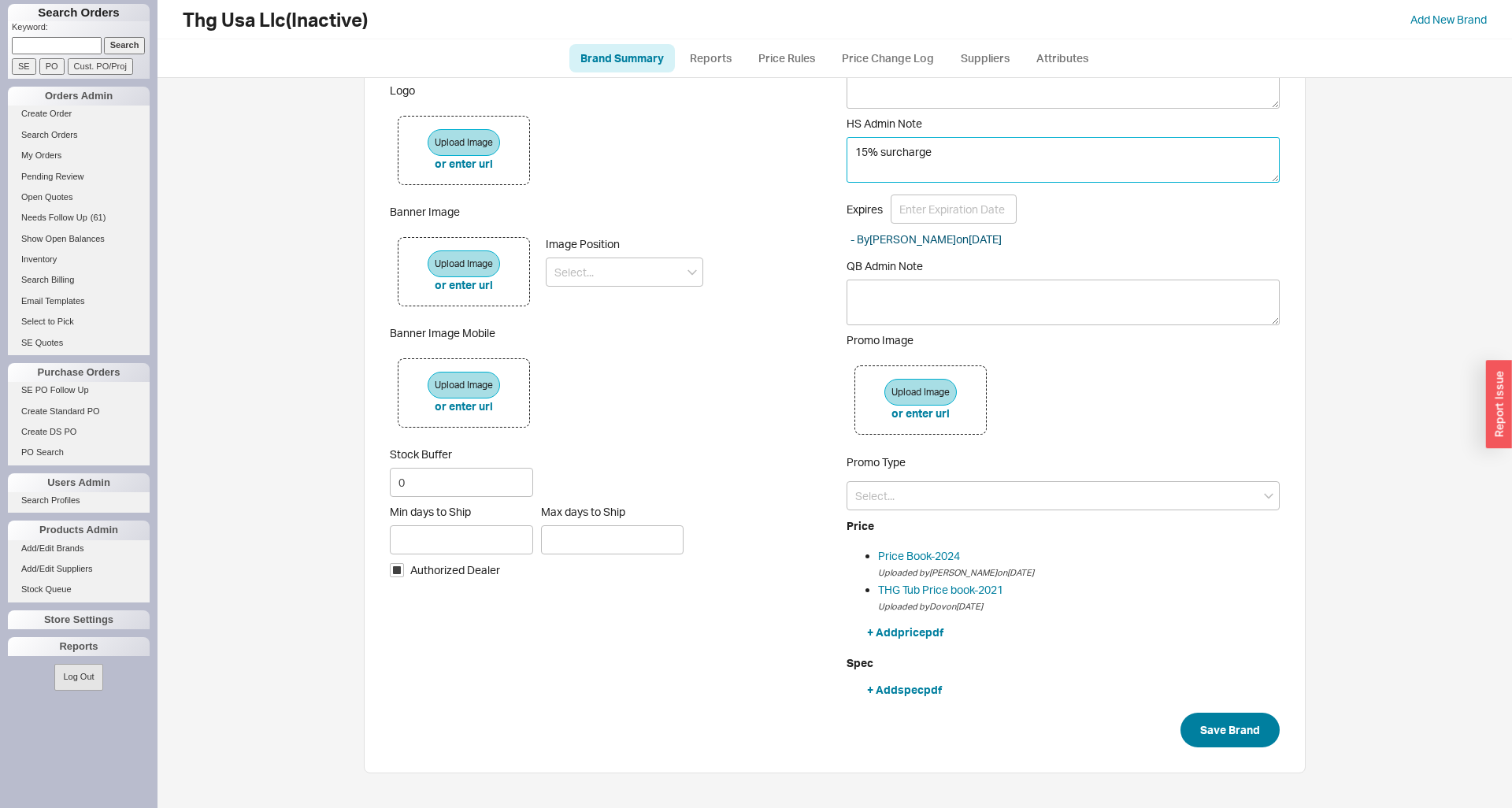
type textarea "15% surcharge"
click at [1215, 723] on button "Save Brand" at bounding box center [1229, 729] width 99 height 34
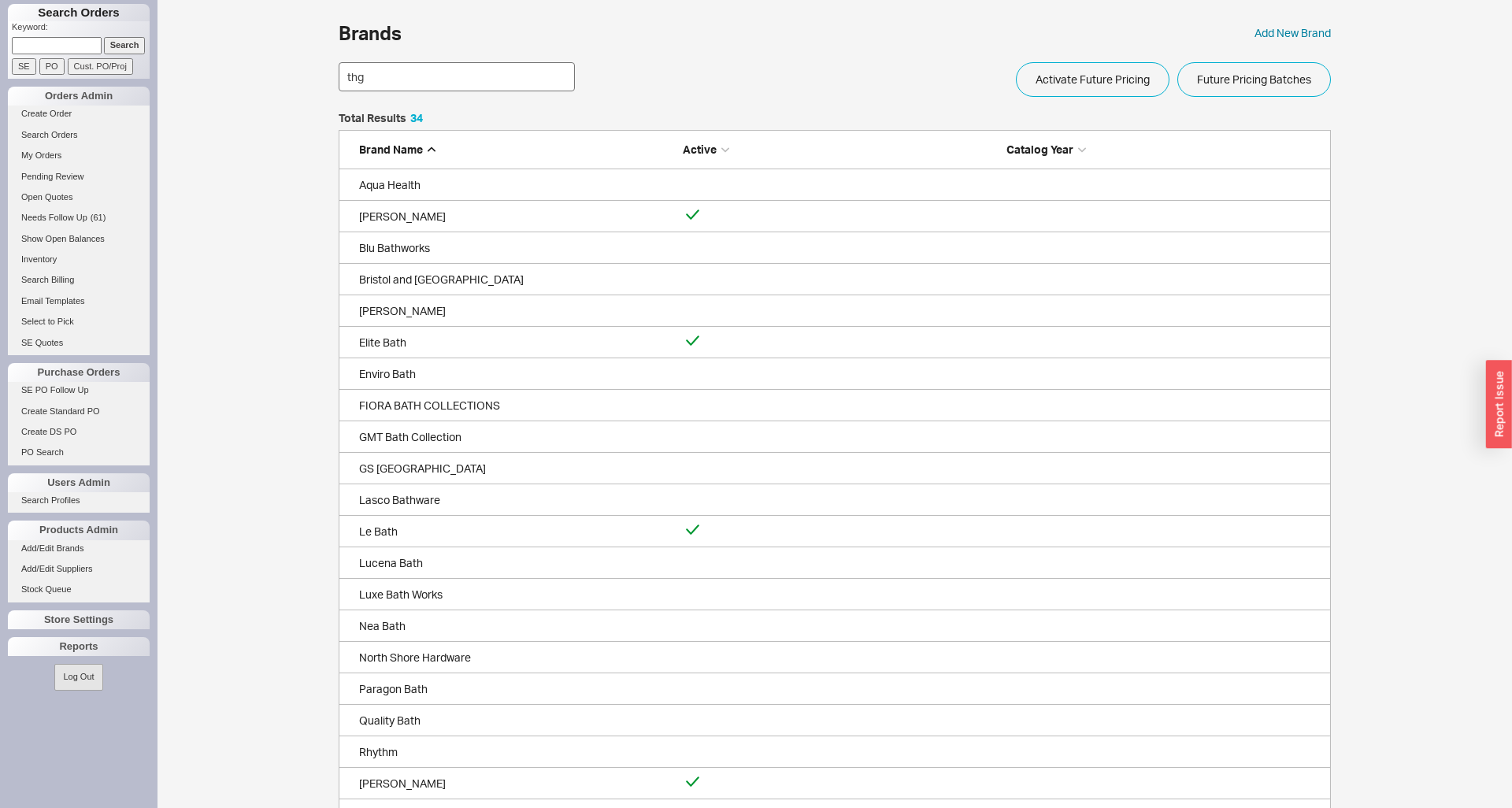
scroll to position [88, 992]
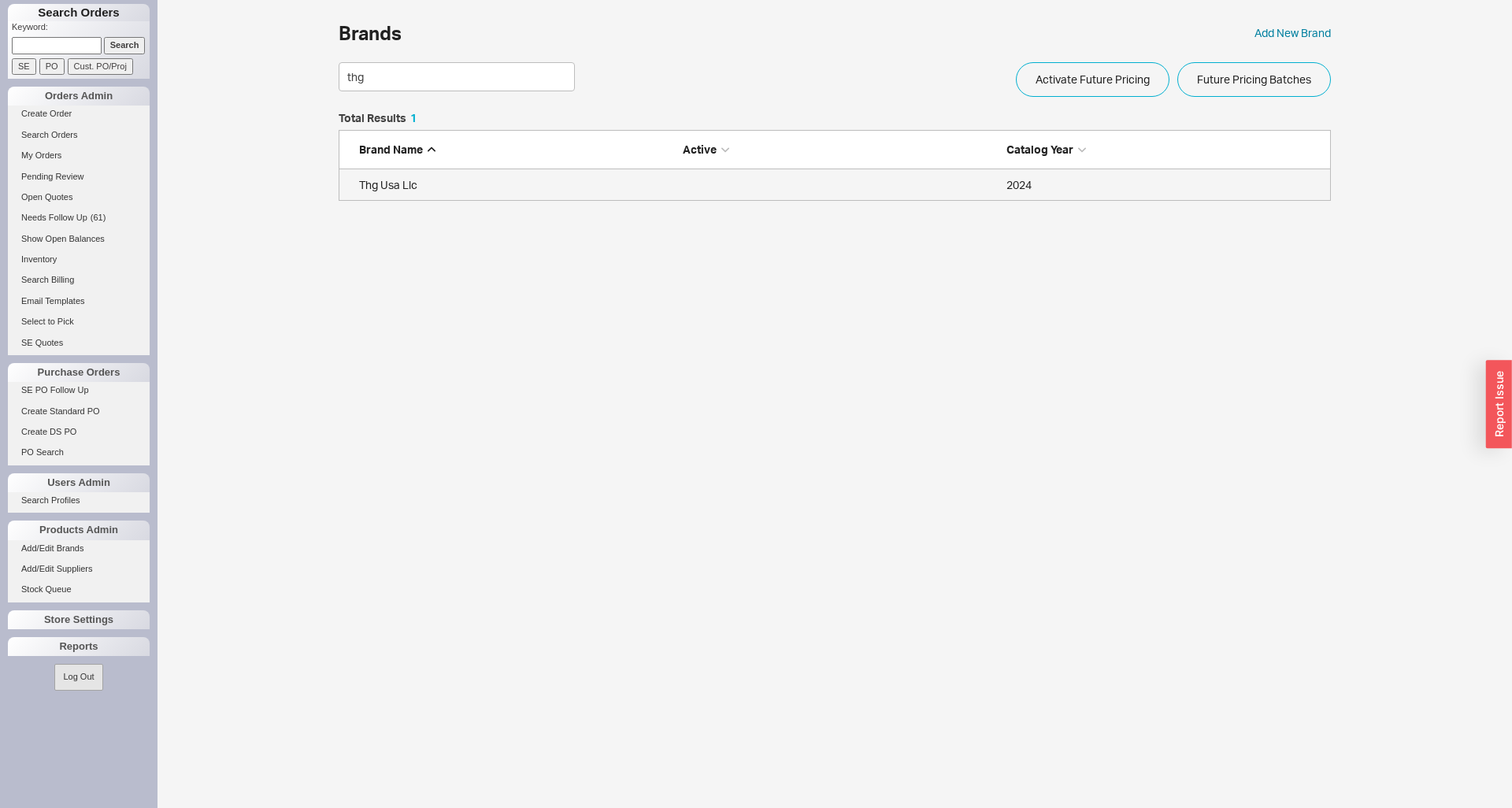
type input "thg"
click at [395, 184] on div "Thg Usa Llc" at bounding box center [516, 184] width 316 height 16
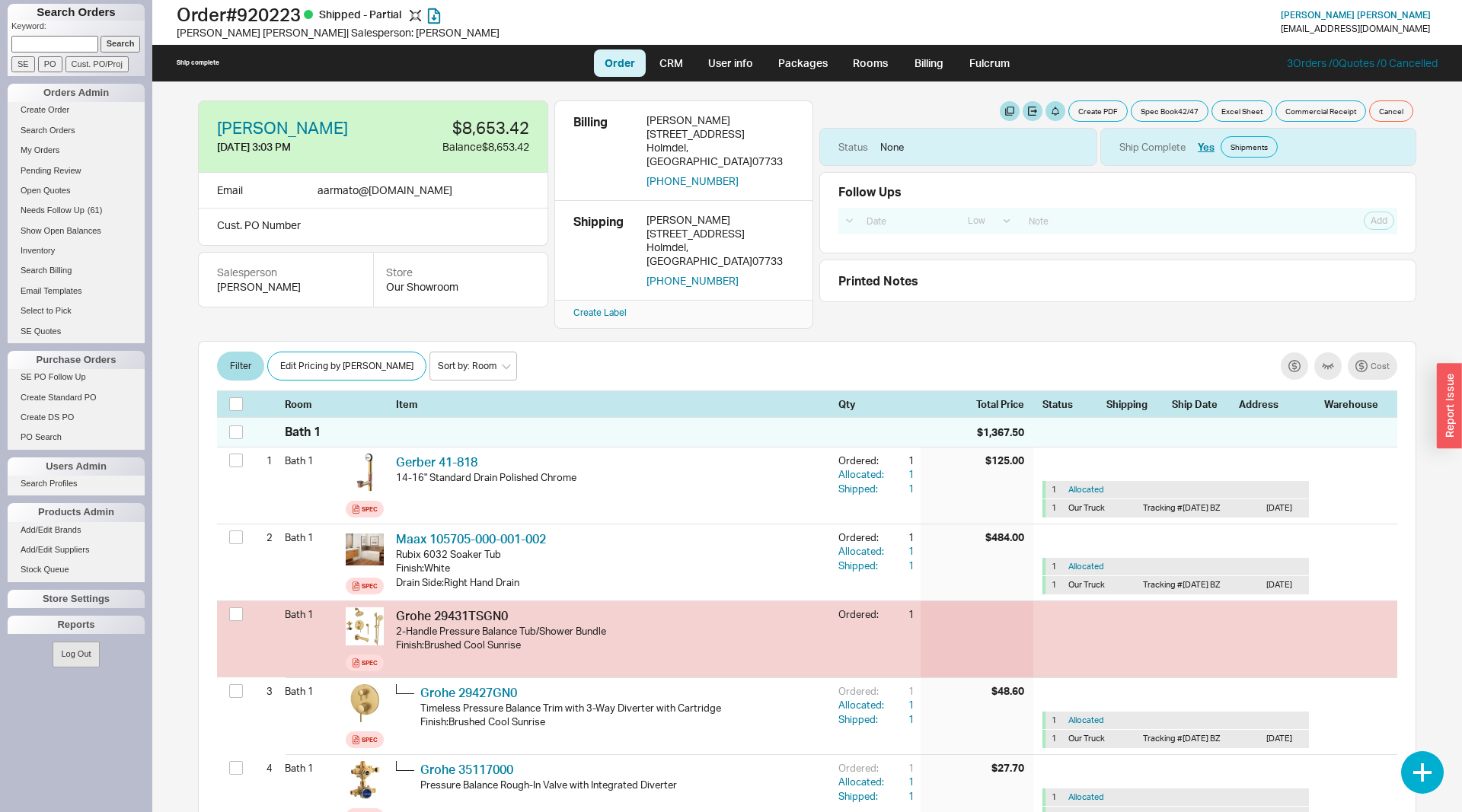
select select "LOW"
